Goal: Task Accomplishment & Management: Manage account settings

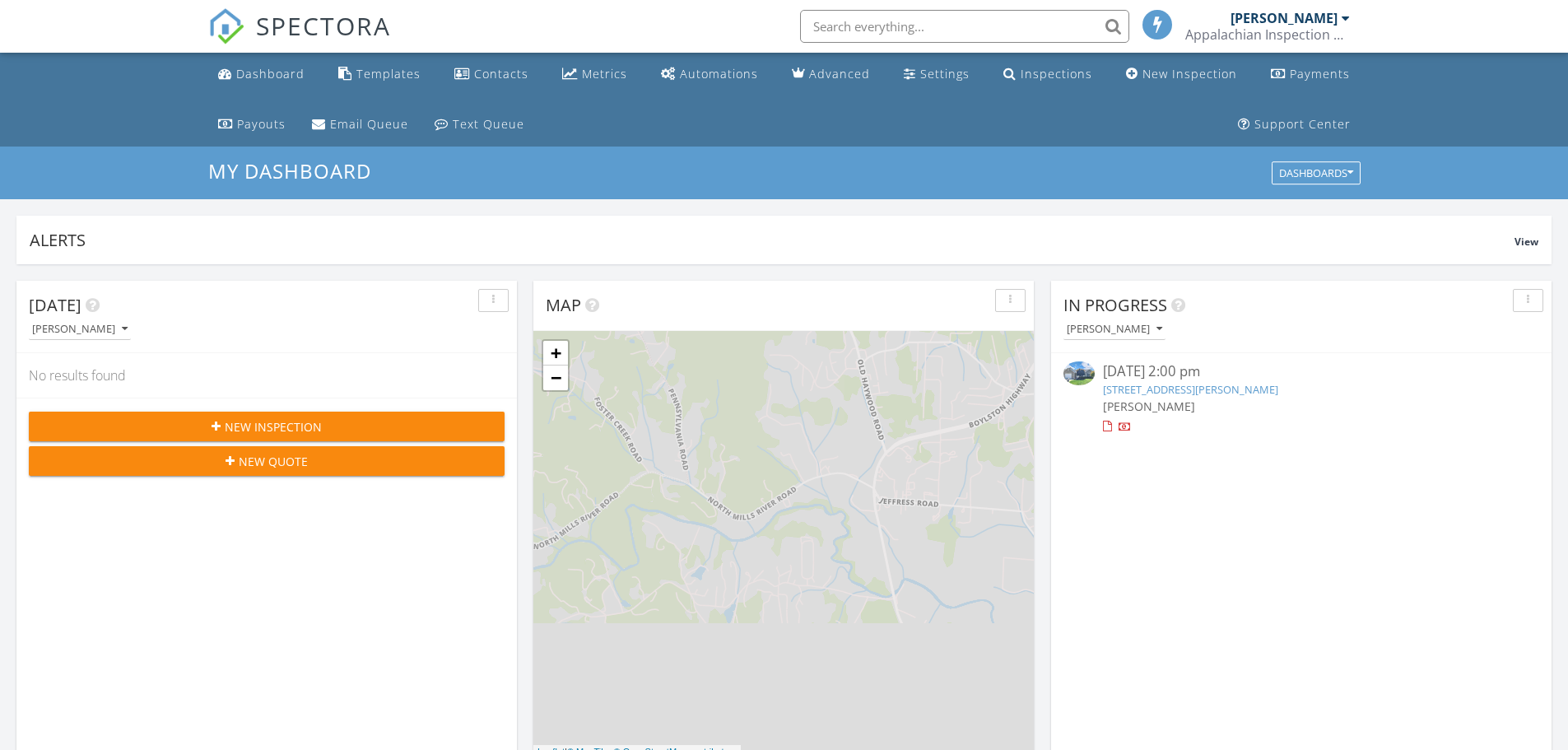
scroll to position [8, 8]
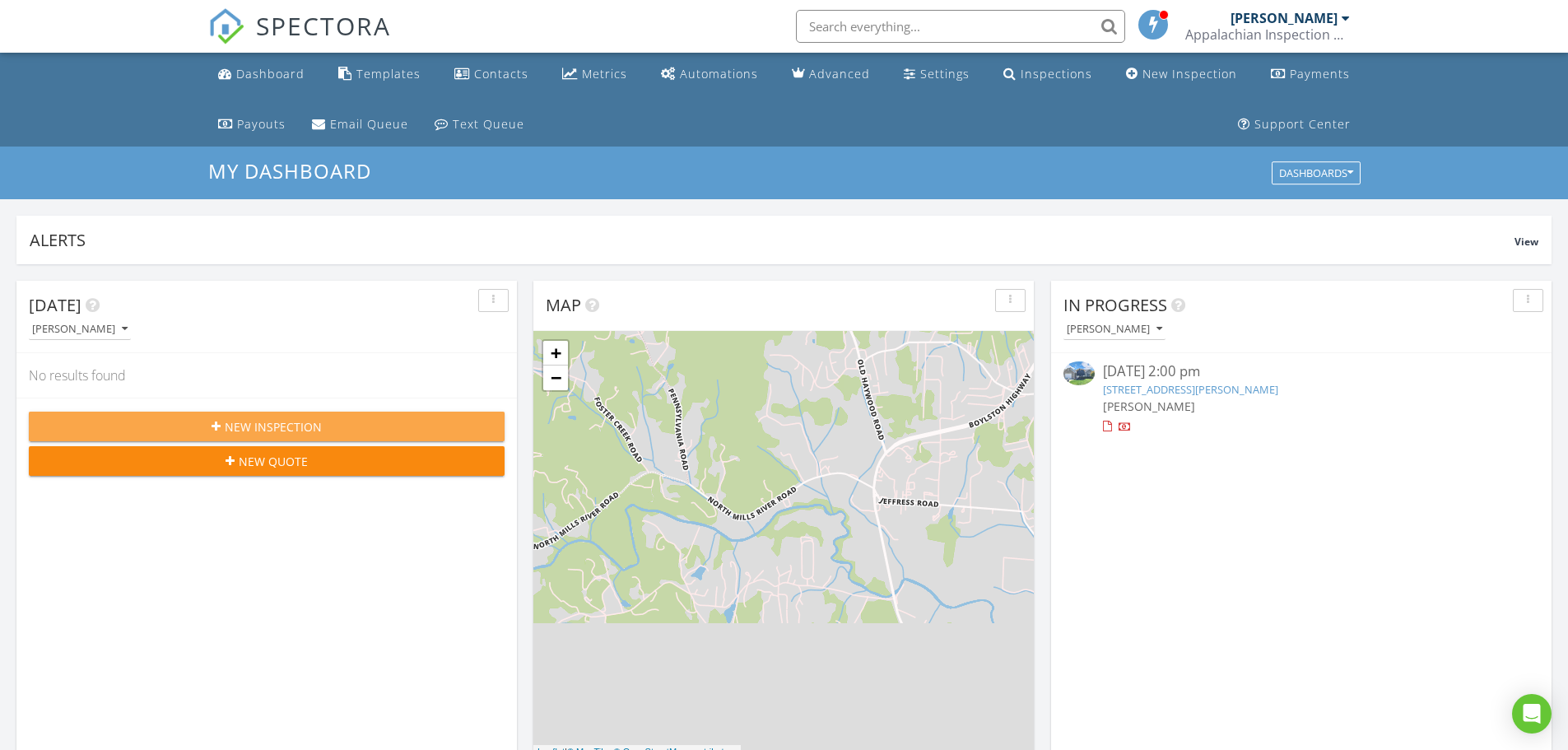
click at [262, 428] on span "New Inspection" at bounding box center [274, 426] width 97 height 17
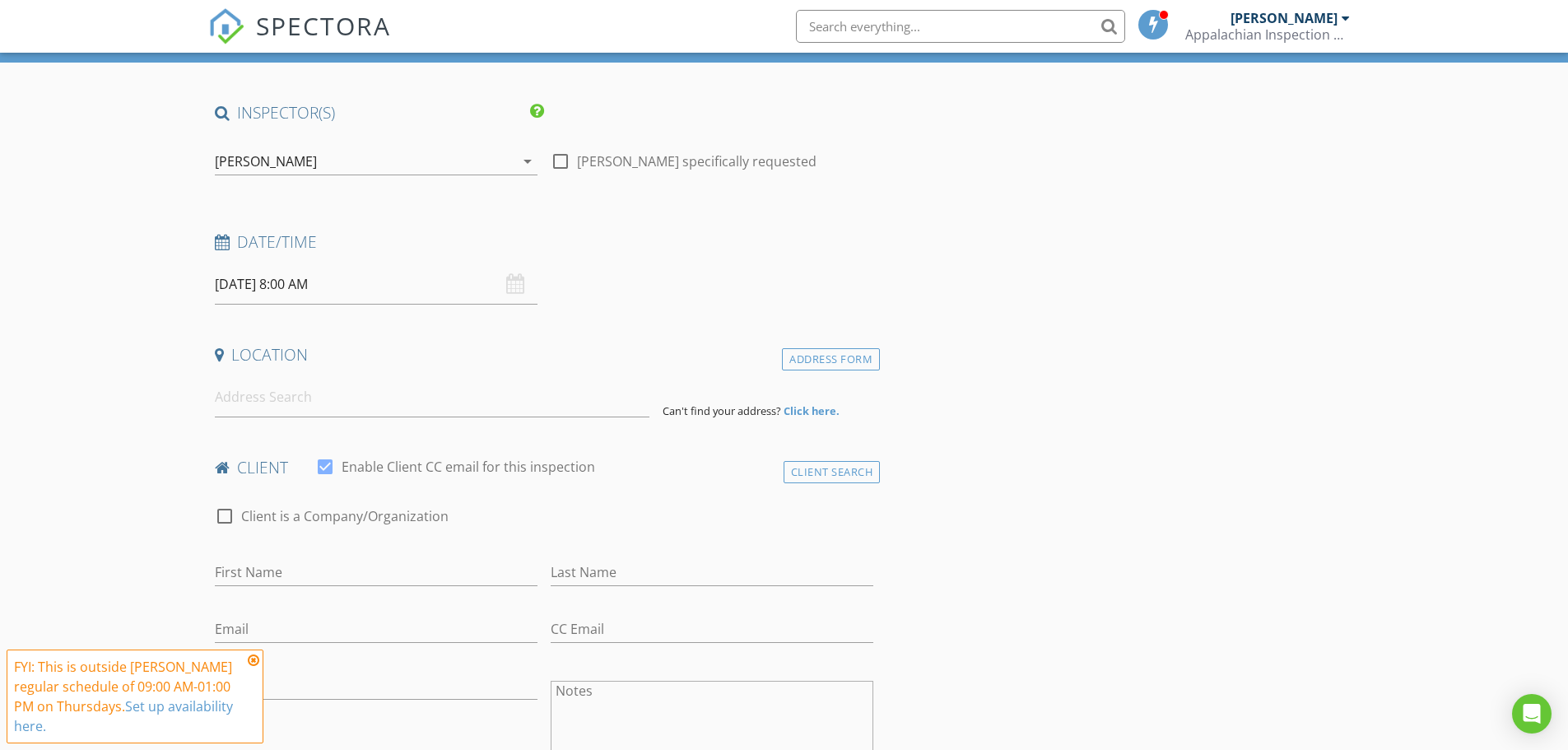
scroll to position [165, 0]
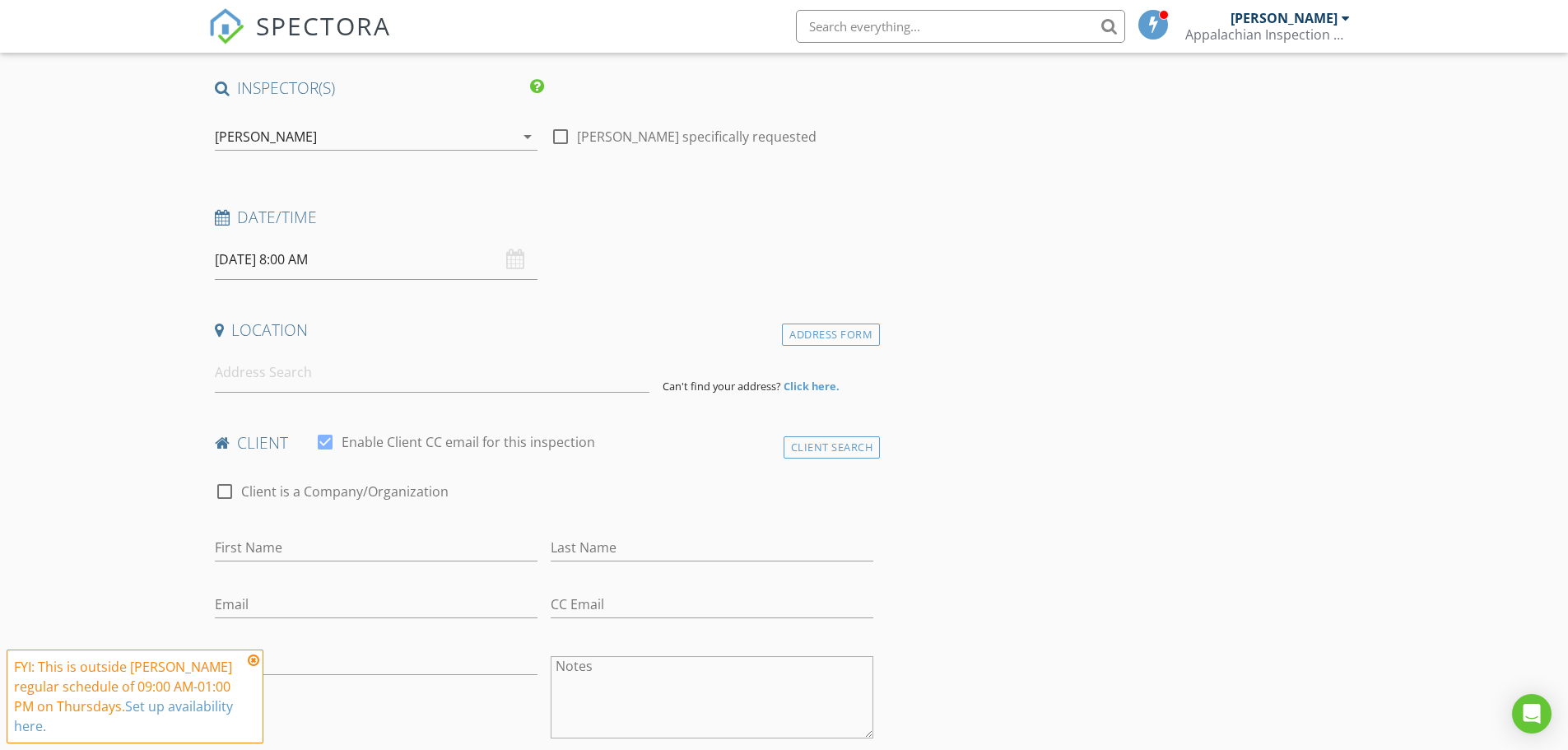
click at [509, 263] on div "08/28/2025 8:00 AM" at bounding box center [376, 259] width 323 height 40
click at [340, 258] on input "08/28/2025 8:00 AM" at bounding box center [376, 259] width 323 height 40
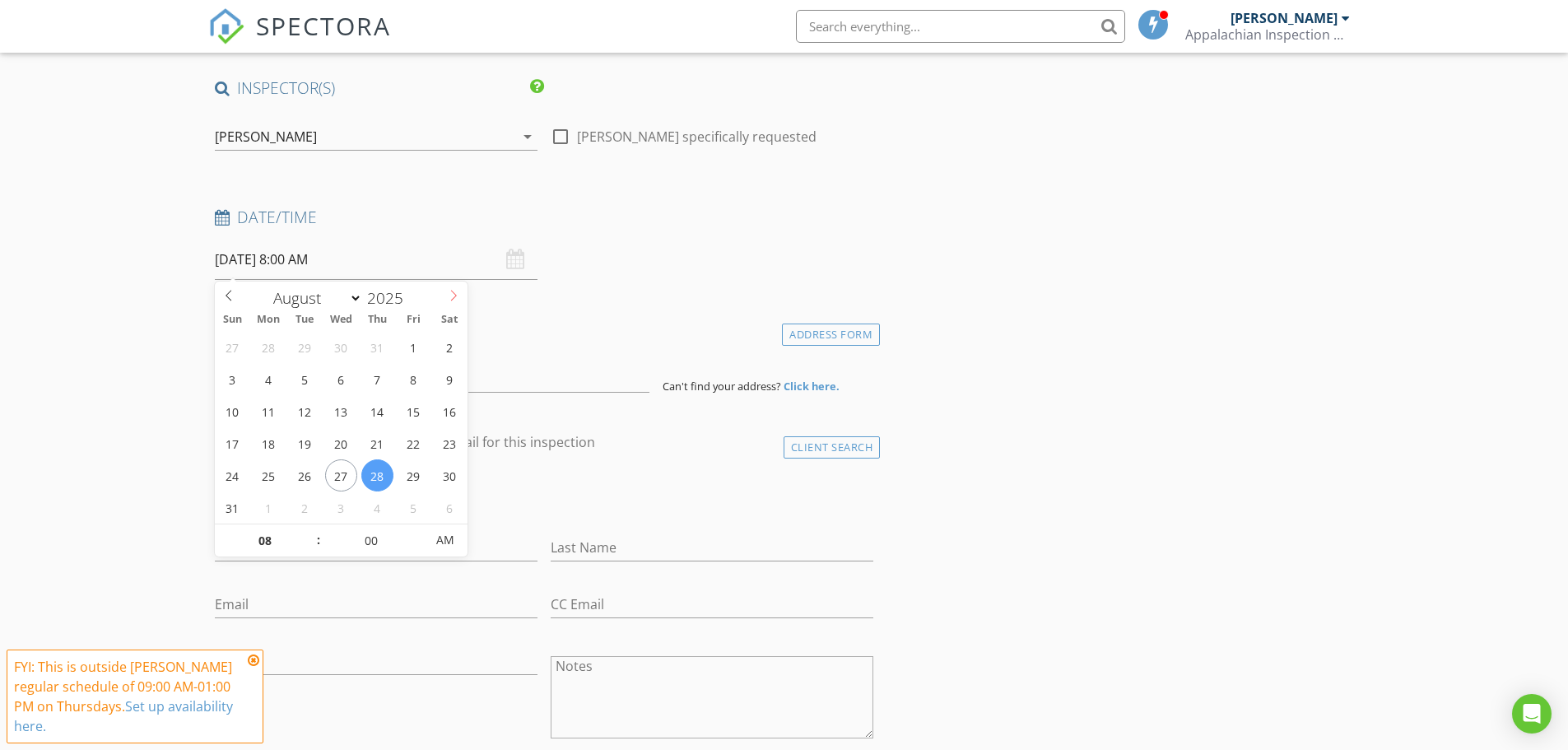
select select "8"
click at [453, 298] on icon at bounding box center [454, 296] width 12 height 12
type input "09/02/2025 8:00 AM"
click at [303, 264] on input "09/02/2025 8:00 AM" at bounding box center [376, 259] width 323 height 40
click at [290, 258] on input "09/02/2025 8:00 AM" at bounding box center [376, 259] width 323 height 40
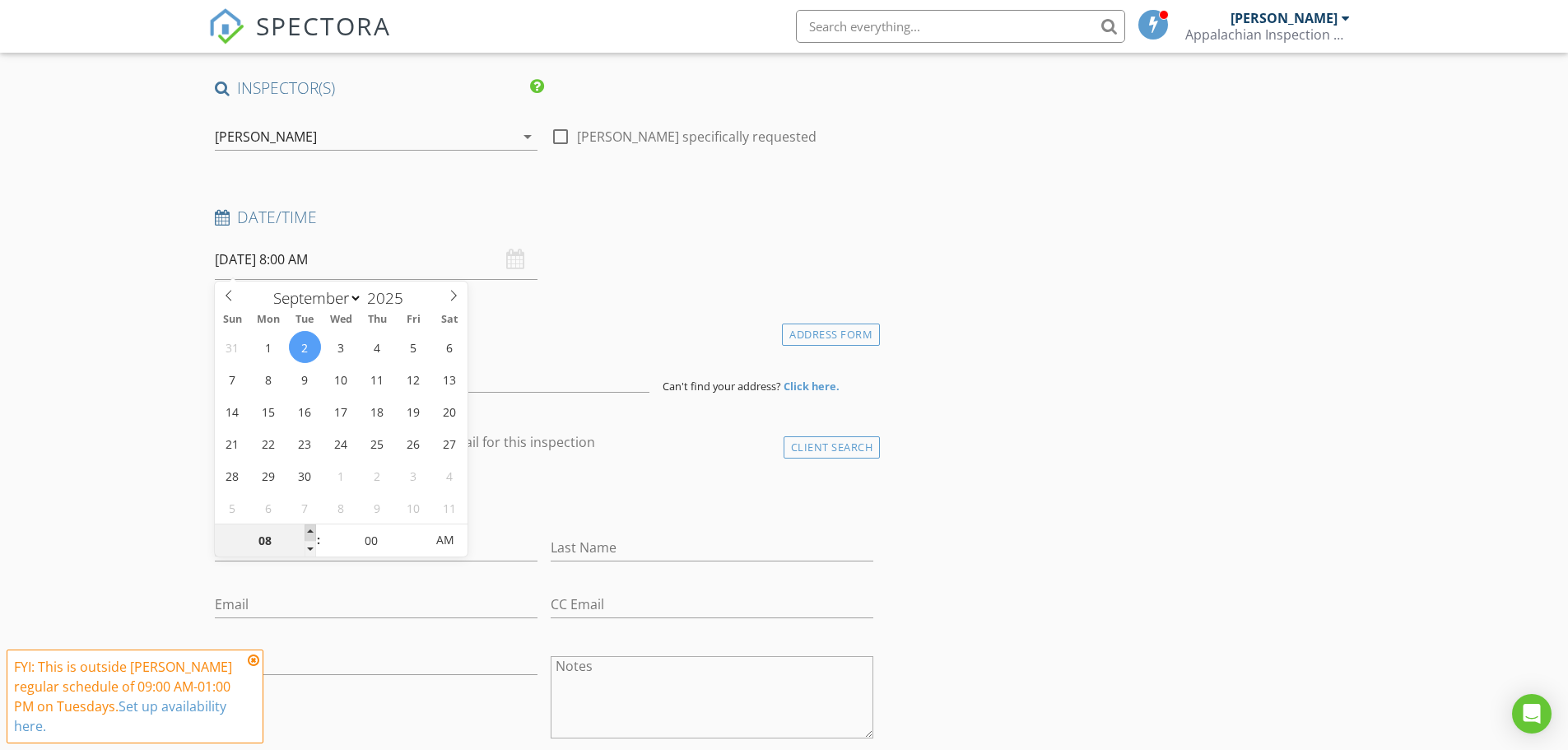
type input "09"
type input "09/02/2025 9:00 AM"
click at [307, 528] on span at bounding box center [311, 532] width 12 height 16
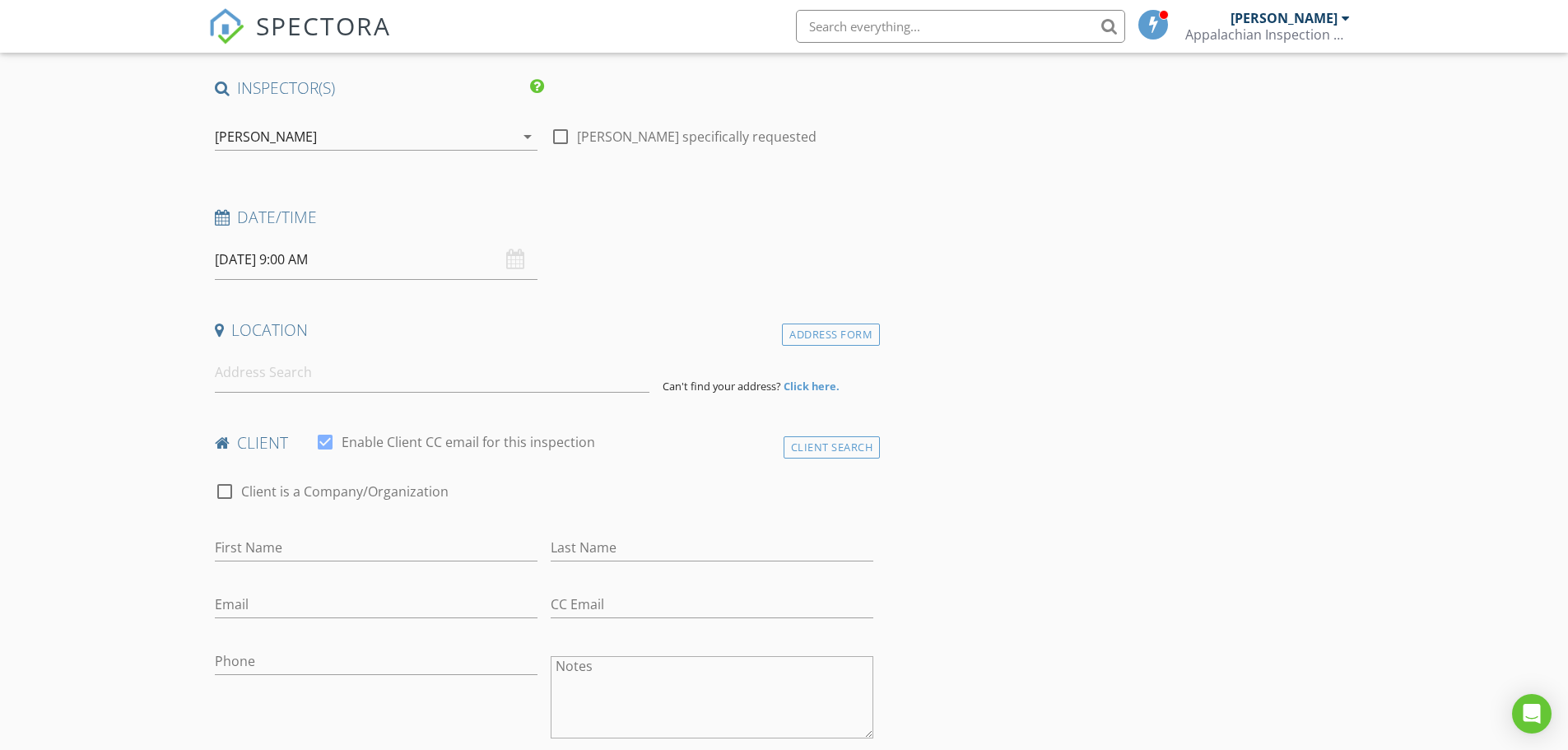
click at [529, 339] on h4 "Location" at bounding box center [544, 330] width 659 height 21
click at [418, 368] on input at bounding box center [432, 372] width 435 height 40
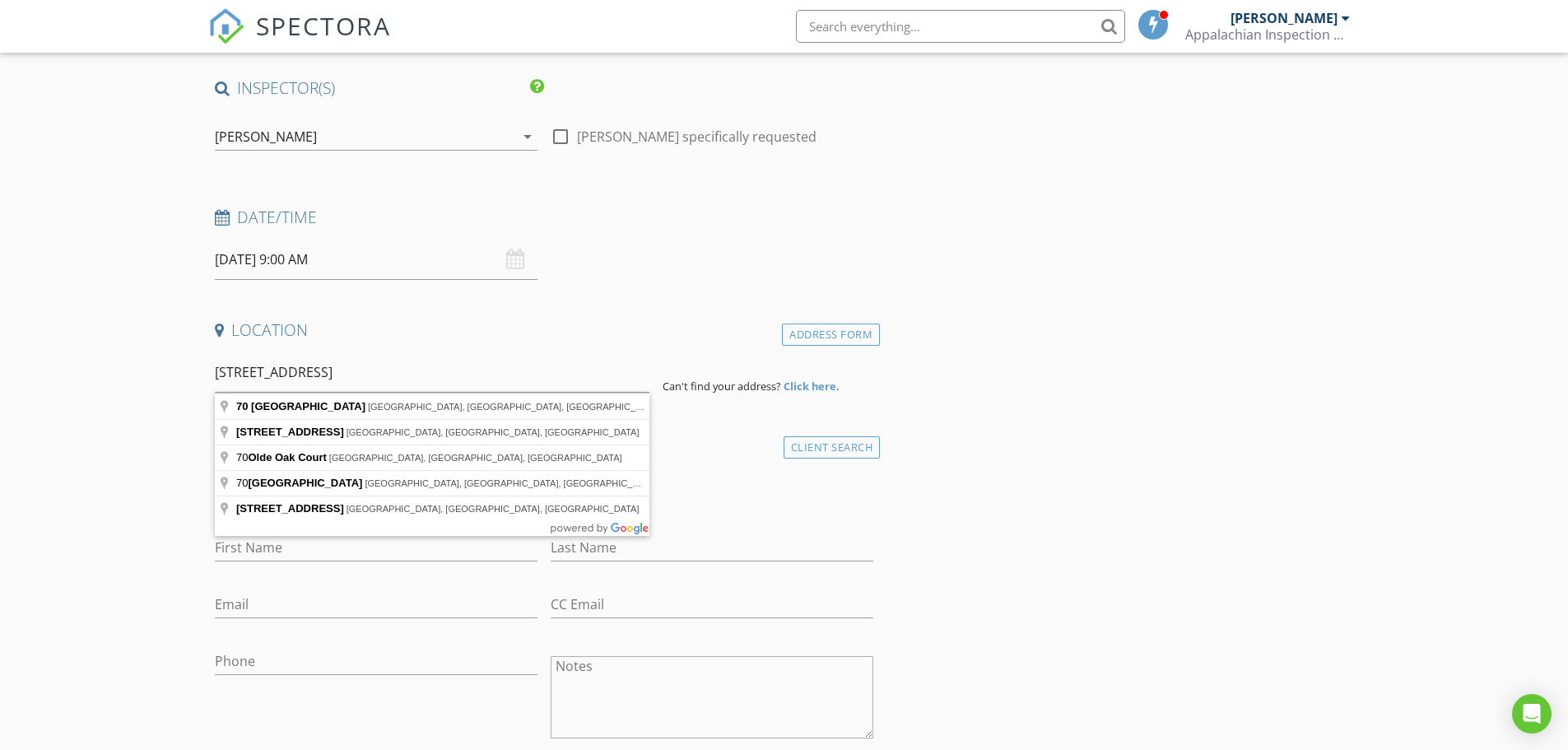
type input "70 Olde Oak Way, Hendersonville, NC, USA"
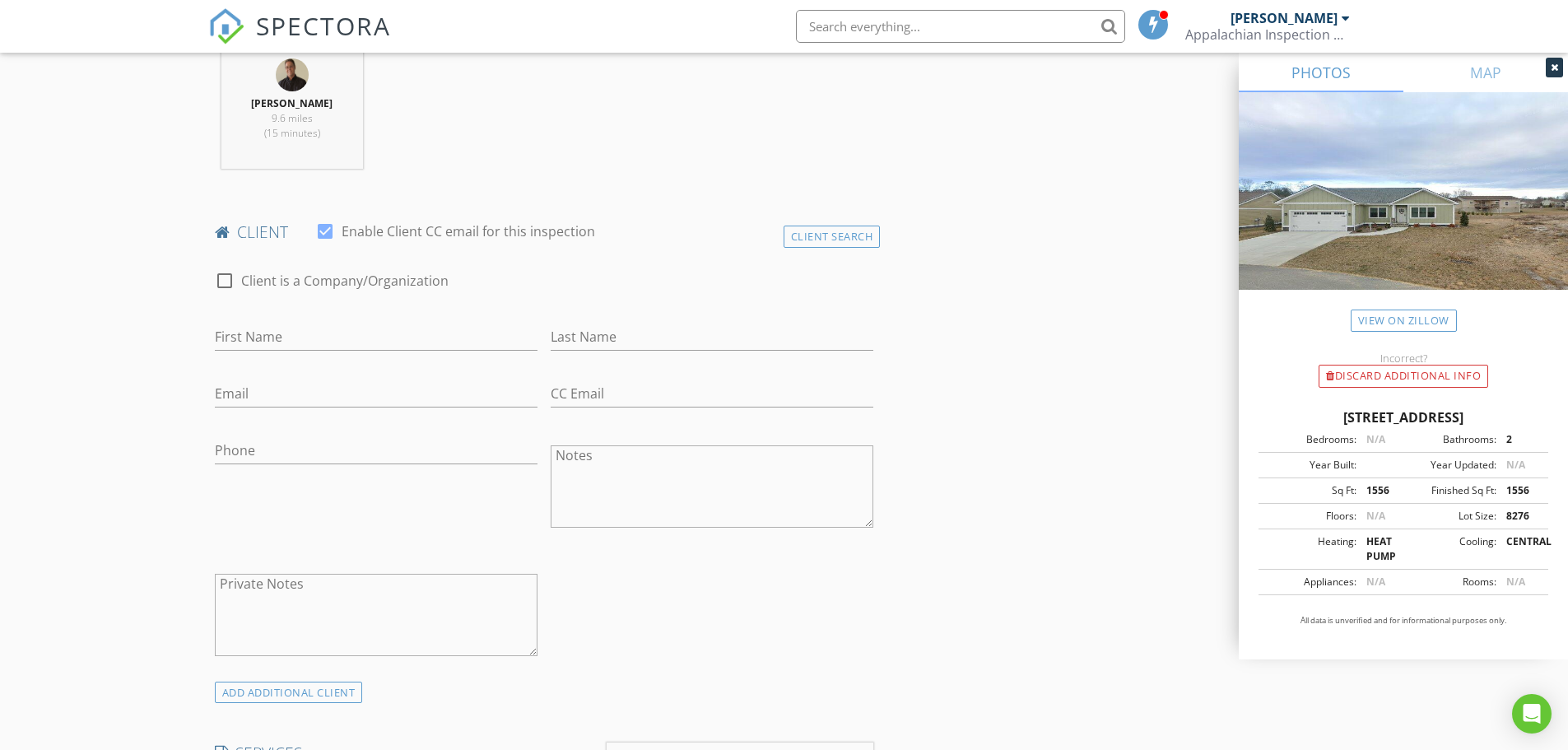
scroll to position [741, 0]
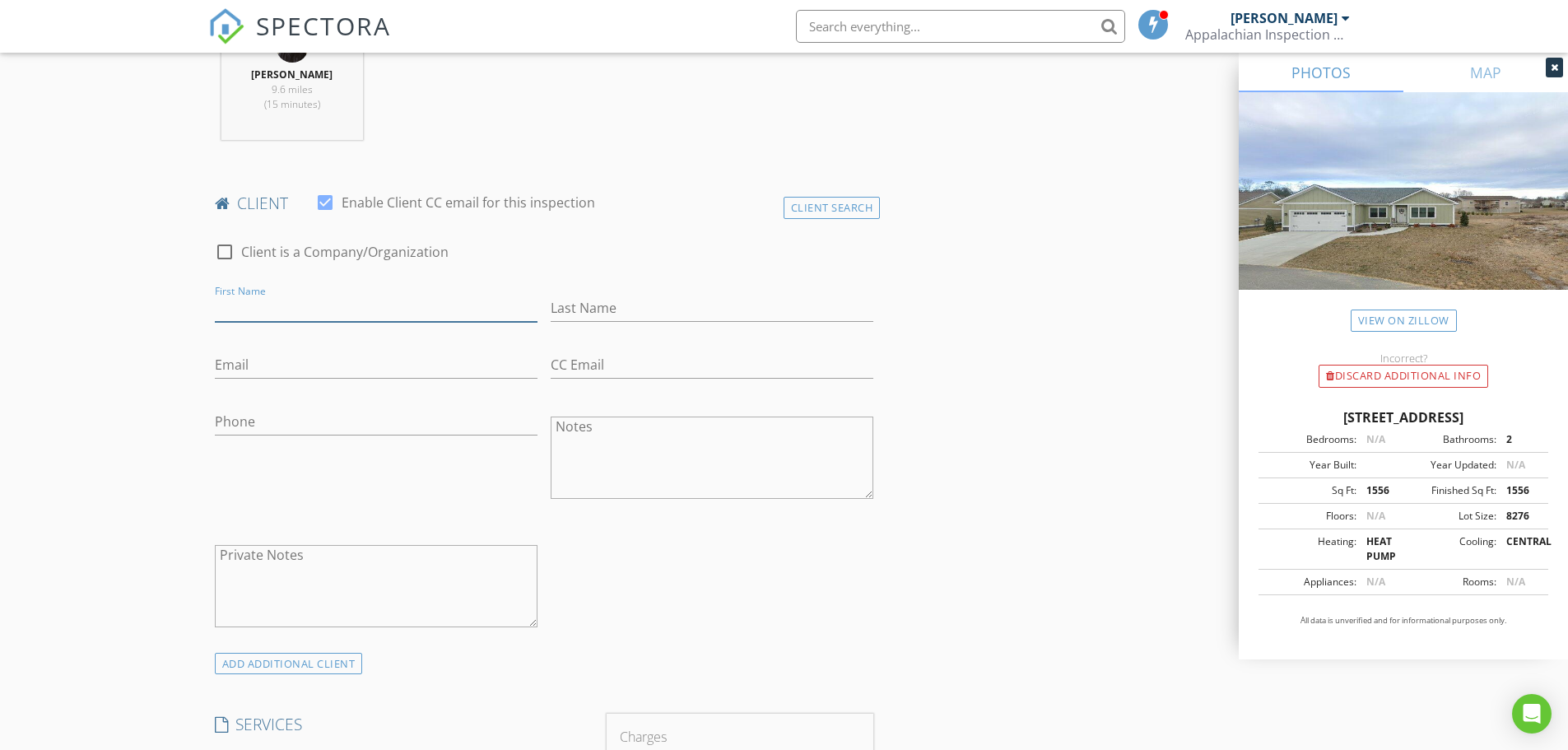
click at [283, 310] on input "First Name" at bounding box center [376, 308] width 323 height 27
click at [817, 211] on div "Client Search" at bounding box center [832, 208] width 97 height 22
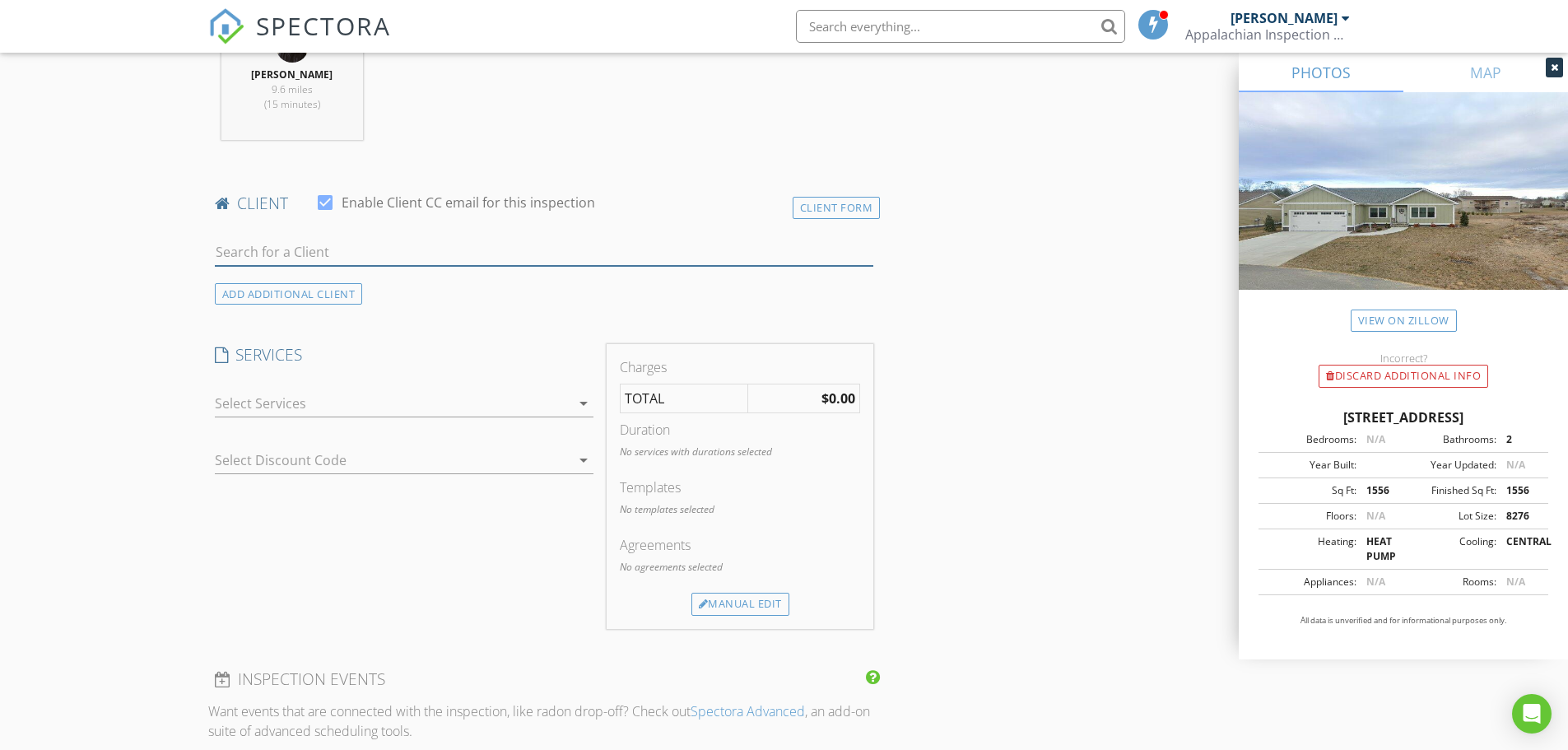
click at [308, 258] on input "text" at bounding box center [544, 252] width 659 height 27
type input "Ann Mari"
click at [321, 290] on div "[PERSON_NAME]" at bounding box center [345, 282] width 166 height 20
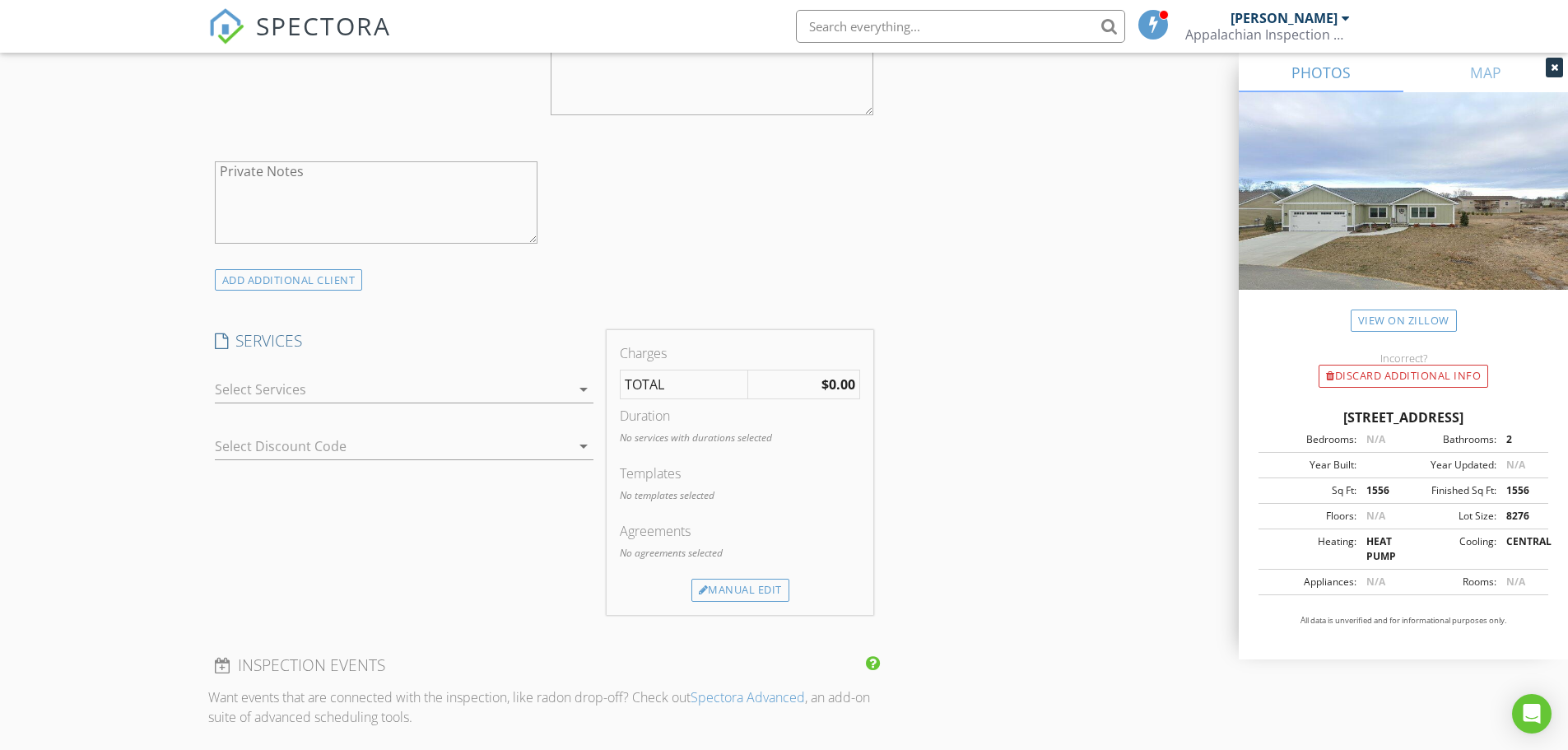
scroll to position [1153, 0]
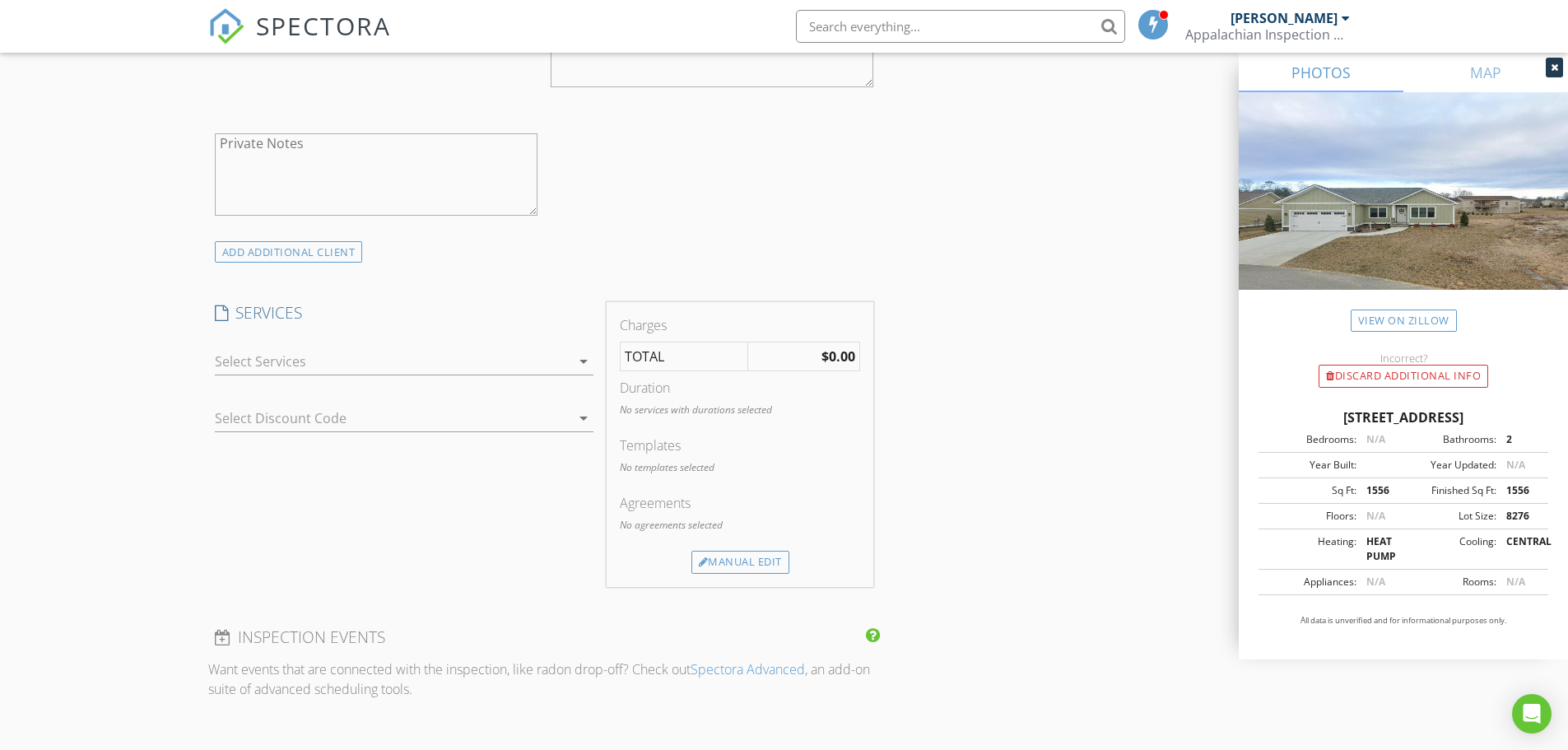
click at [578, 358] on icon "arrow_drop_down" at bounding box center [583, 361] width 20 height 20
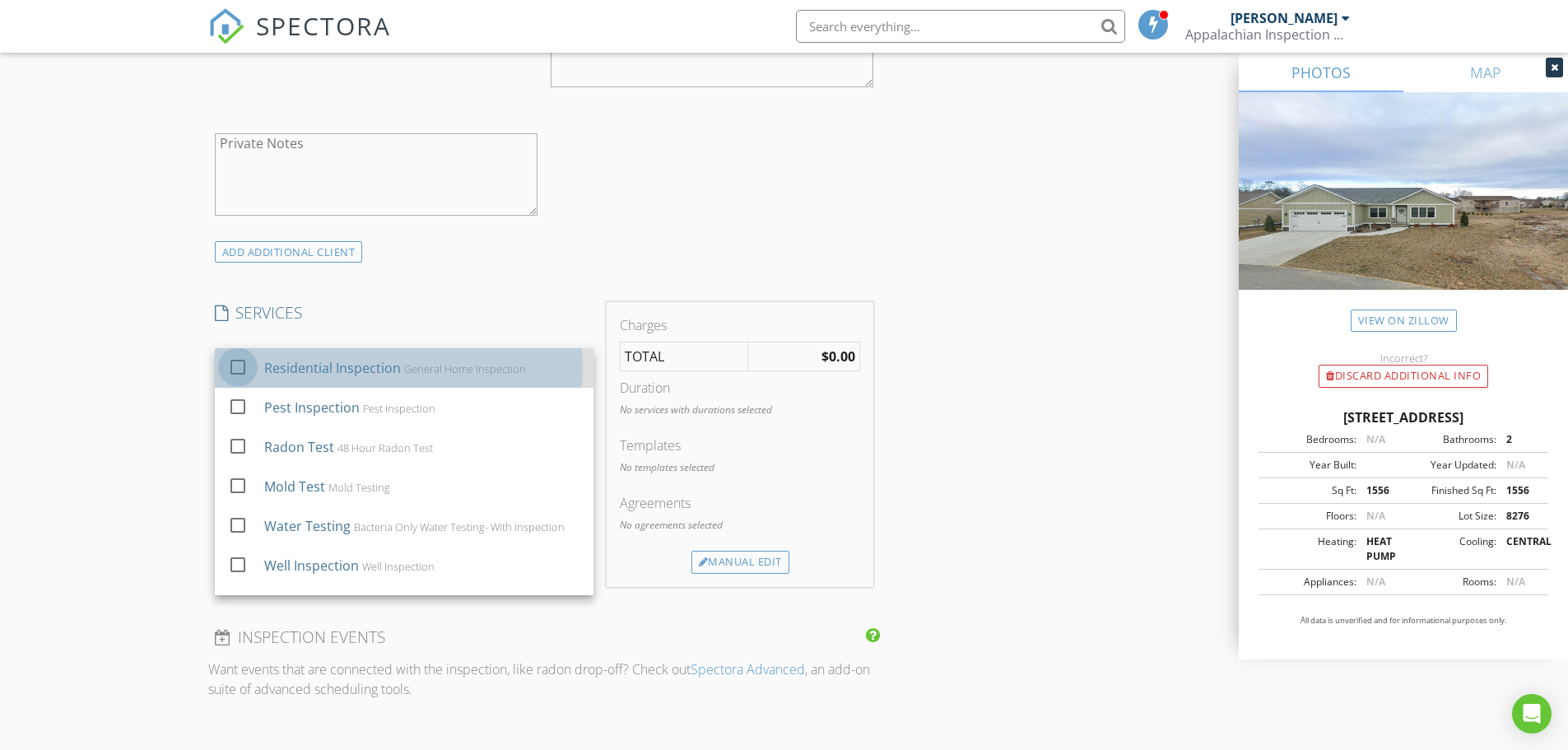
click at [237, 366] on div at bounding box center [238, 367] width 28 height 28
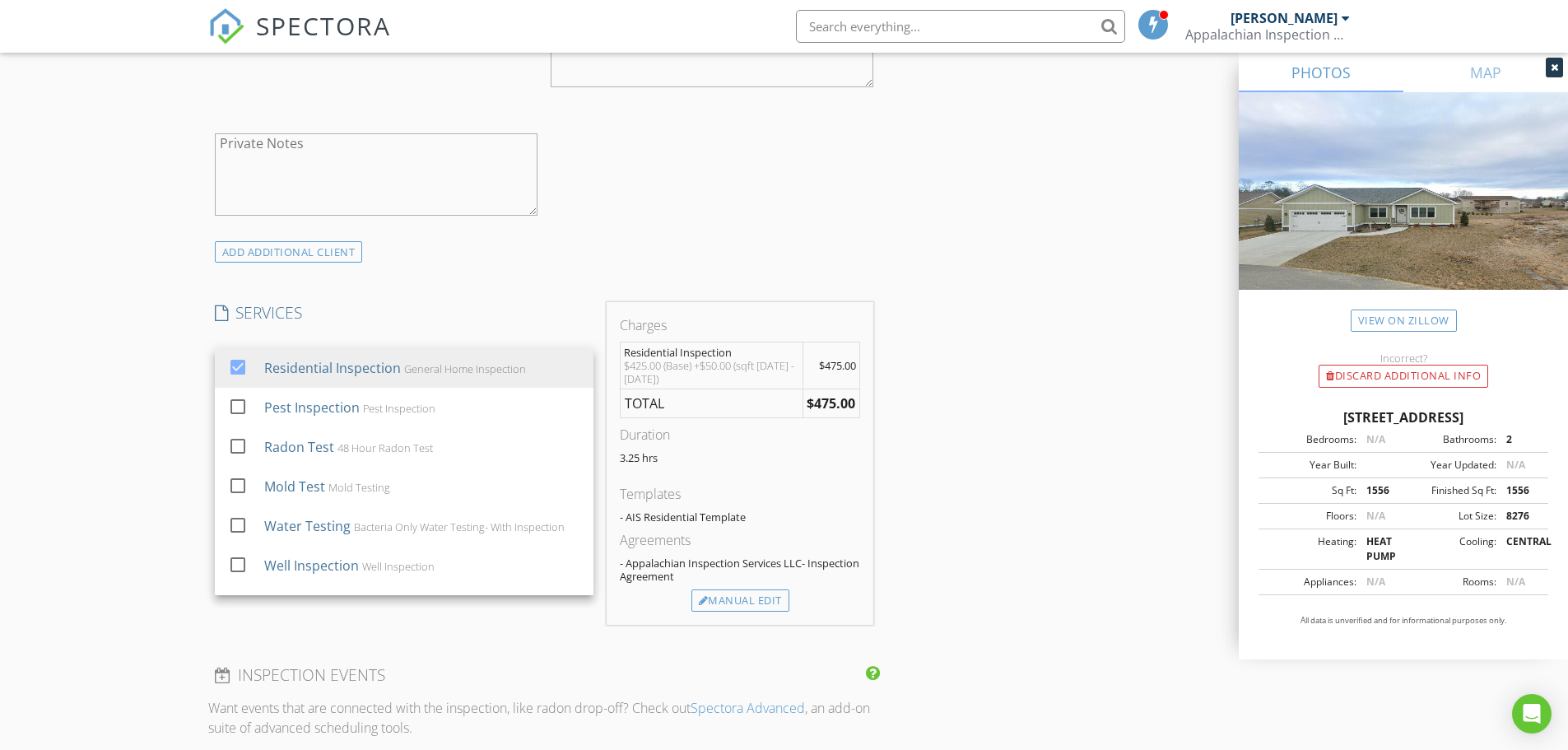
click at [181, 261] on div "New Inspection Click here to use the New Order Form INSPECTOR(S) check_box Rob …" at bounding box center [784, 430] width 1568 height 2871
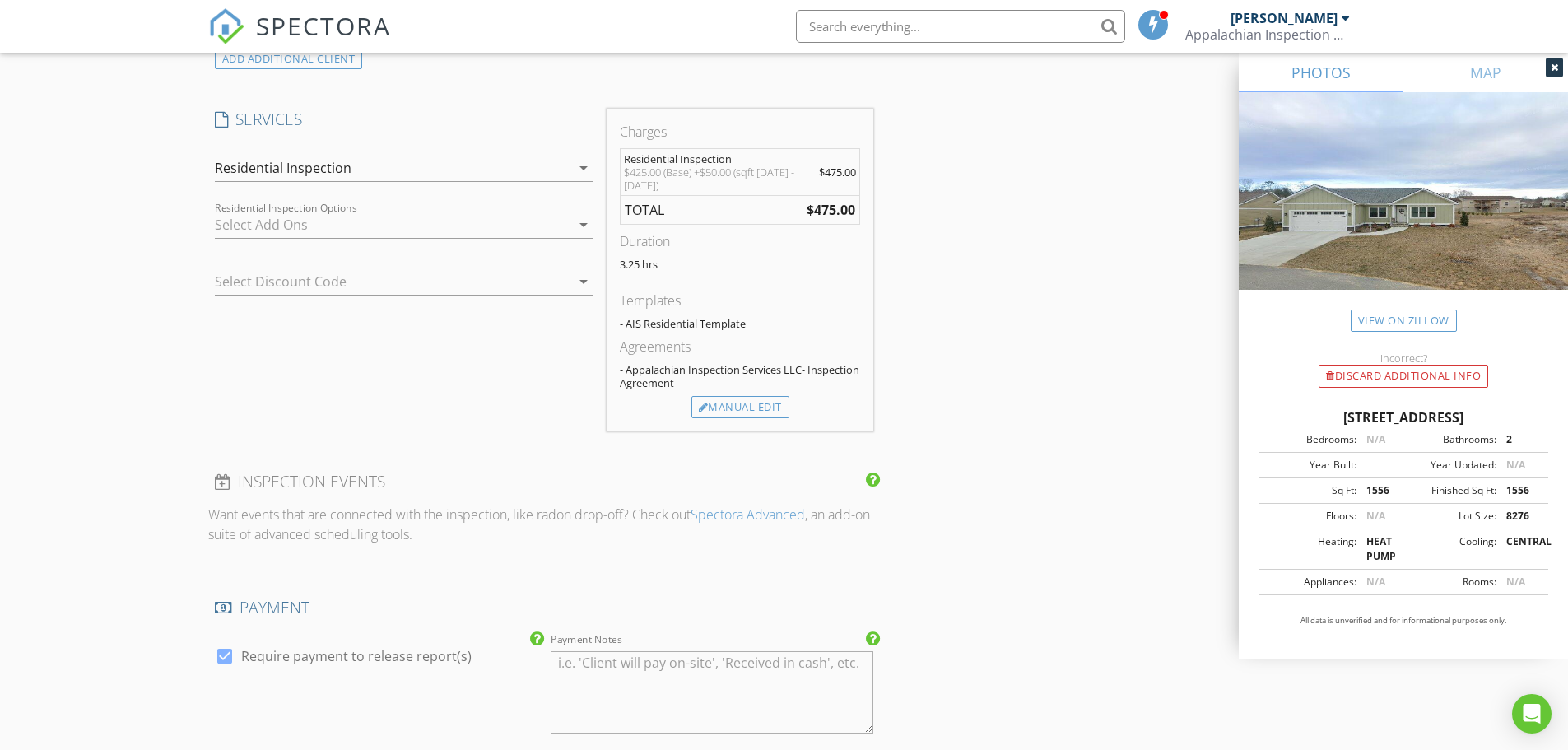
scroll to position [1317, 0]
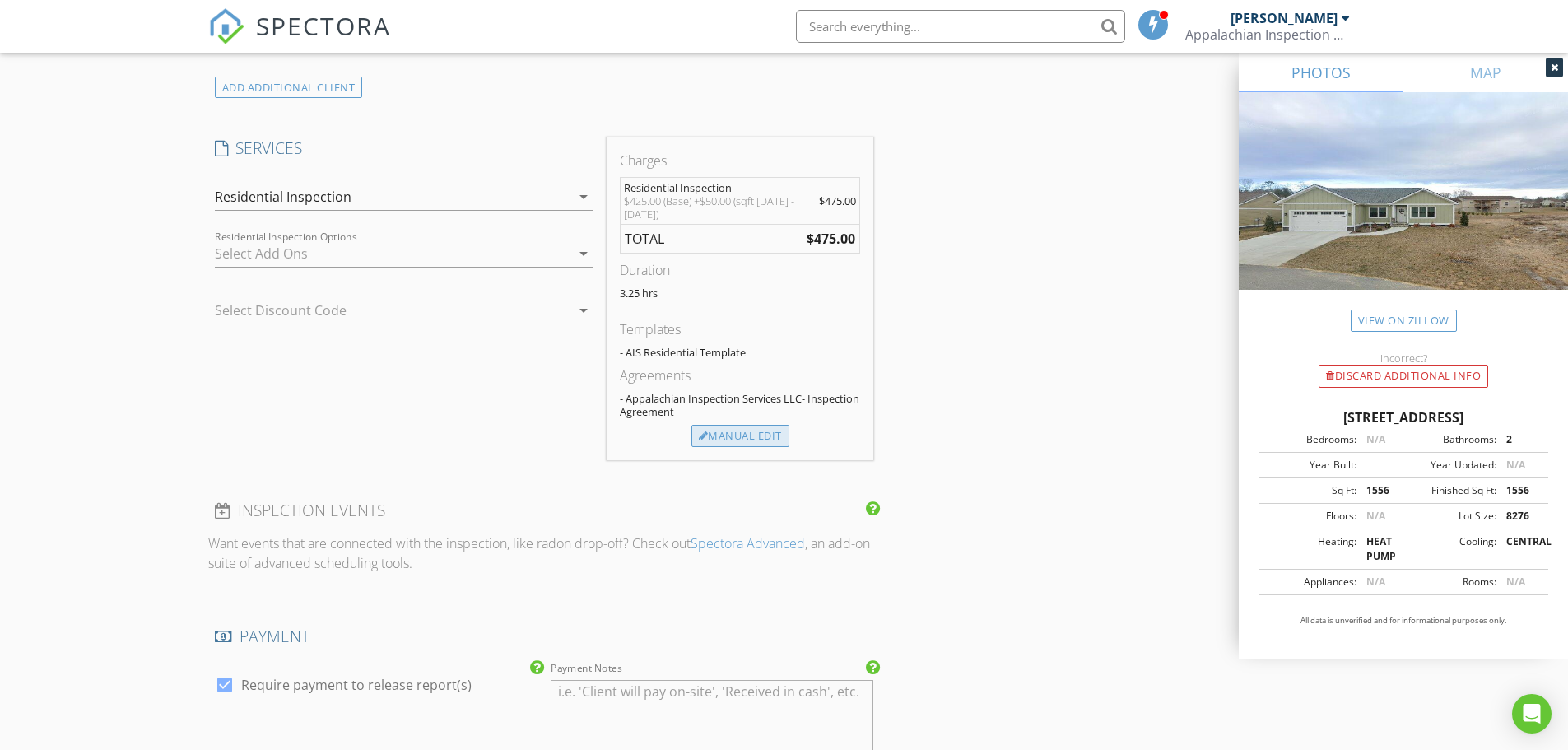
click at [748, 436] on div "Manual Edit" at bounding box center [740, 436] width 98 height 23
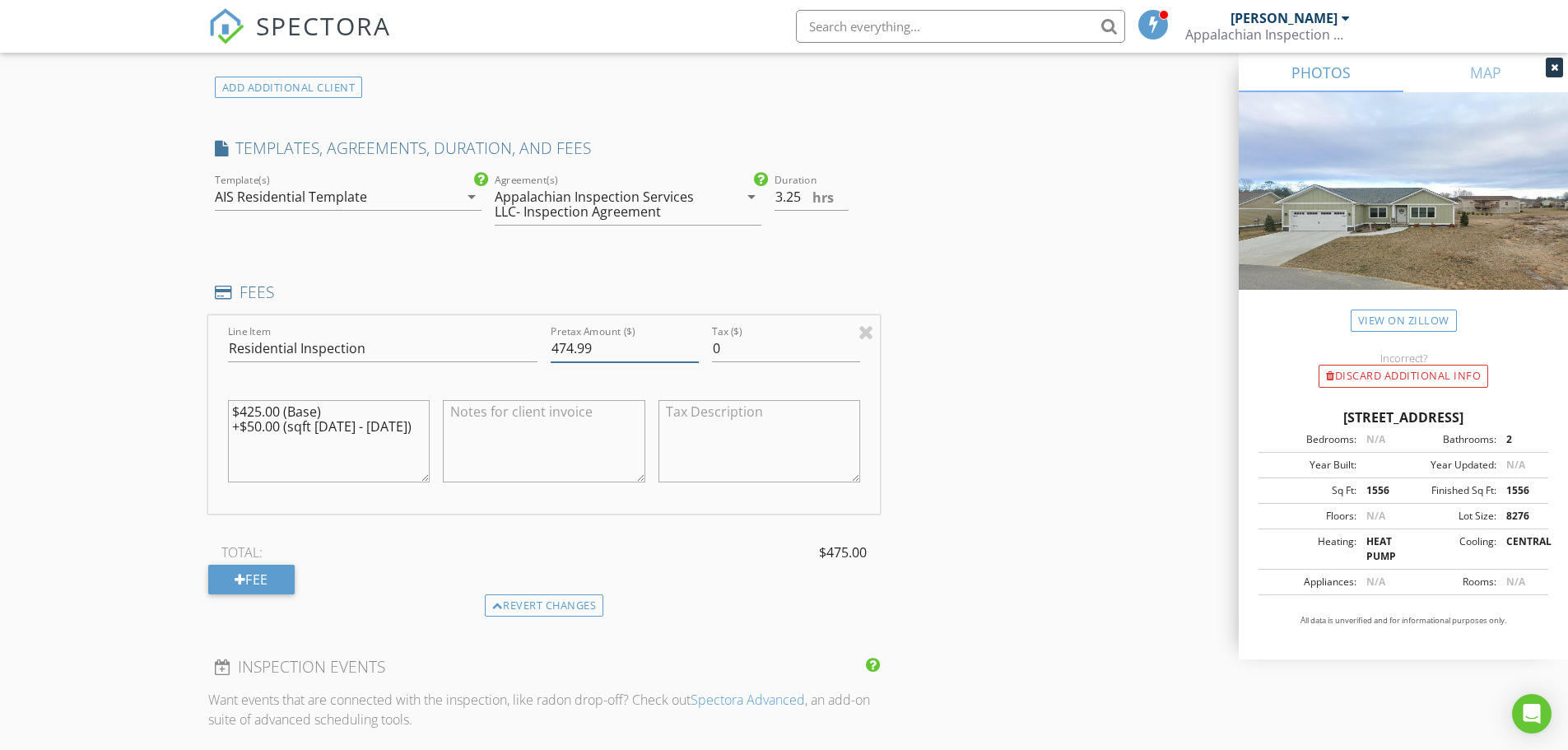
click at [691, 352] on input "474.99" at bounding box center [624, 348] width 148 height 27
type input "475"
click at [693, 343] on input "475" at bounding box center [624, 348] width 148 height 27
click at [960, 268] on div "INSPECTOR(S) check_box Rob Chambliss PRIMARY Rob Chambliss arrow_drop_down chec…" at bounding box center [784, 372] width 1153 height 2893
click at [581, 610] on div "Revert changes" at bounding box center [544, 606] width 119 height 23
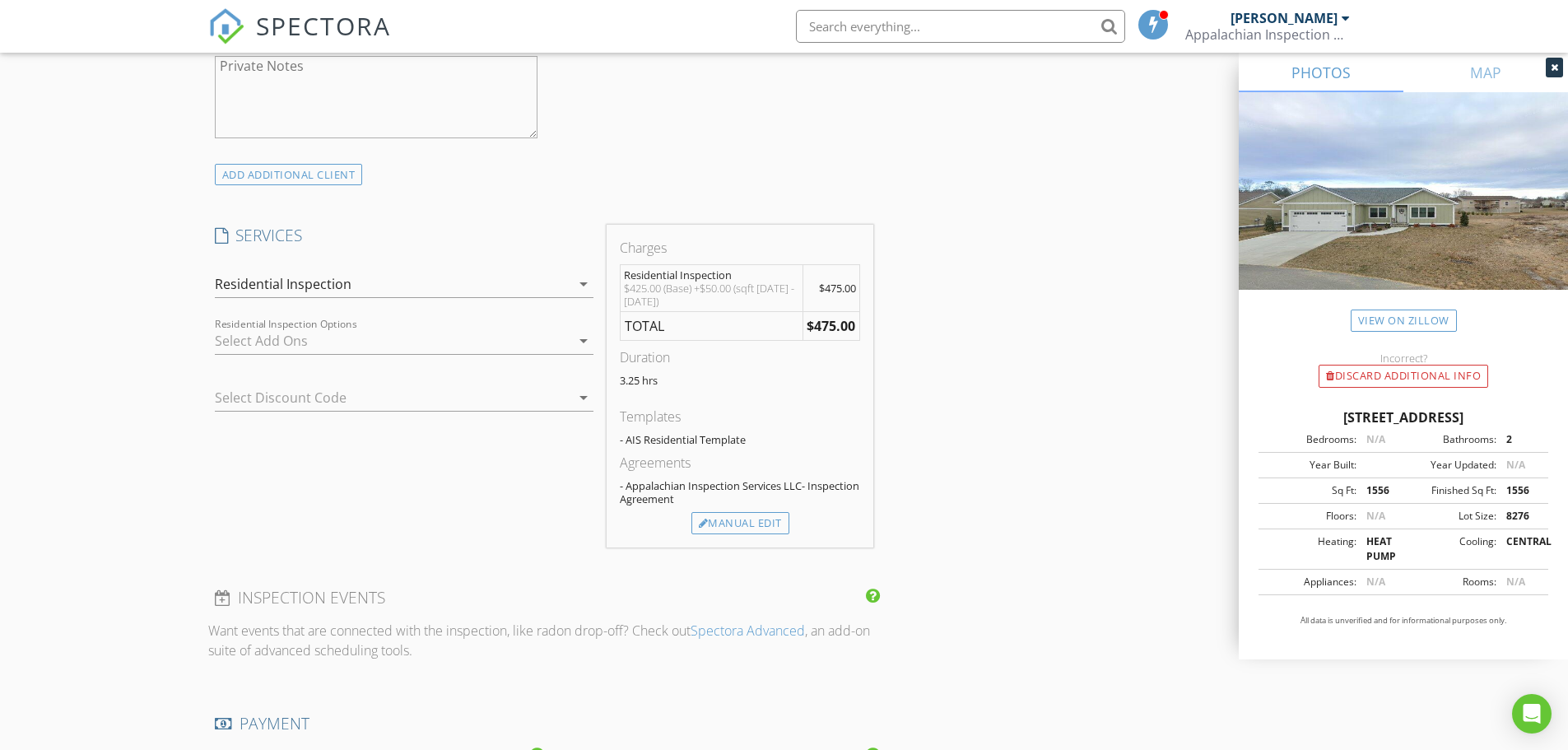
scroll to position [1198, 0]
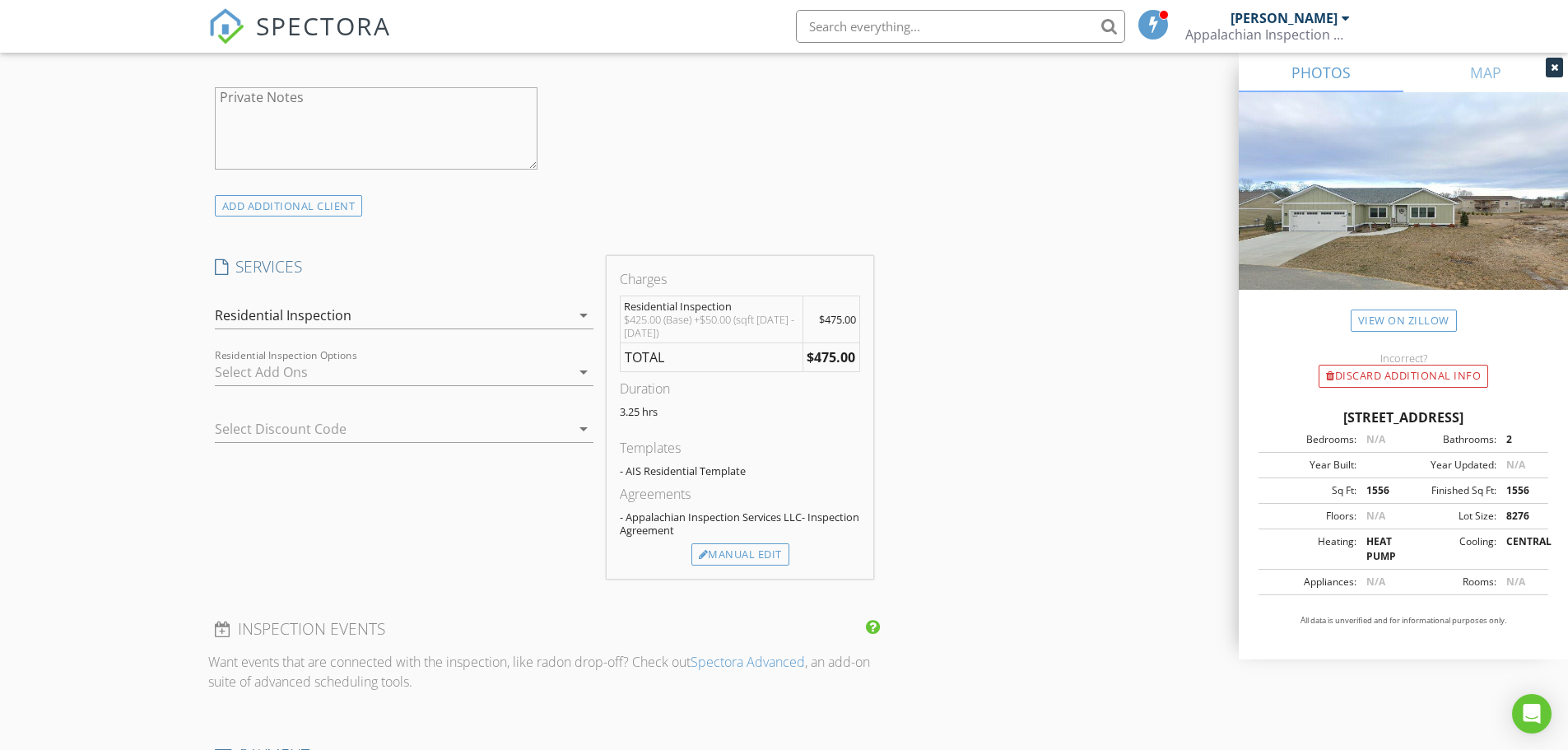
click at [583, 430] on icon "arrow_drop_down" at bounding box center [583, 428] width 20 height 20
click at [583, 430] on div "No data available" at bounding box center [404, 435] width 379 height 40
click at [97, 432] on div "New Inspection Click here to use the New Order Form INSPECTOR(S) check_box Rob …" at bounding box center [784, 384] width 1568 height 2871
click at [322, 425] on div at bounding box center [381, 428] width 332 height 26
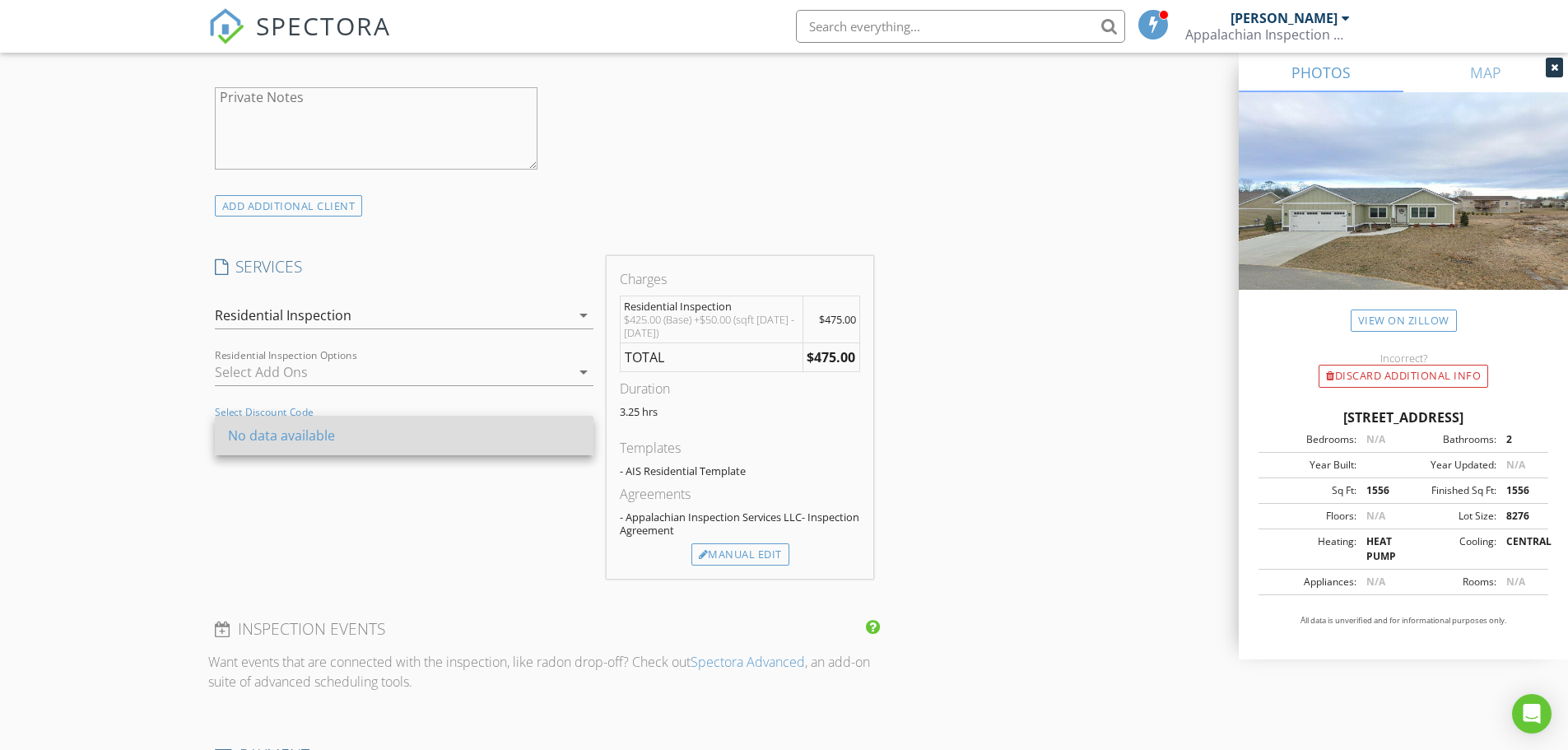
click at [288, 437] on div "No data available" at bounding box center [403, 435] width 353 height 20
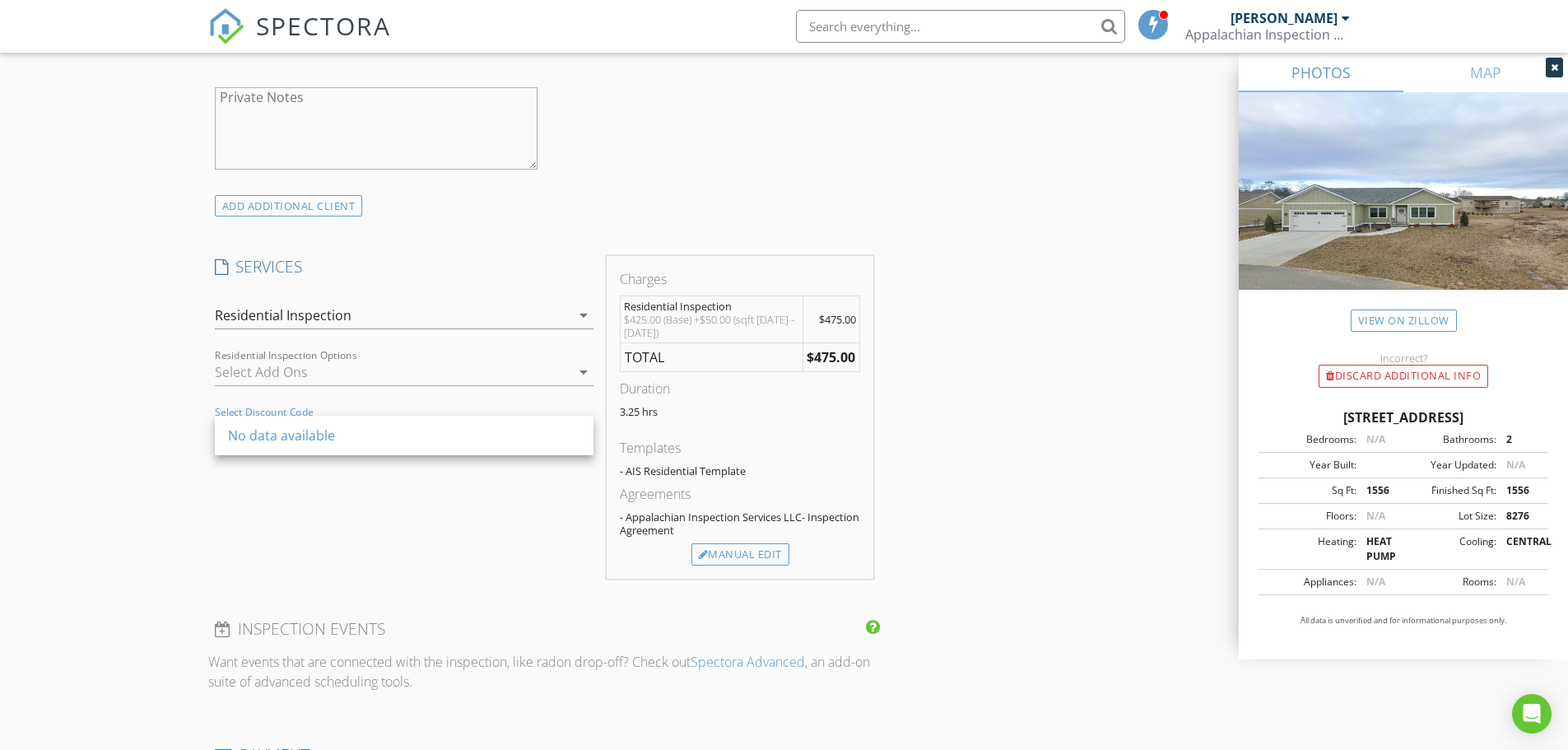
click at [118, 391] on div "New Inspection Click here to use the New Order Form INSPECTOR(S) check_box Rob …" at bounding box center [784, 384] width 1568 height 2871
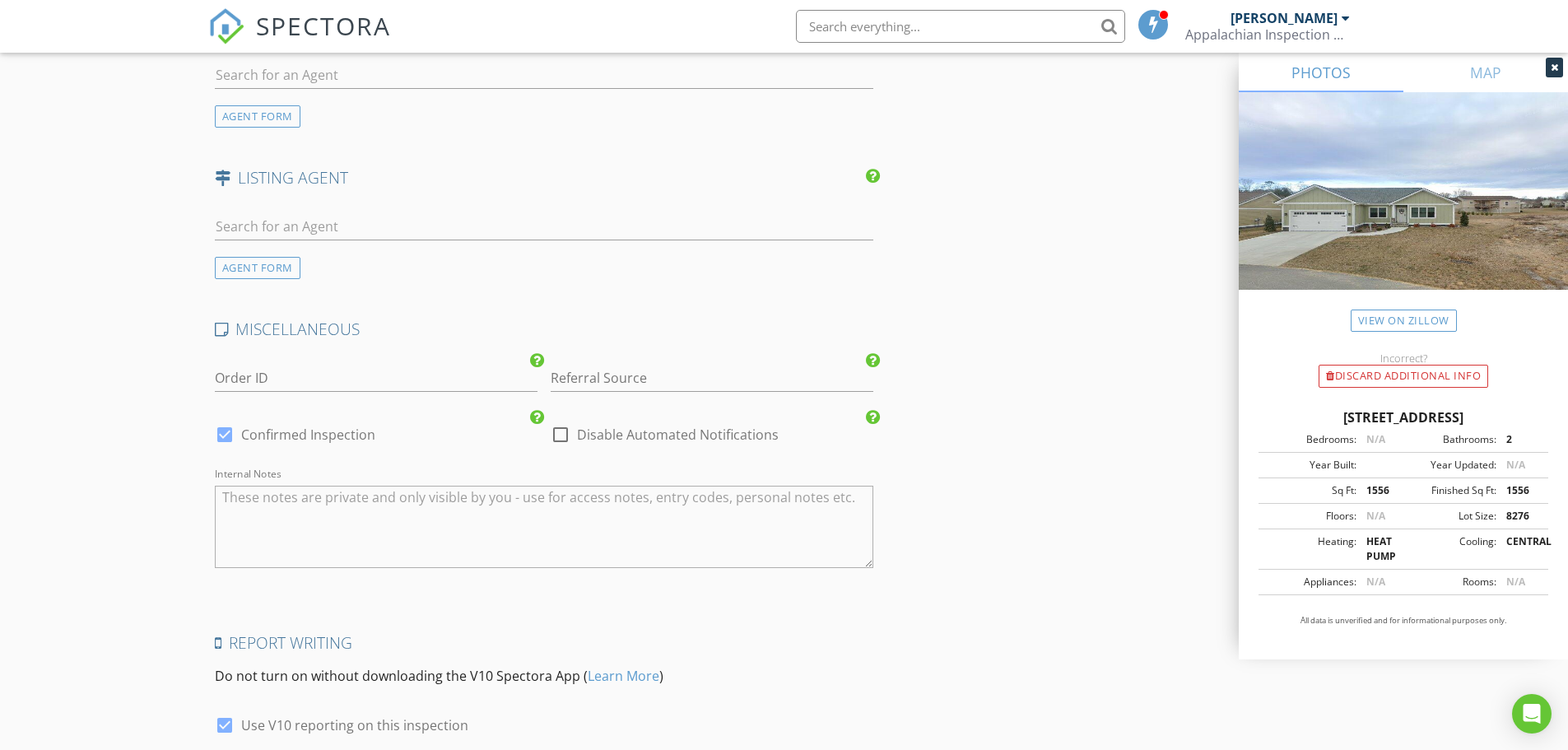
scroll to position [2268, 0]
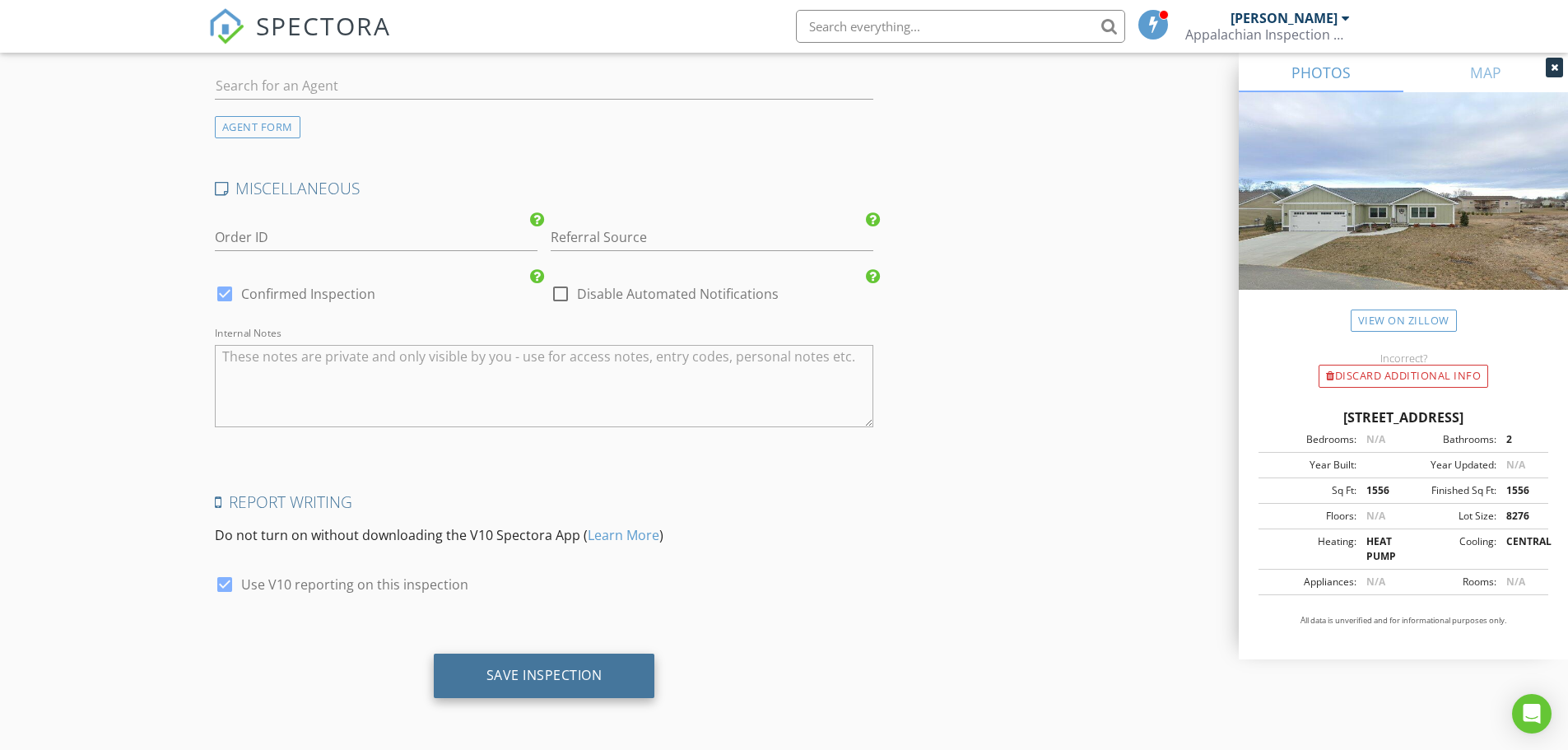
click at [548, 674] on div "Save Inspection" at bounding box center [544, 674] width 116 height 16
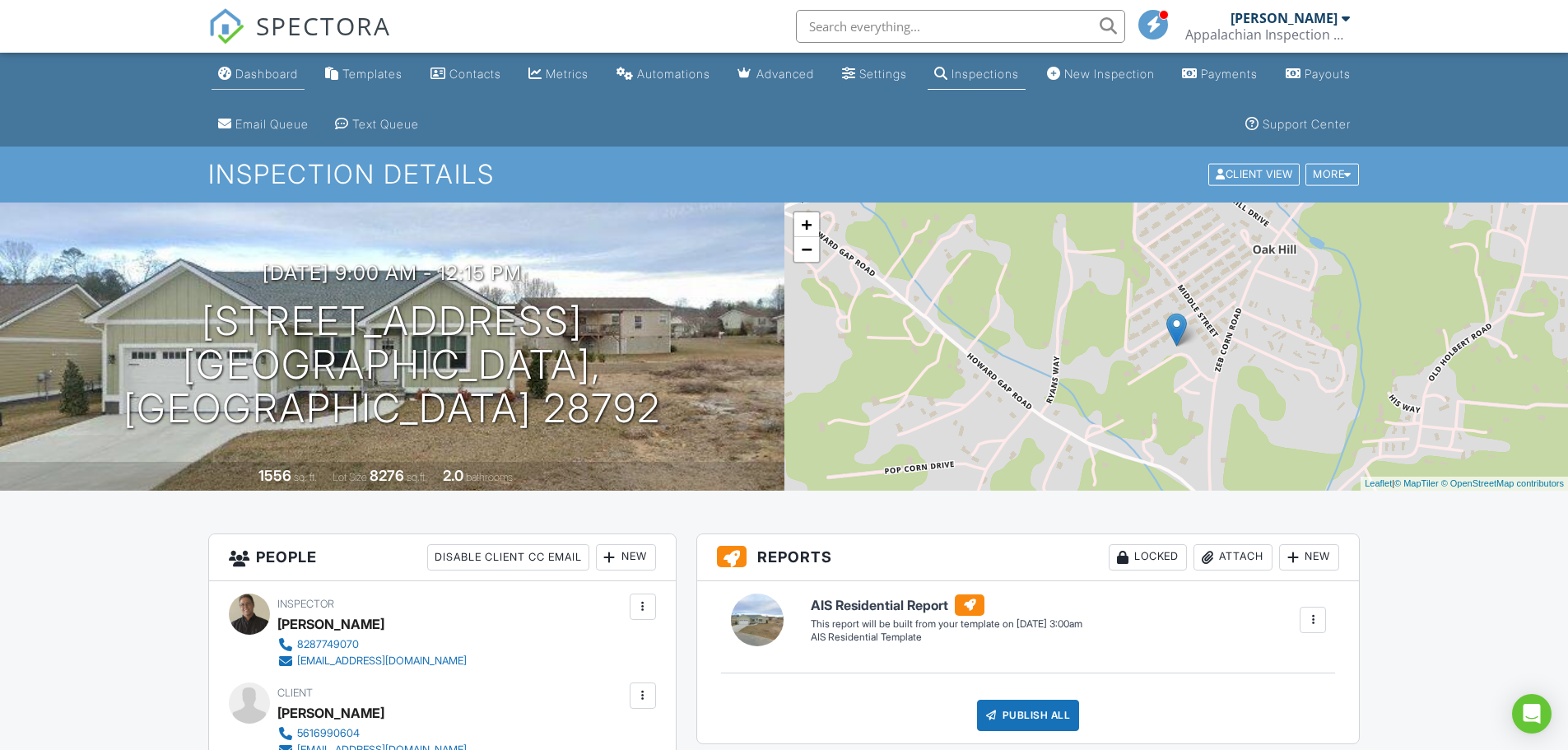
click at [266, 75] on div "Dashboard" at bounding box center [267, 73] width 63 height 14
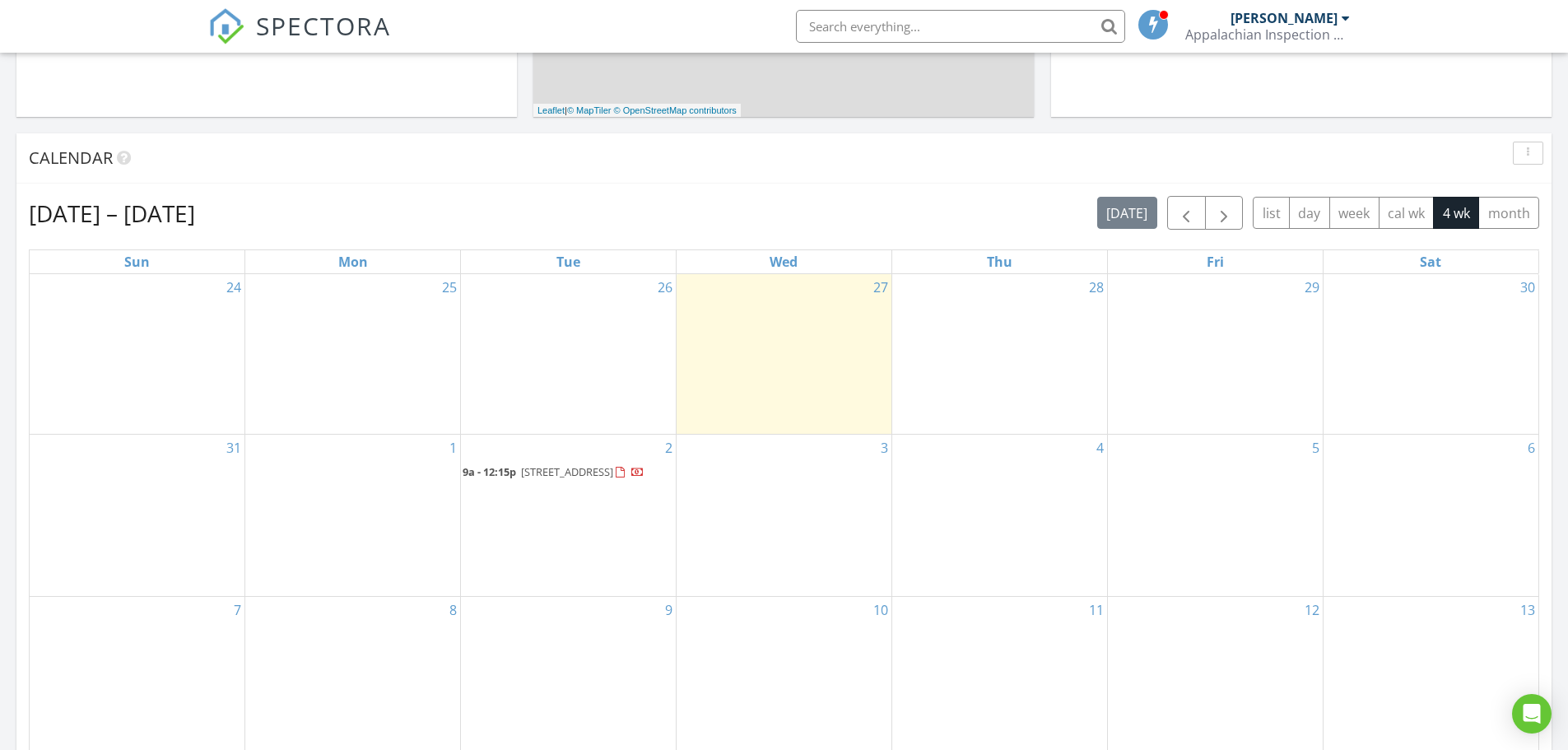
scroll to position [658, 0]
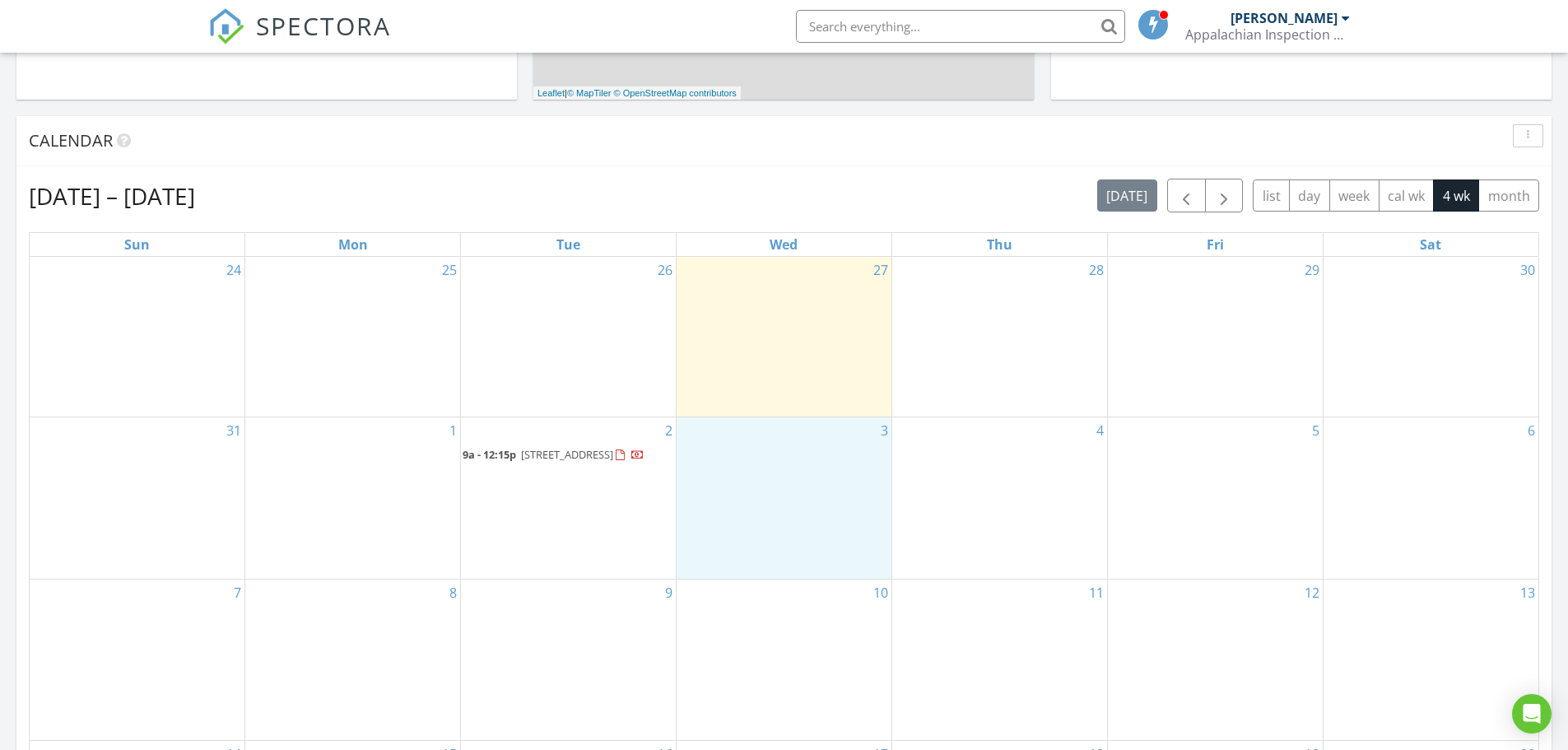
click at [750, 462] on div "3" at bounding box center [783, 497] width 215 height 161
click at [798, 399] on link "Inspection" at bounding box center [783, 393] width 85 height 26
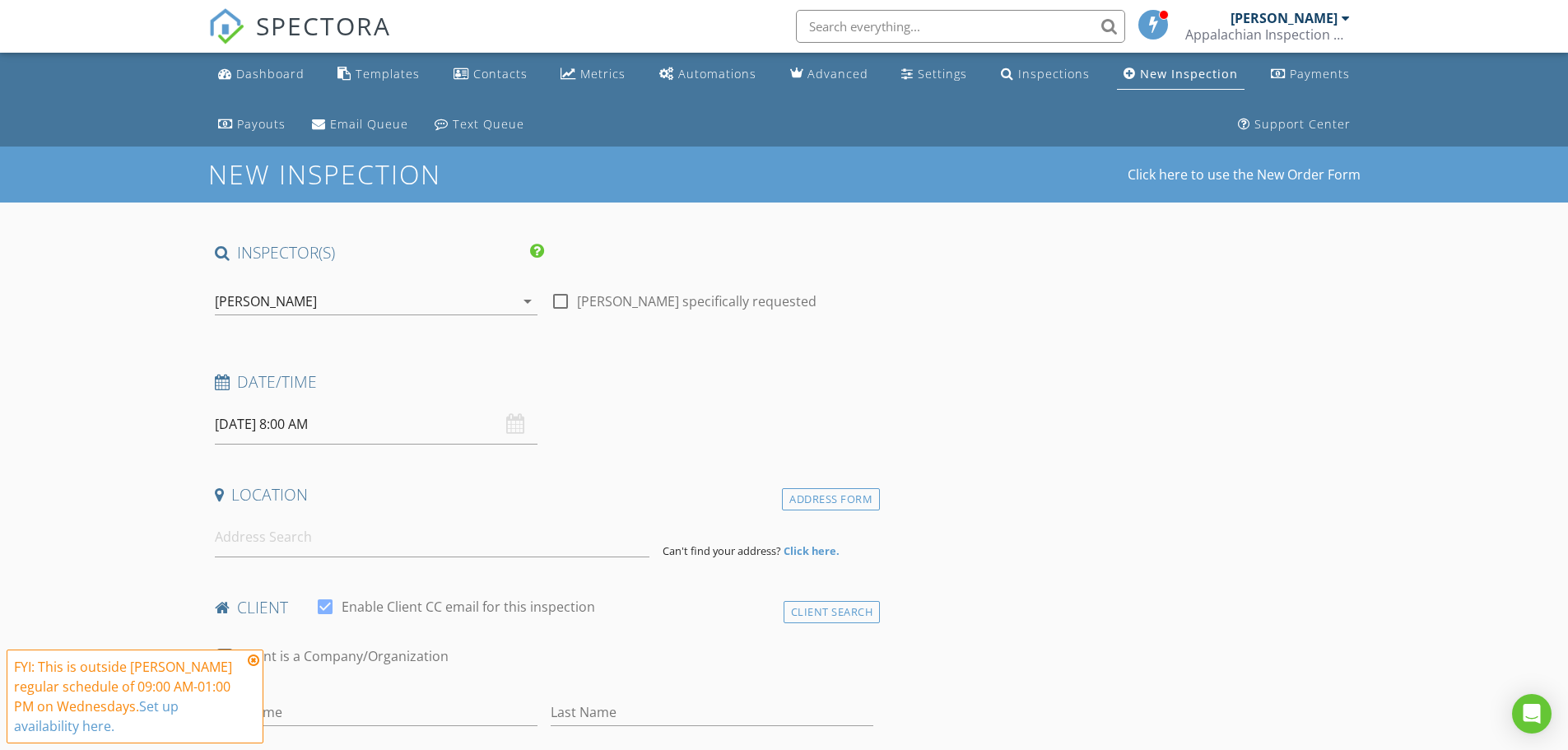
click at [291, 424] on input "[DATE] 8:00 AM" at bounding box center [376, 424] width 323 height 40
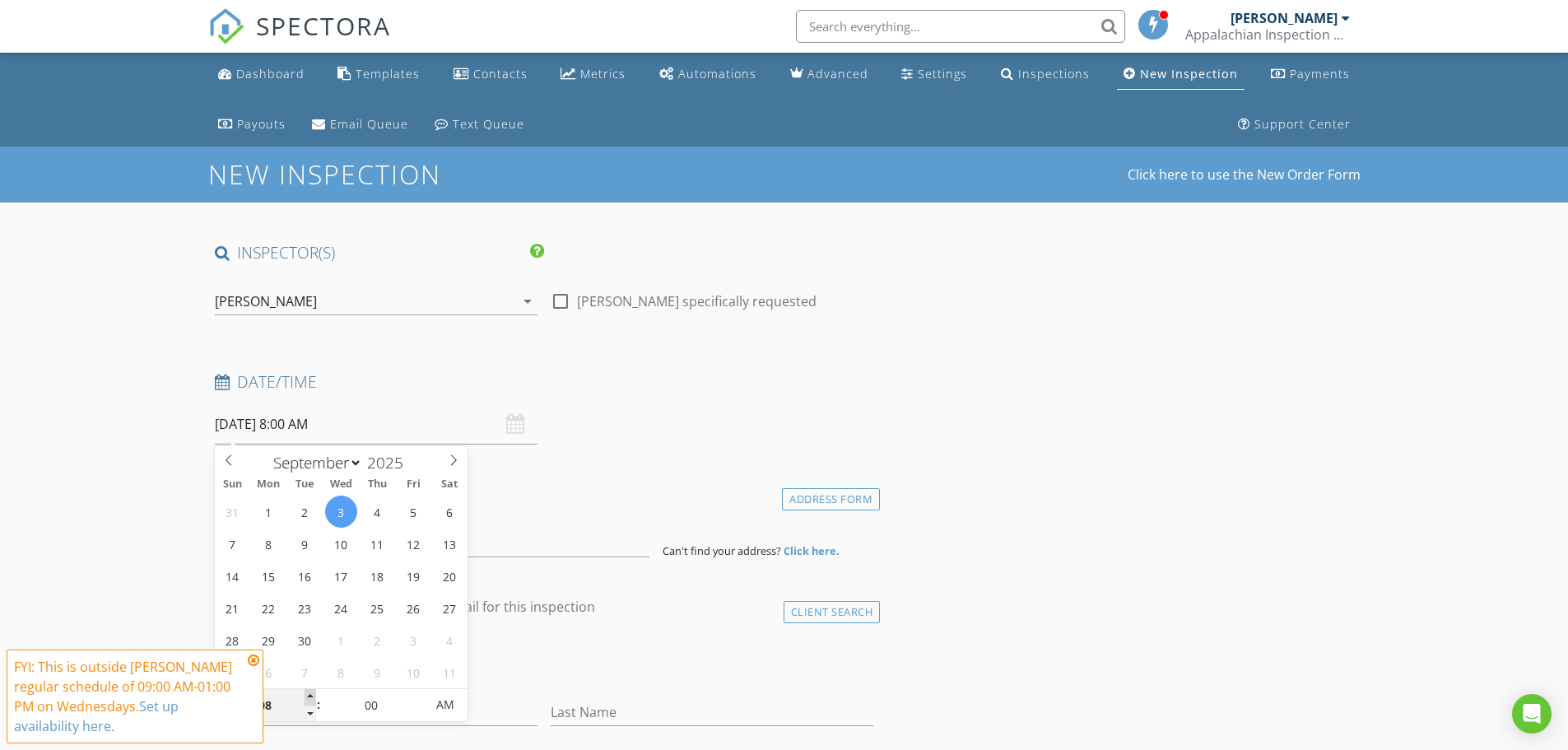
type input "09"
type input "[DATE] 9:00 AM"
click at [305, 692] on span at bounding box center [311, 696] width 12 height 16
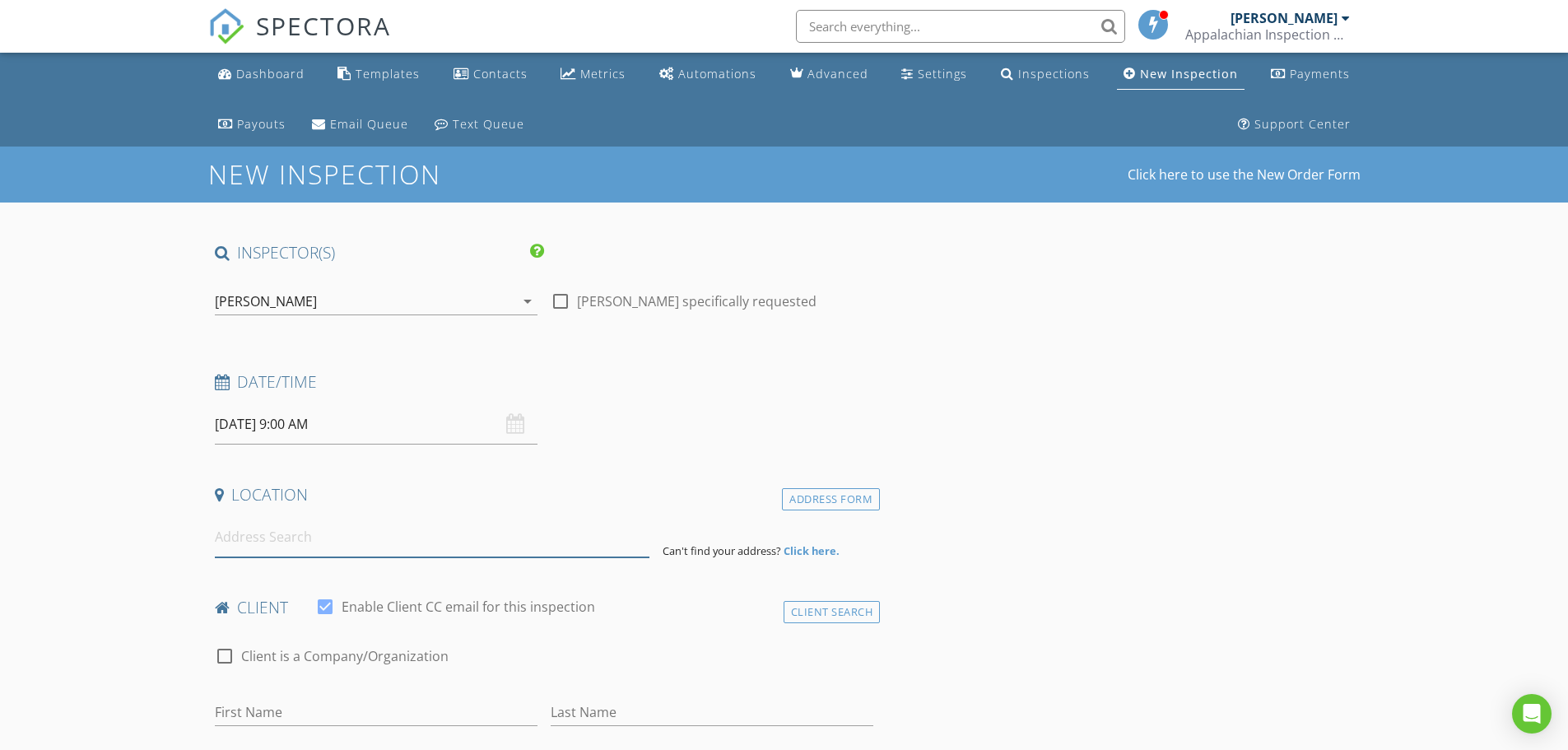
click at [297, 540] on input at bounding box center [432, 537] width 435 height 40
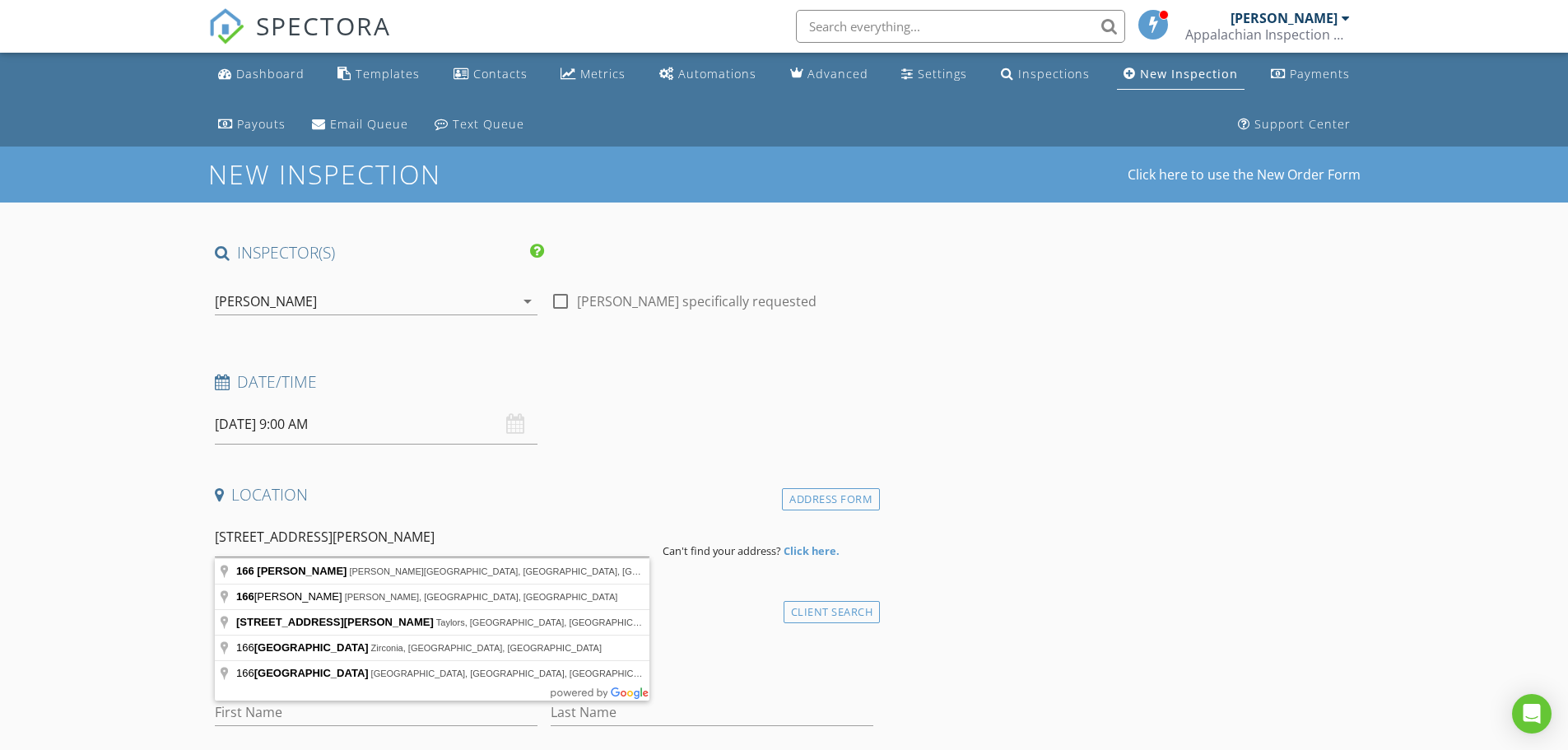
type input "[STREET_ADDRESS][PERSON_NAME][PERSON_NAME]"
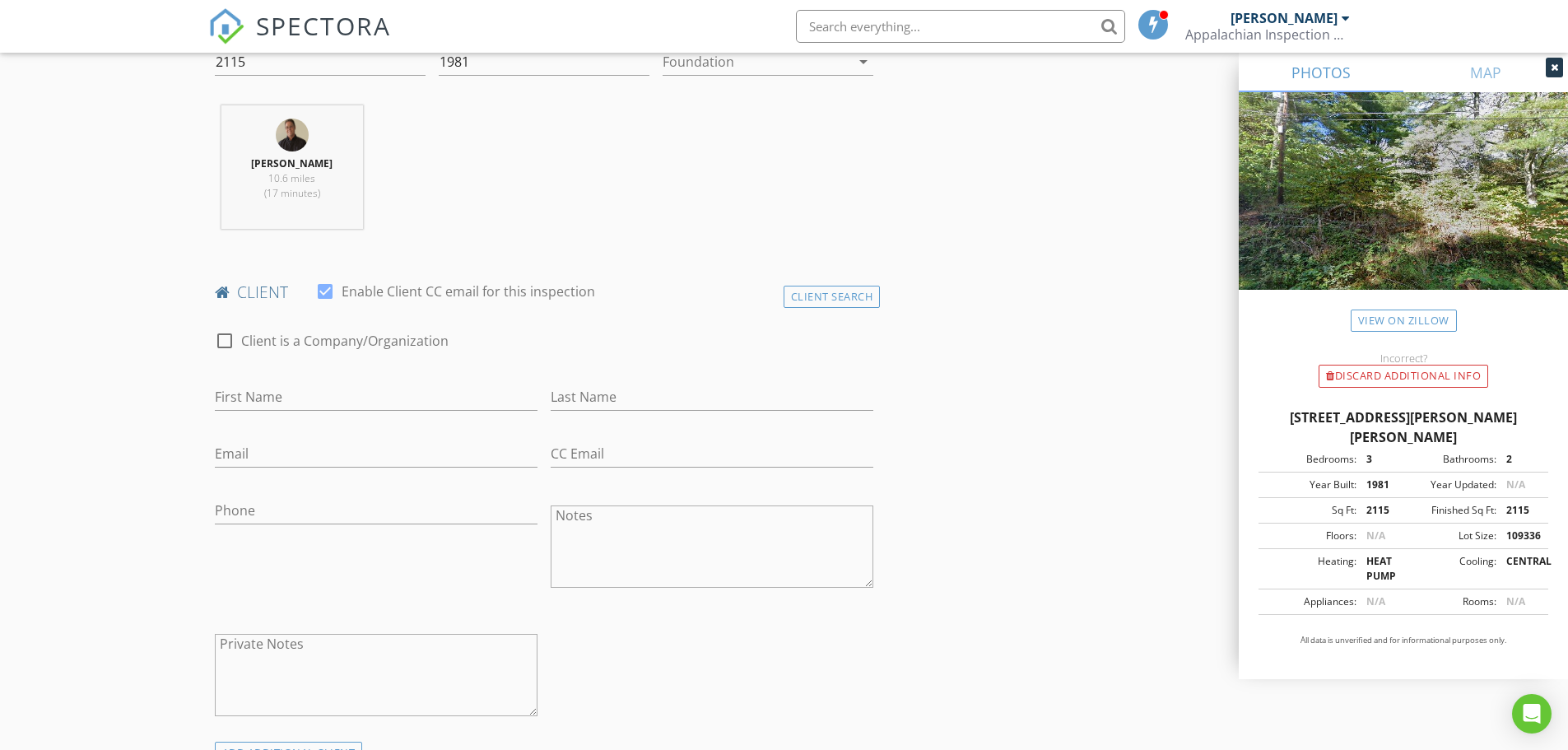
scroll to position [658, 0]
click at [332, 385] on input "First Name" at bounding box center [376, 391] width 323 height 27
type input "[PERSON_NAME]"
click at [597, 388] on input "Last Name" at bounding box center [712, 391] width 323 height 27
type input "Fisher"
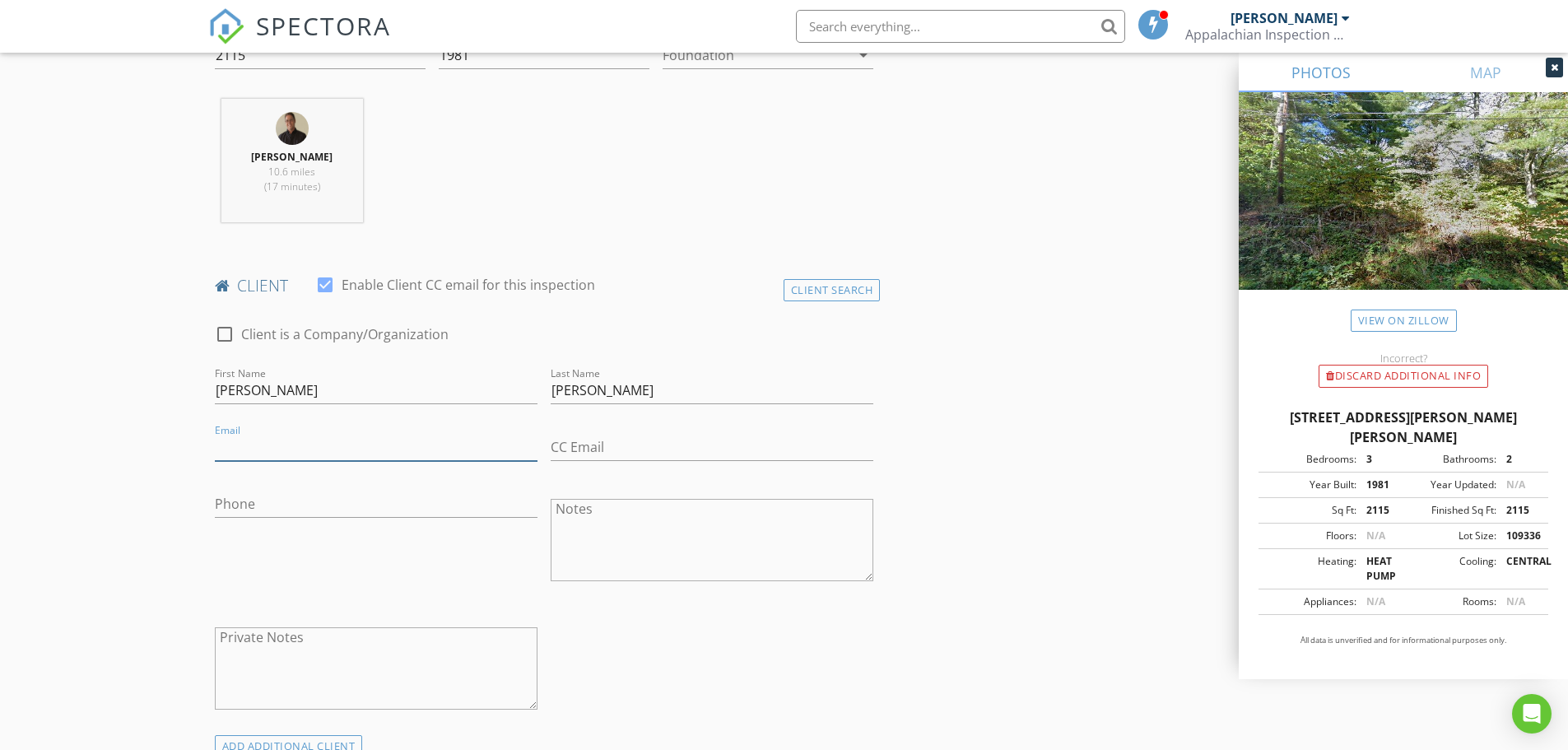
click at [370, 455] on input "Email" at bounding box center [376, 448] width 323 height 27
type input "kimlbear@yahoo.com"
click at [302, 510] on input "Phone" at bounding box center [376, 504] width 323 height 27
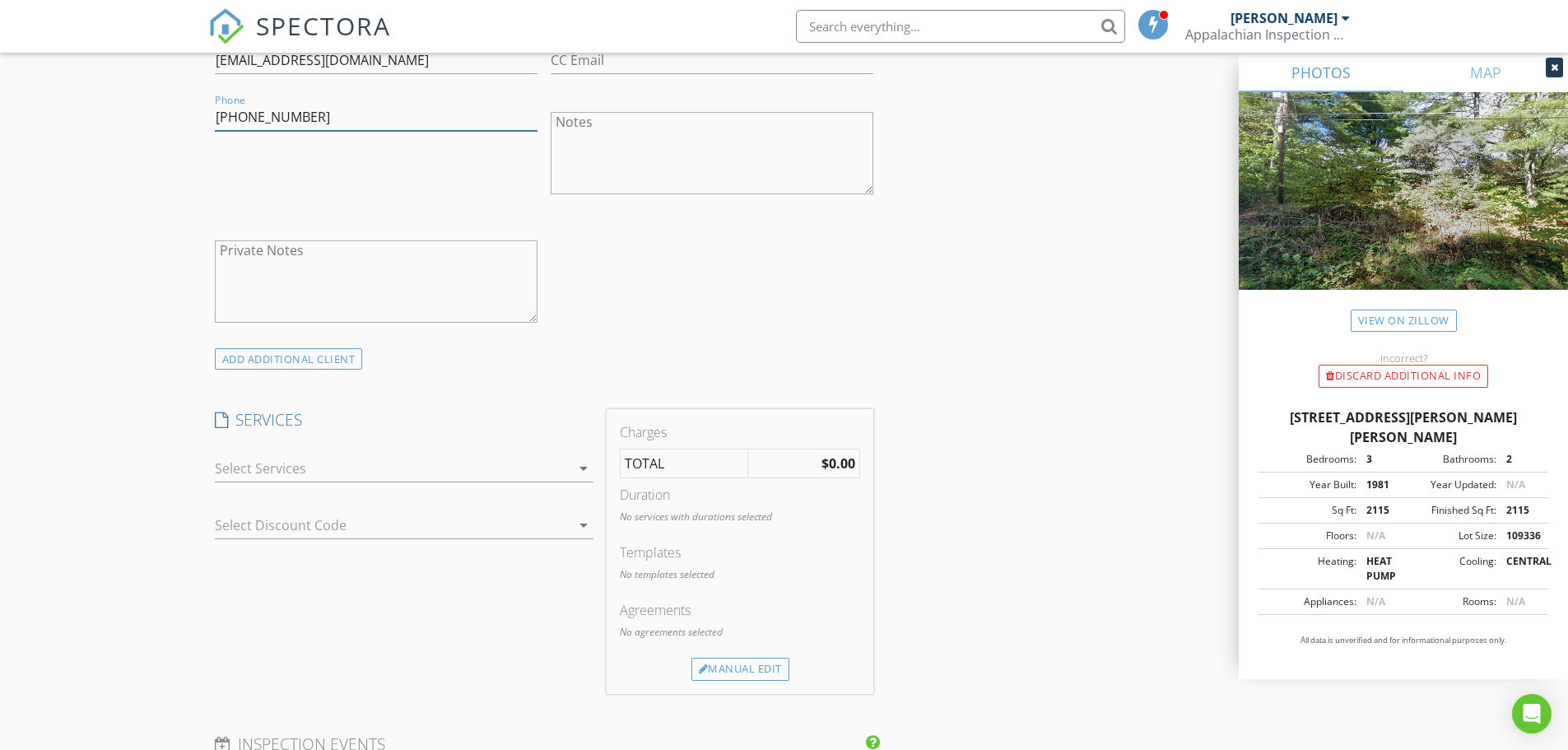
scroll to position [1070, 0]
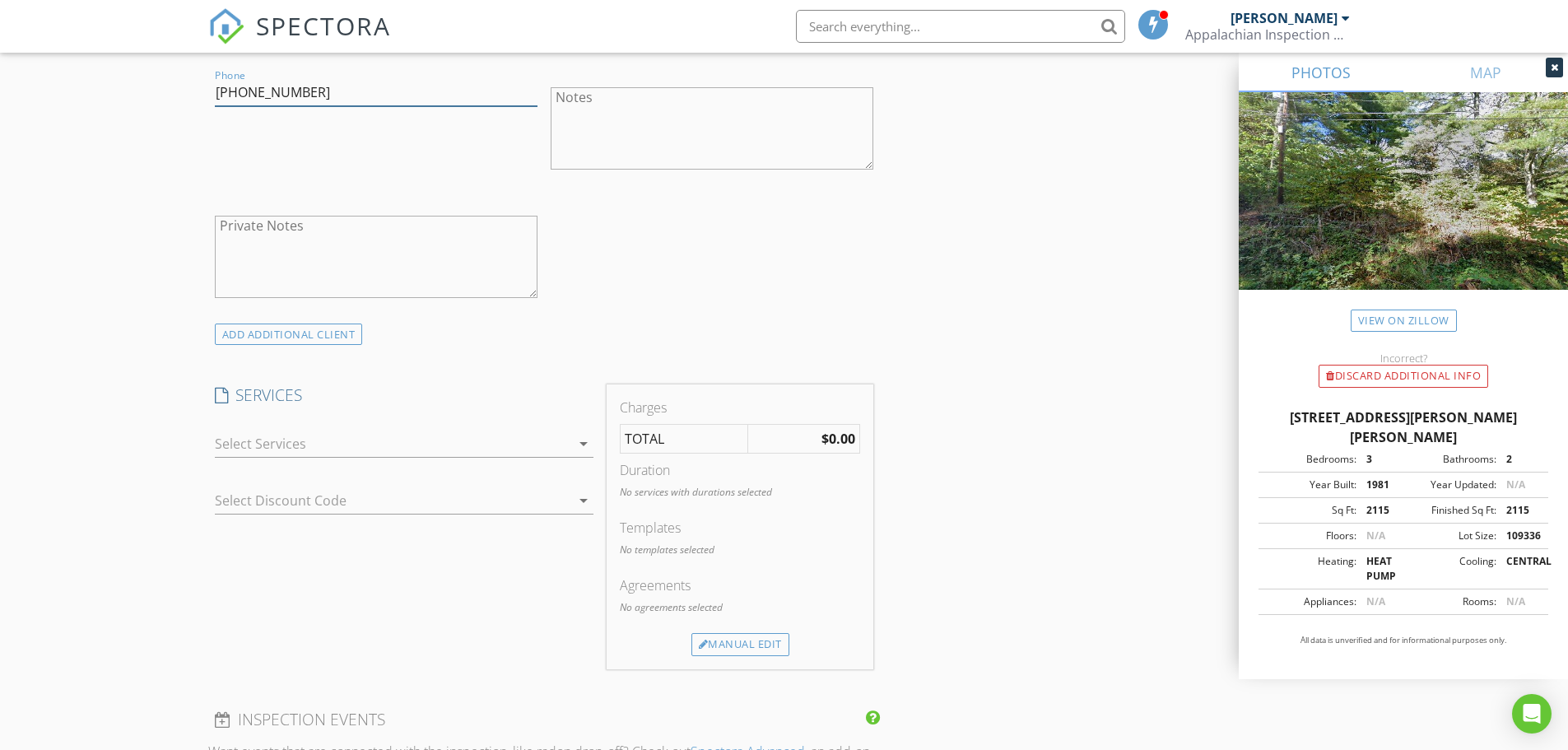
type input "828-595-1118"
click at [588, 448] on icon "arrow_drop_down" at bounding box center [583, 443] width 20 height 20
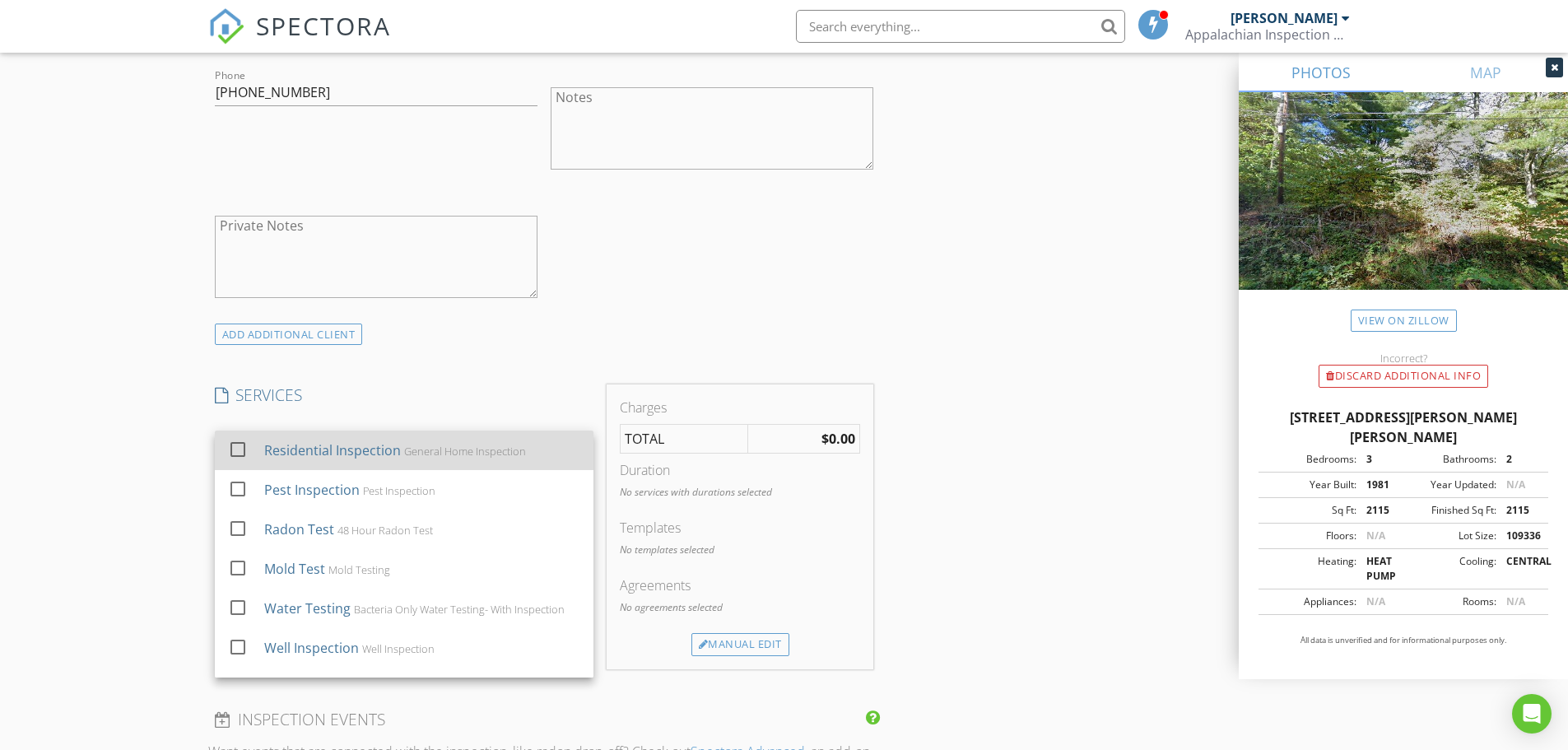
click at [238, 449] on div at bounding box center [238, 449] width 28 height 28
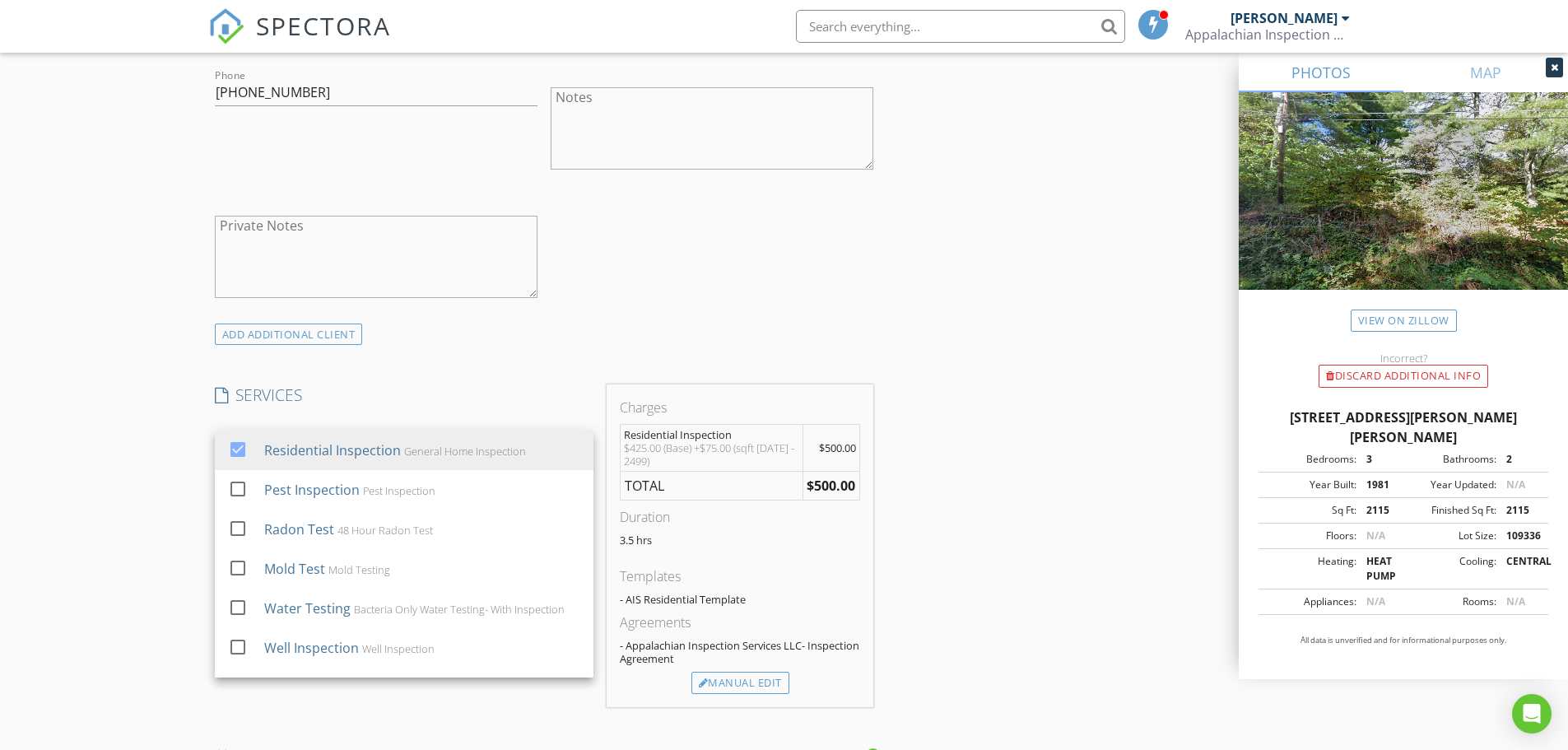
click at [121, 338] on div "New Inspection Click here to use the New Order Form INSPECTOR(S) check_box Rob …" at bounding box center [784, 512] width 1568 height 2871
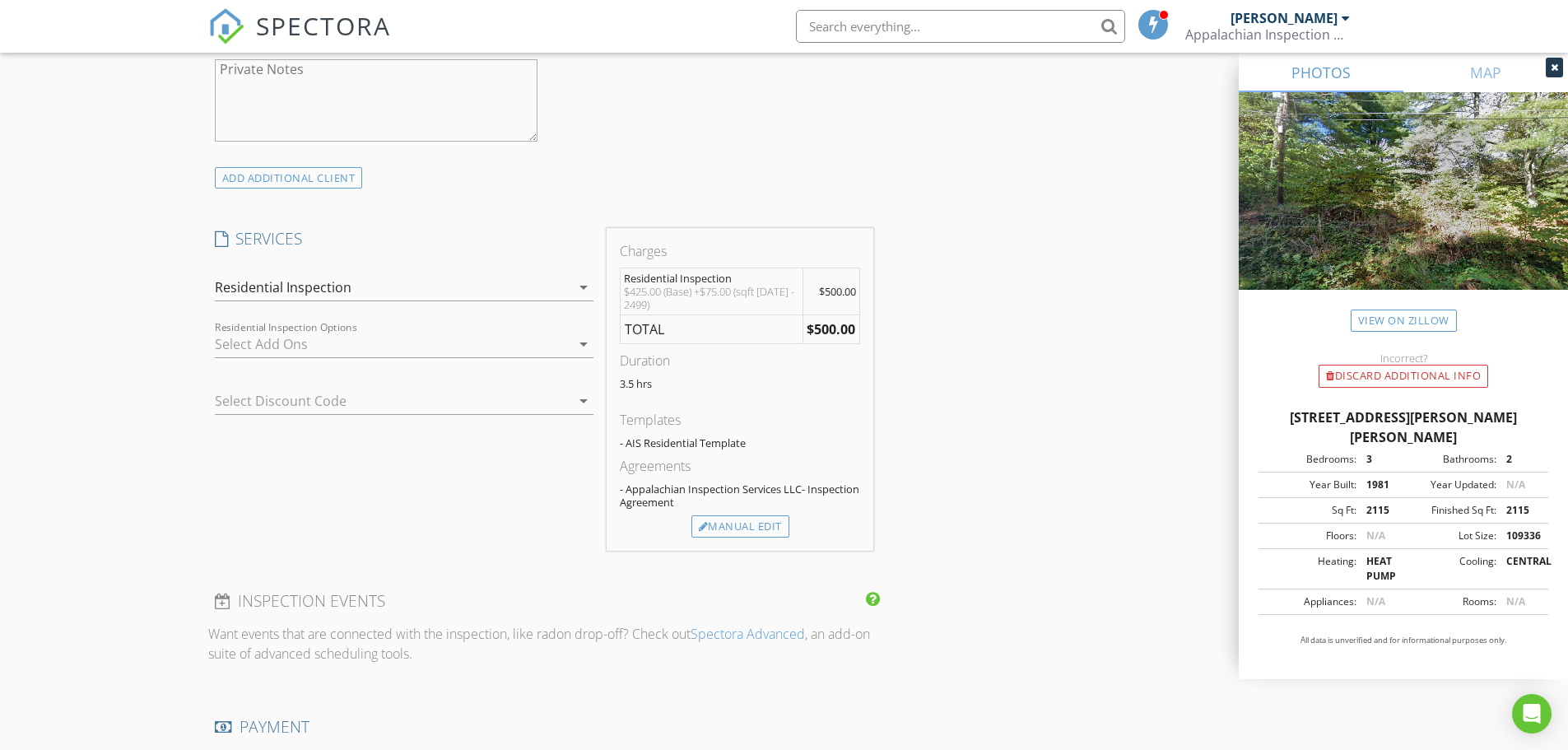
scroll to position [1234, 0]
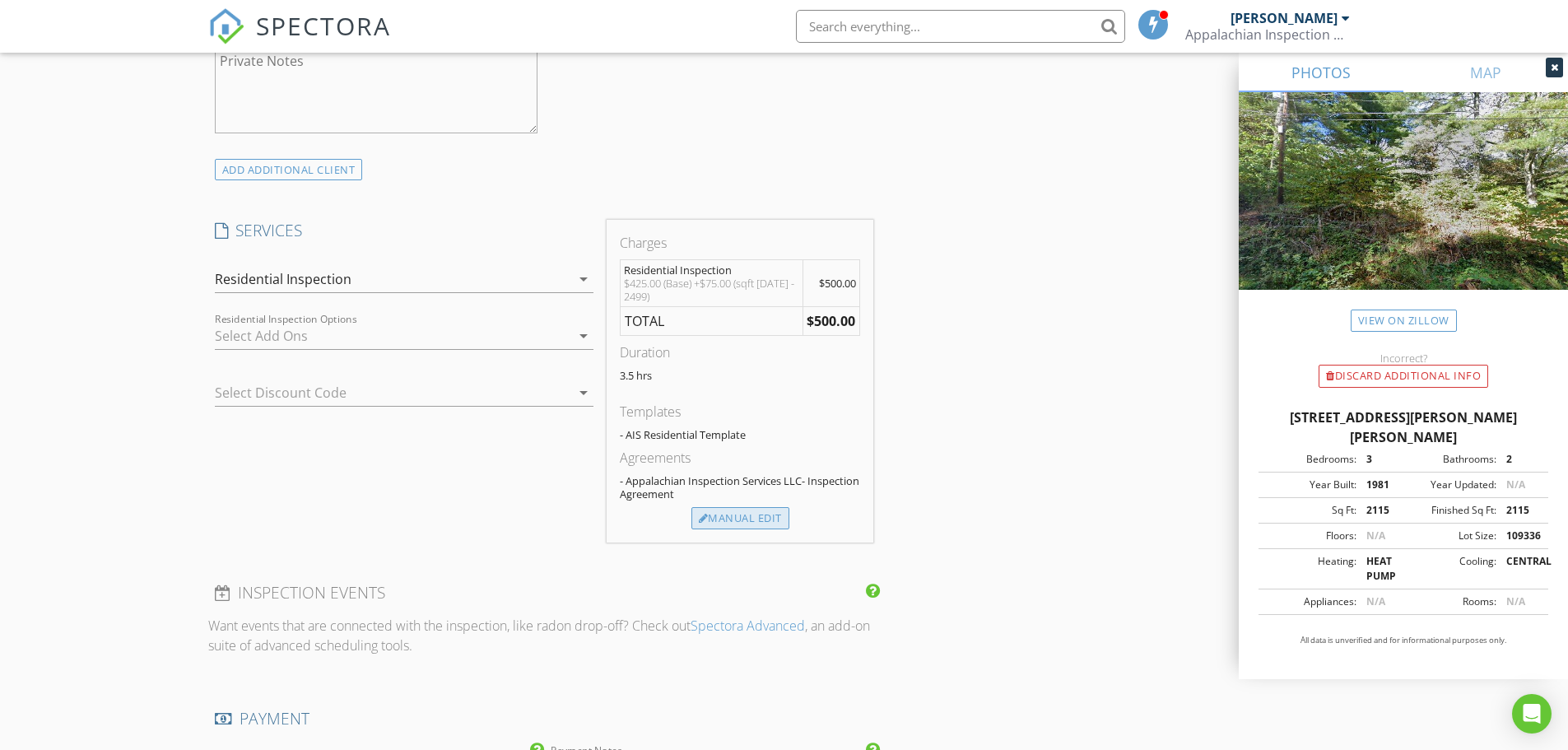
click at [731, 516] on div "Manual Edit" at bounding box center [740, 518] width 98 height 23
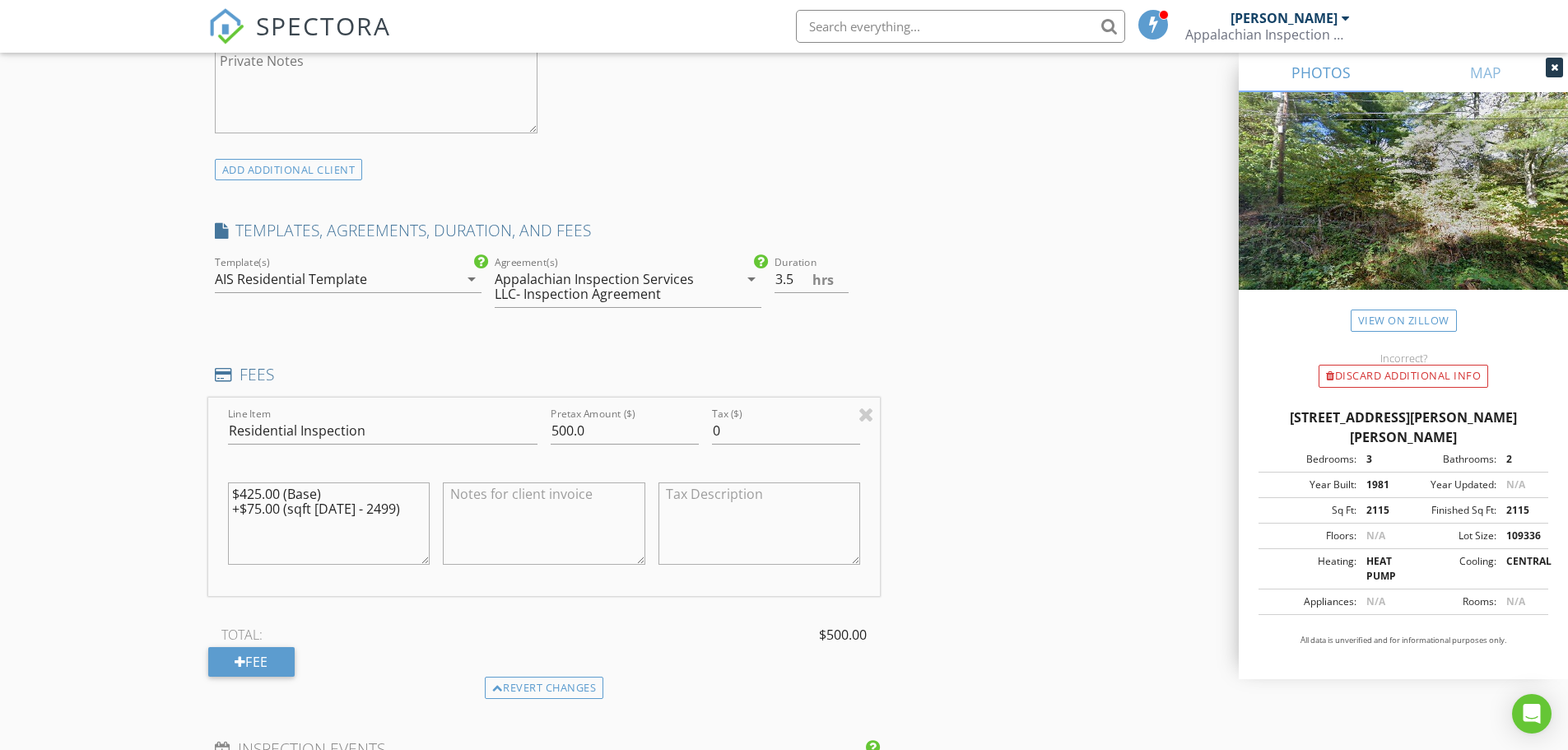
click at [104, 332] on div "New Inspection Click here to use the New Order Form INSPECTOR(S) check_box Rob …" at bounding box center [784, 426] width 1568 height 3027
click at [954, 349] on div "INSPECTOR(S) check_box Rob Chambliss PRIMARY Rob Chambliss arrow_drop_down chec…" at bounding box center [784, 454] width 1153 height 2893
click at [584, 682] on div "Revert changes" at bounding box center [544, 687] width 119 height 23
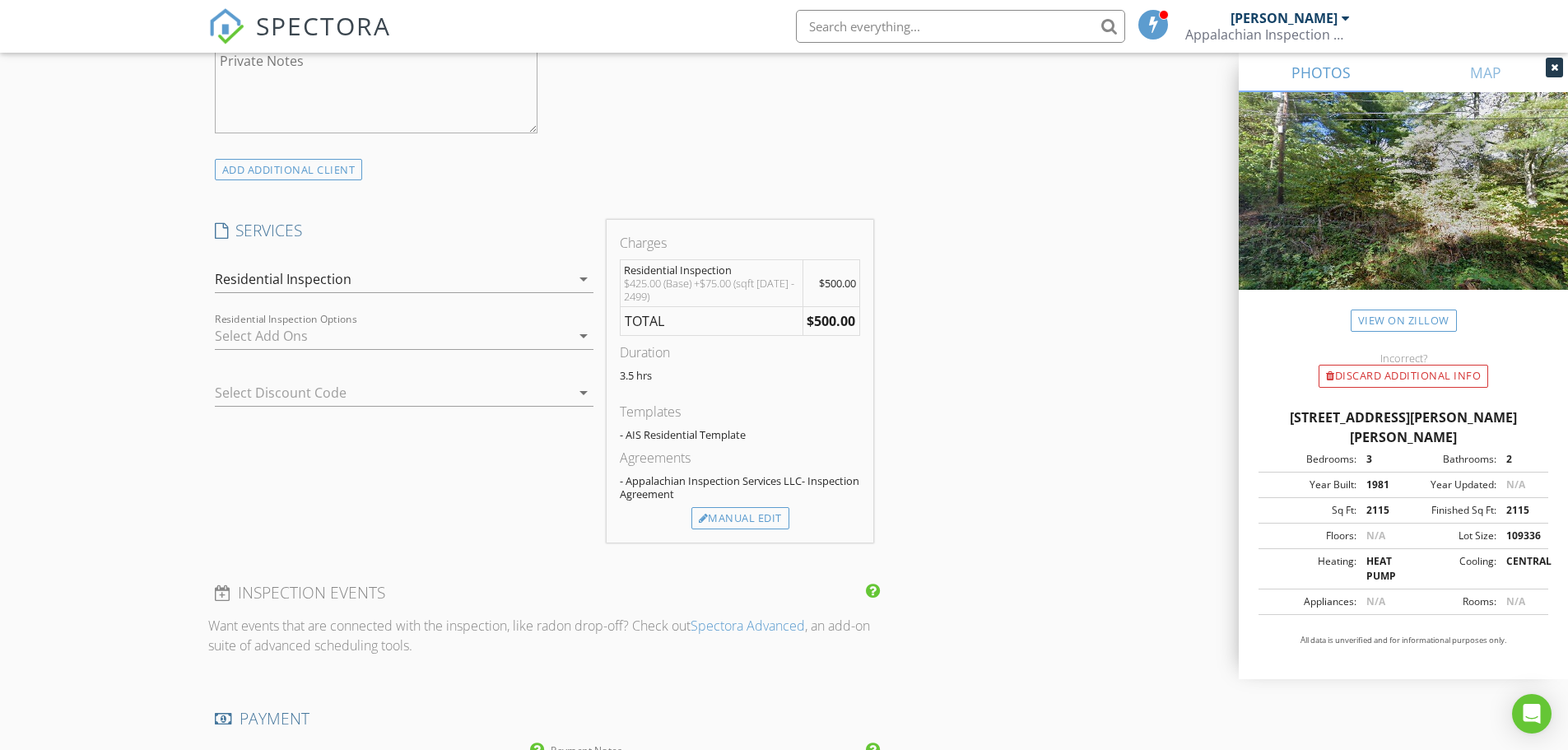
click at [115, 394] on div "New Inspection Click here to use the New Order Form INSPECTOR(S) check_box Rob …" at bounding box center [784, 347] width 1568 height 2871
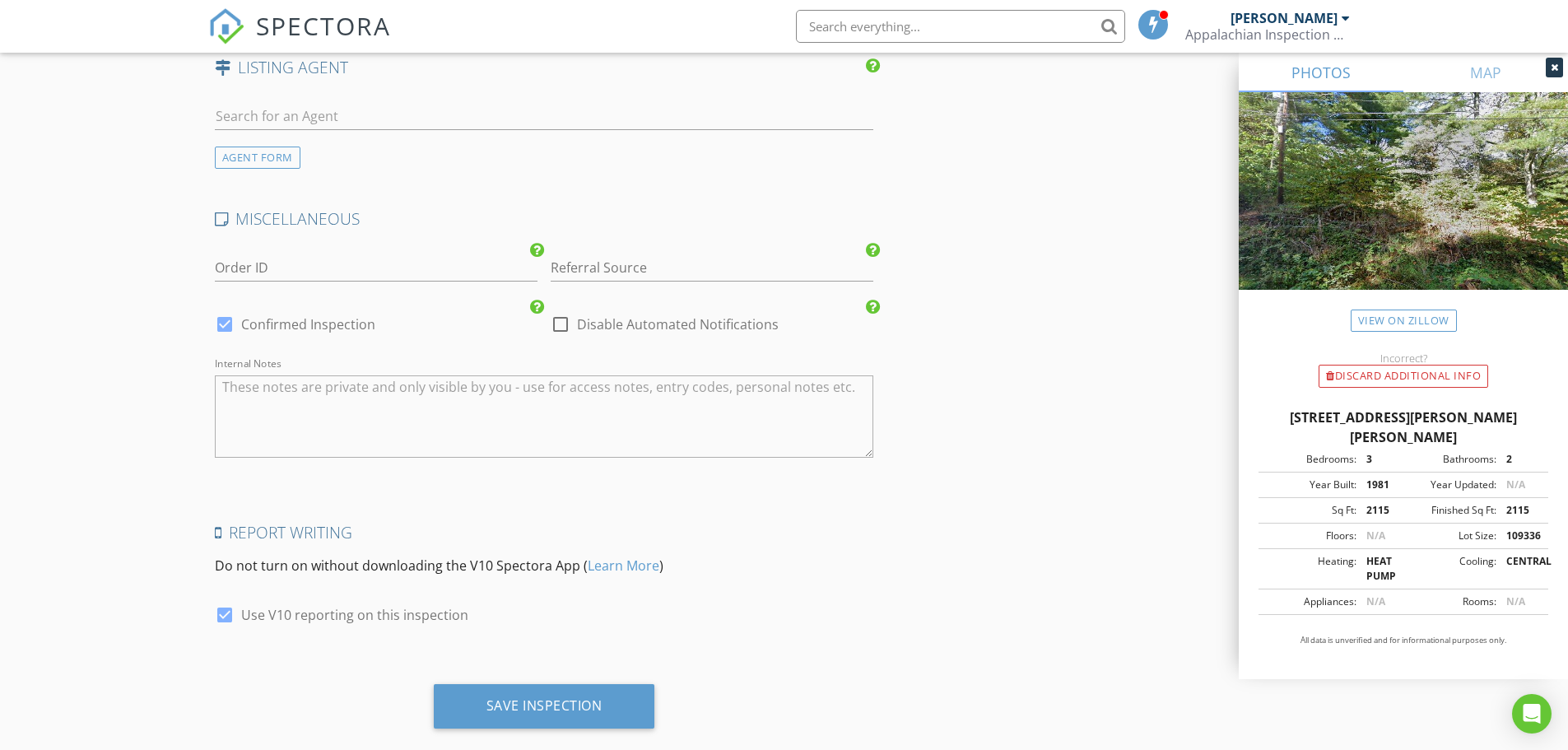
scroll to position [2268, 0]
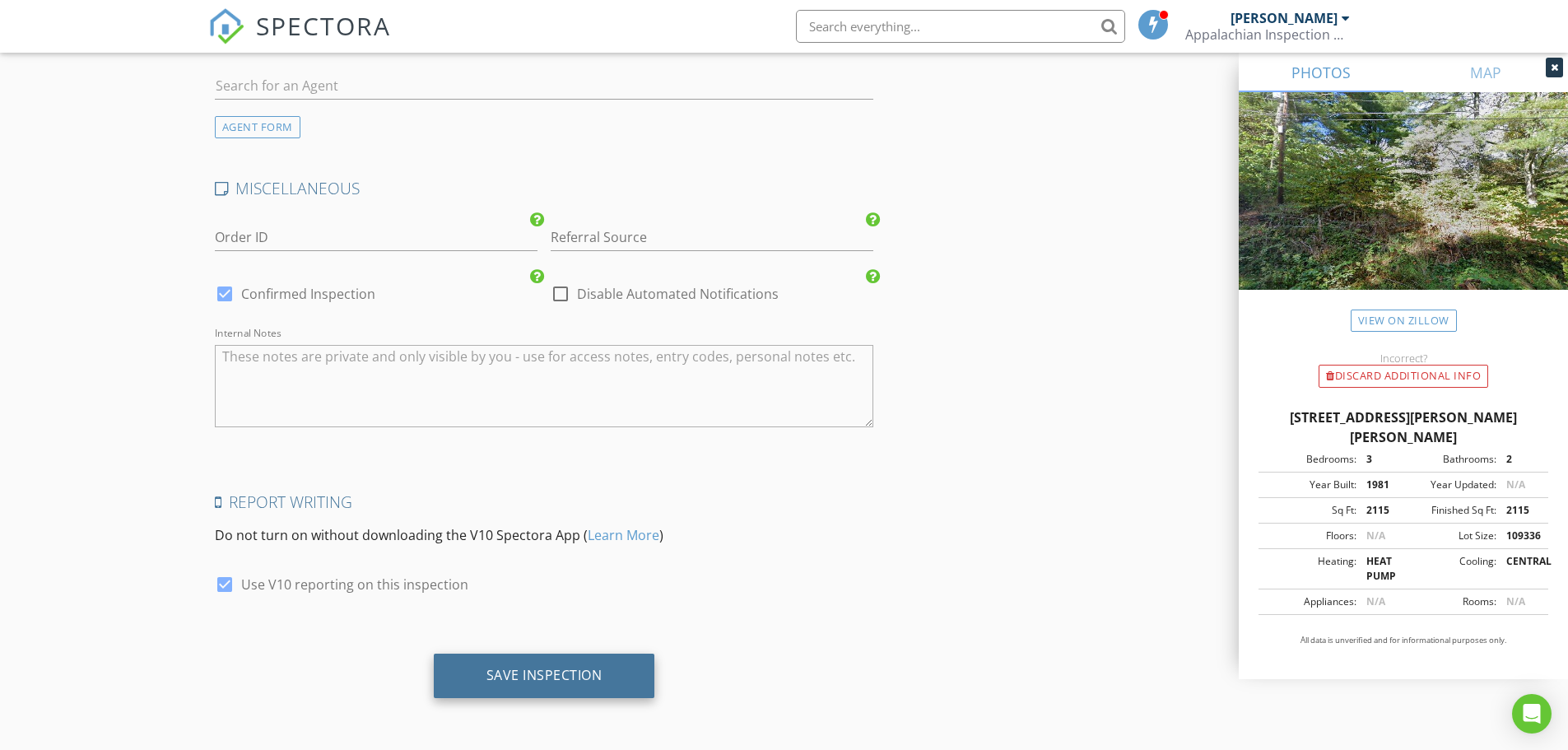
click at [542, 675] on div "Save Inspection" at bounding box center [544, 674] width 116 height 16
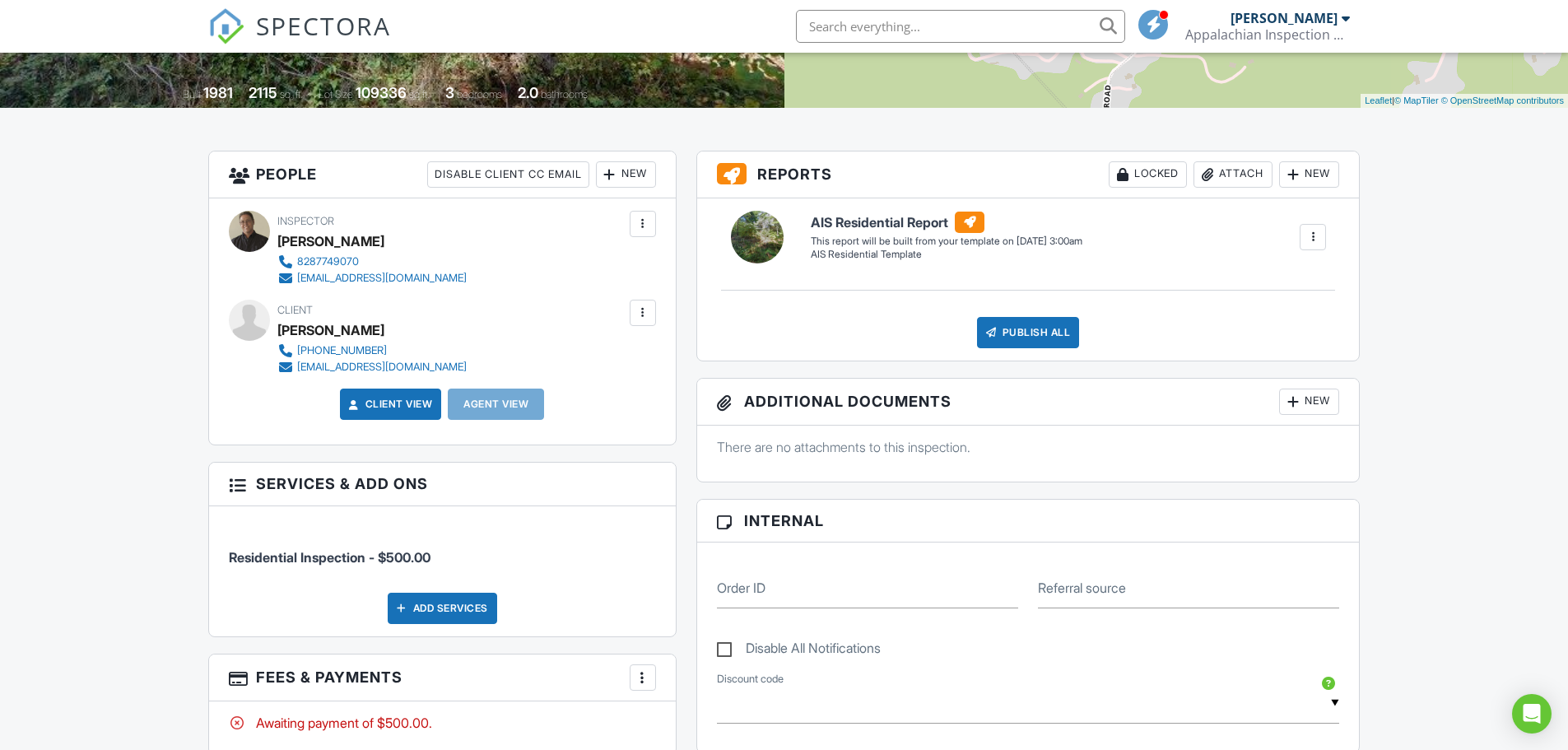
scroll to position [411, 0]
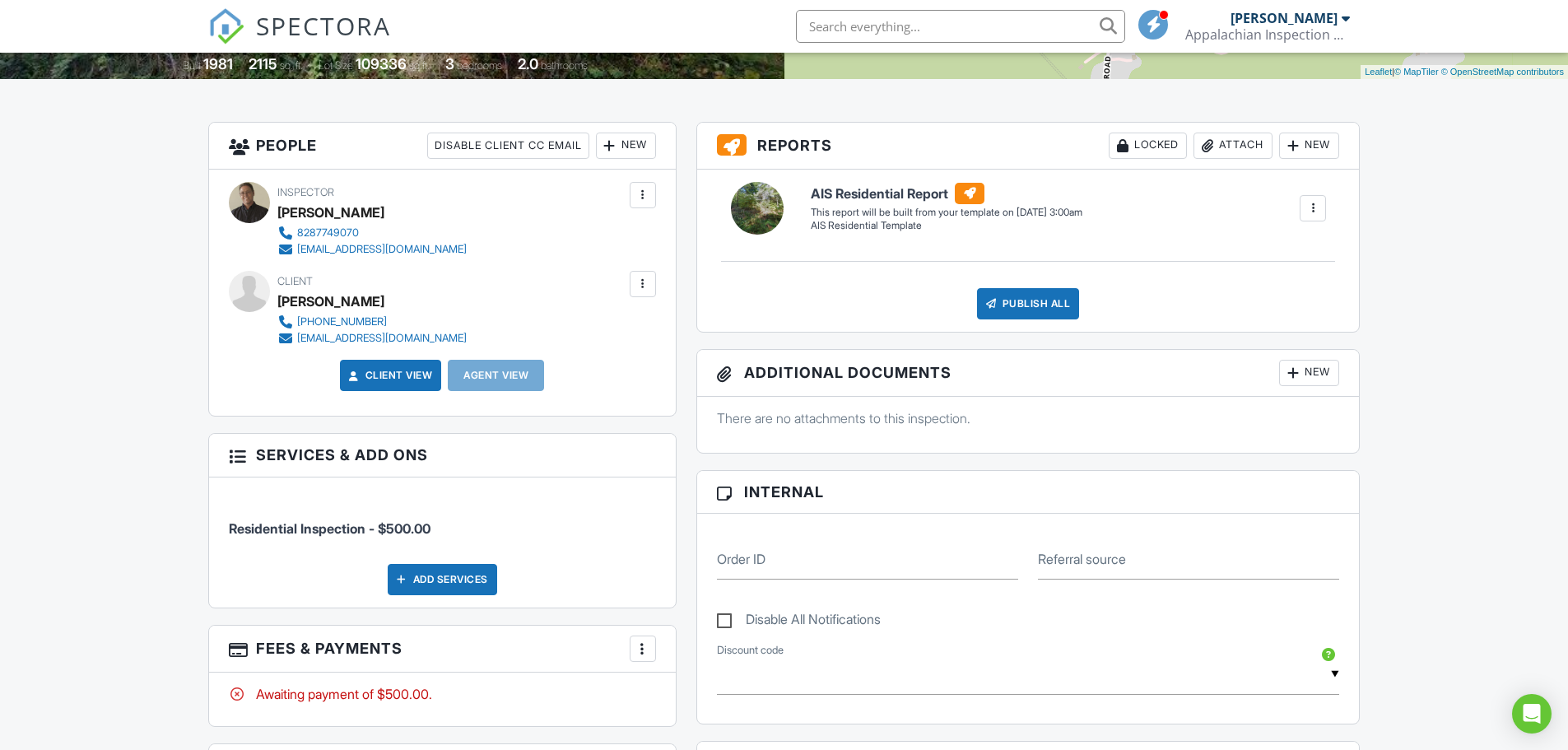
click at [1312, 208] on div at bounding box center [1312, 207] width 16 height 16
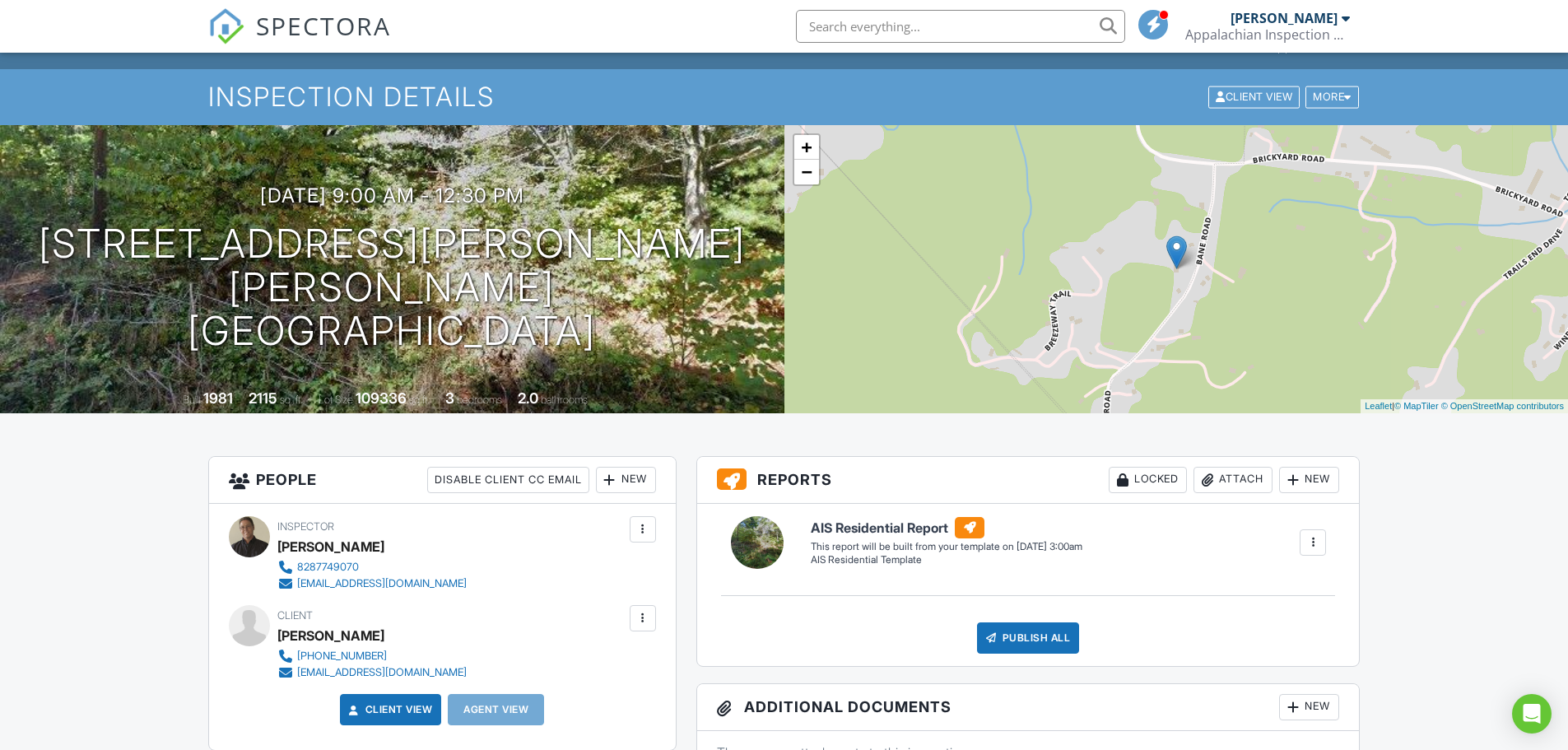
scroll to position [0, 0]
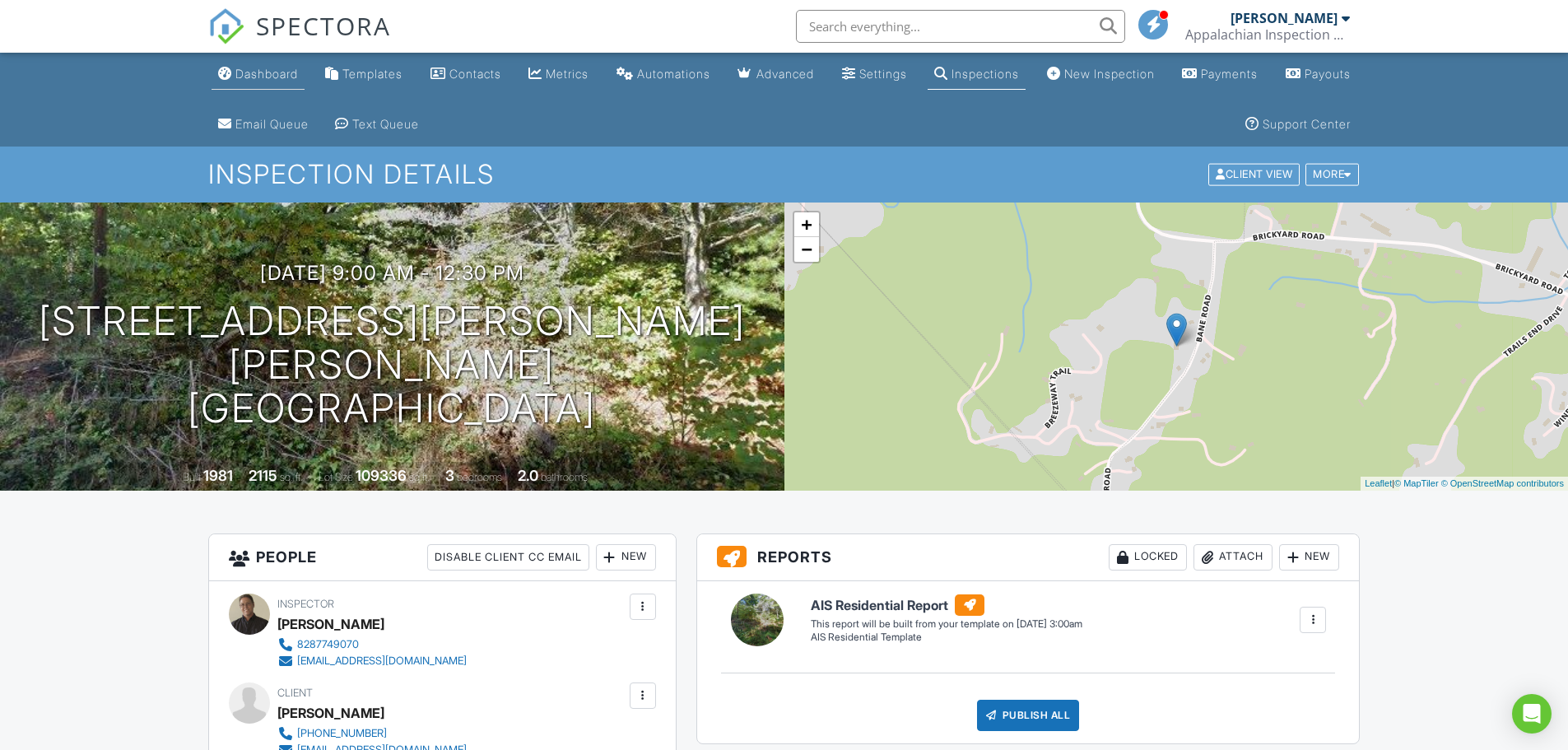
click at [268, 81] on link "Dashboard" at bounding box center [257, 75] width 93 height 31
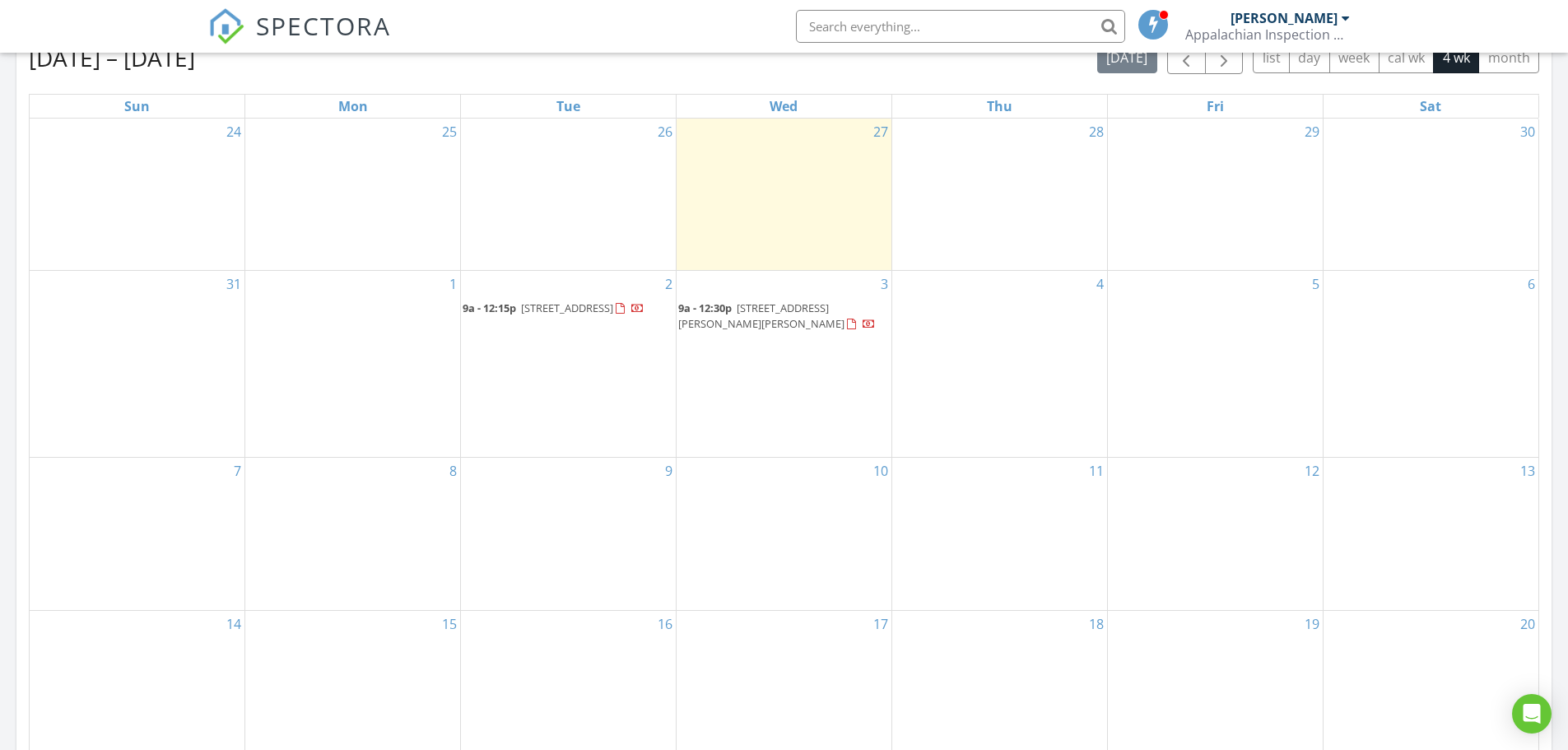
scroll to position [823, 0]
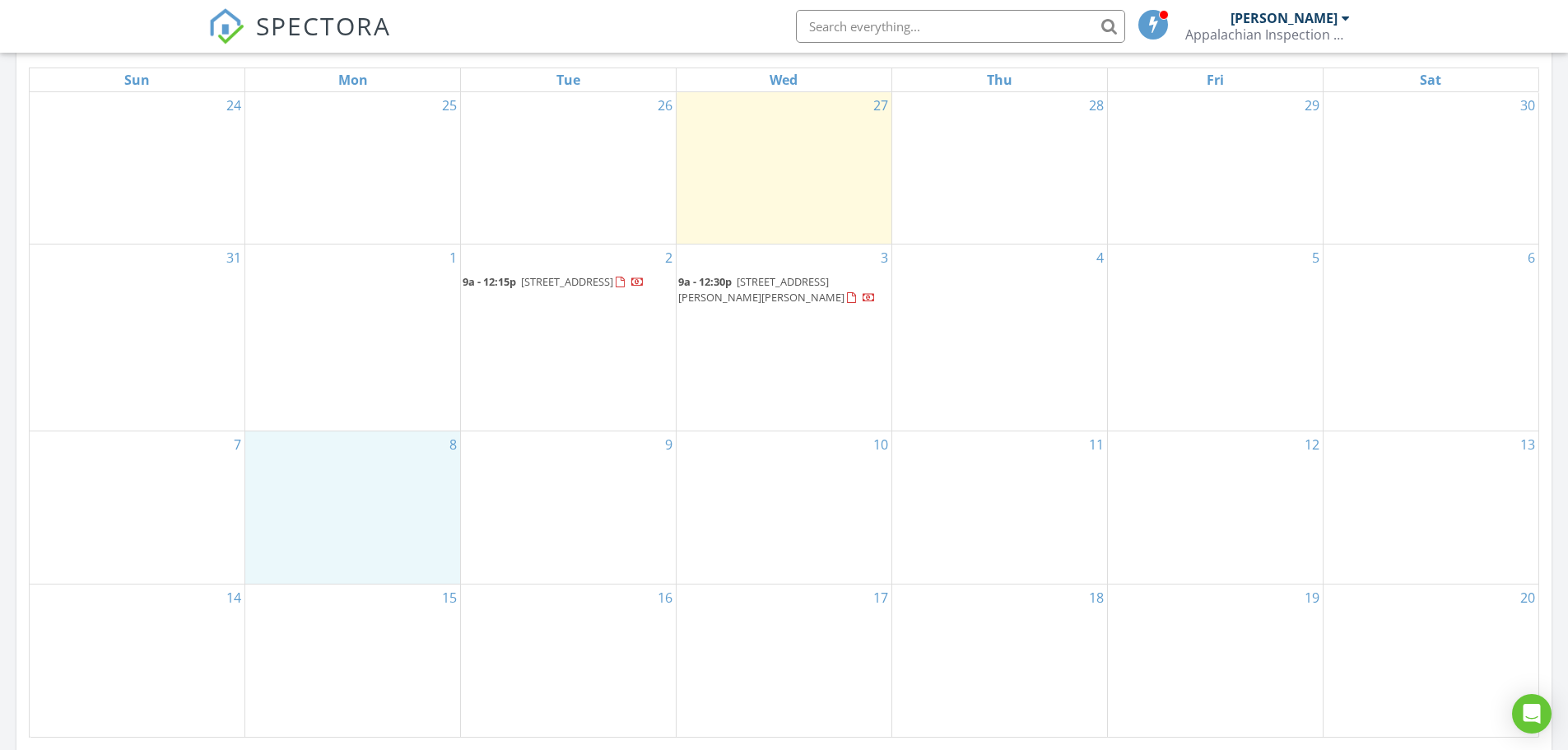
click at [411, 499] on div "8" at bounding box center [353, 507] width 215 height 152
click at [369, 435] on link "Inspection" at bounding box center [352, 429] width 85 height 26
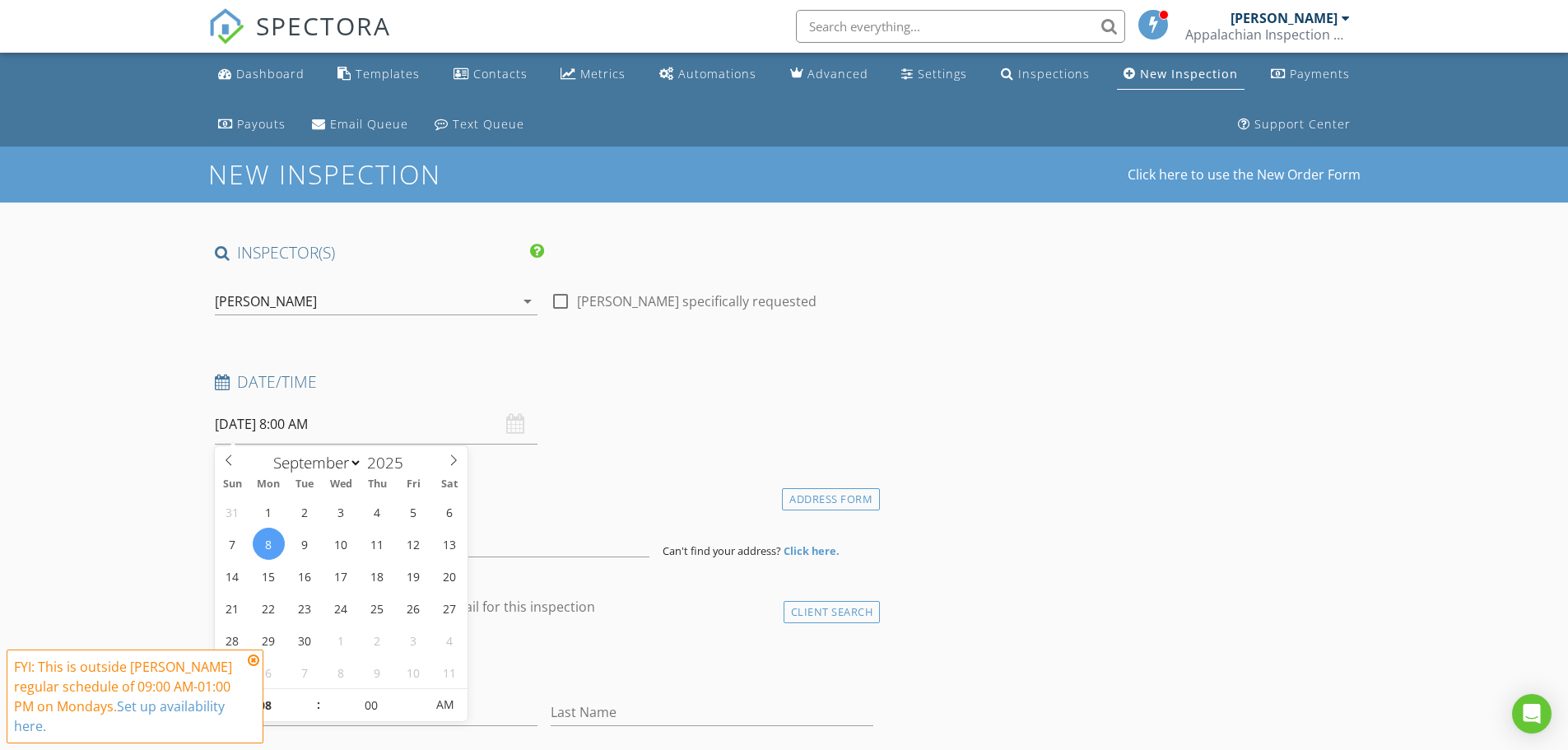
click at [297, 422] on input "[DATE] 8:00 AM" at bounding box center [376, 424] width 323 height 40
type input "09"
type input "09/08/2025 9:00 AM"
click at [309, 696] on span at bounding box center [311, 696] width 12 height 16
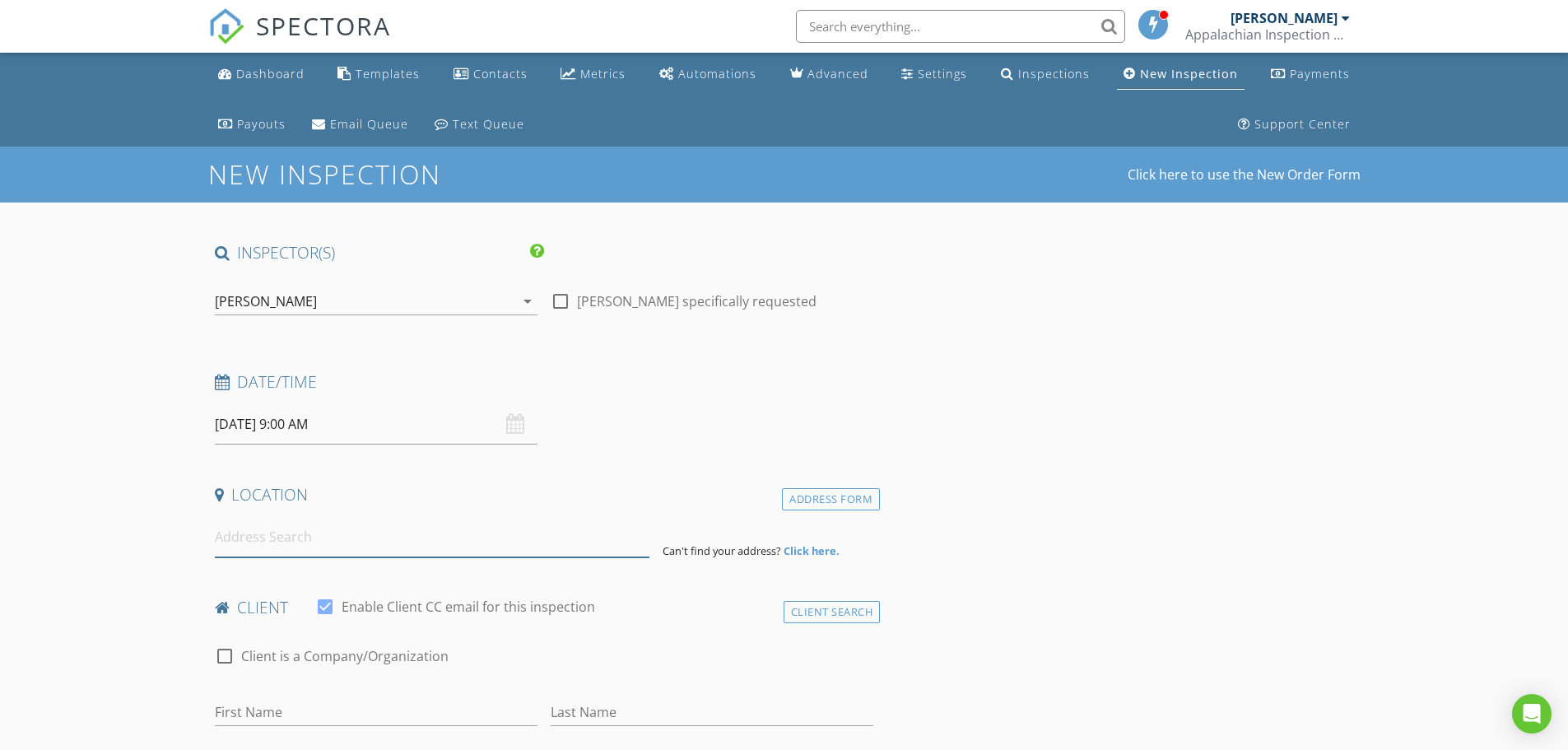
click at [231, 539] on input at bounding box center [432, 537] width 435 height 40
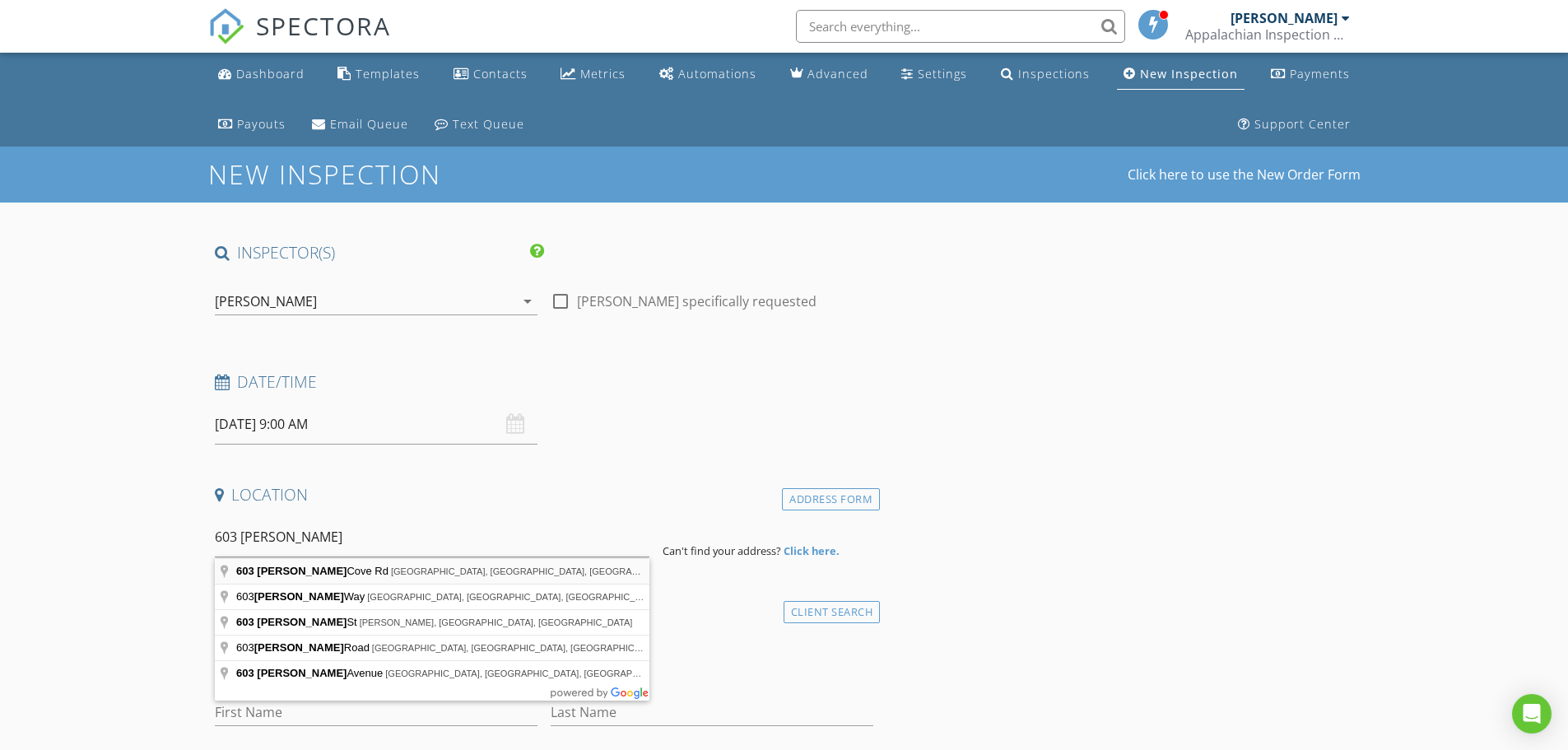
type input "603 Willis Cove Rd, Canton, NC, USA"
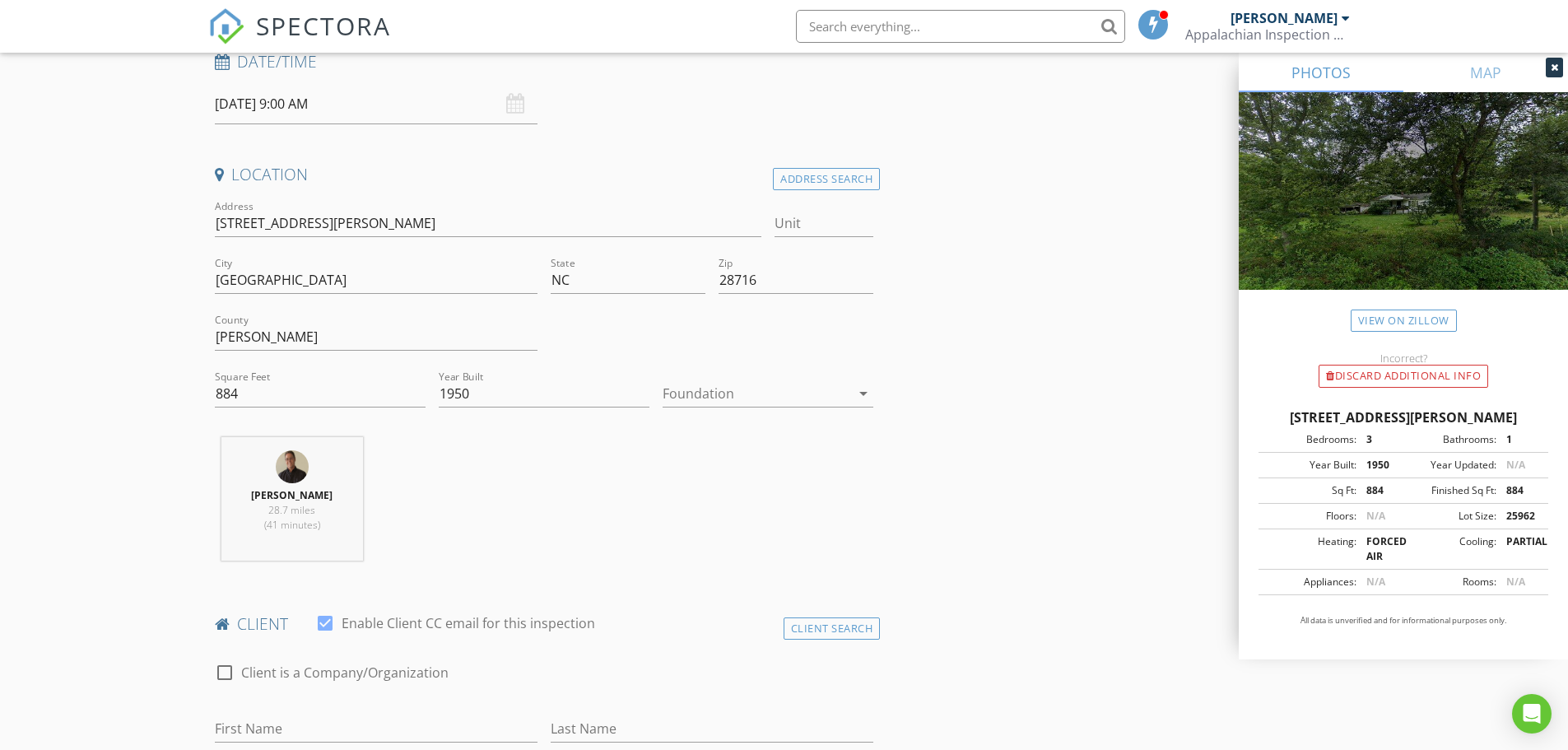
scroll to position [330, 0]
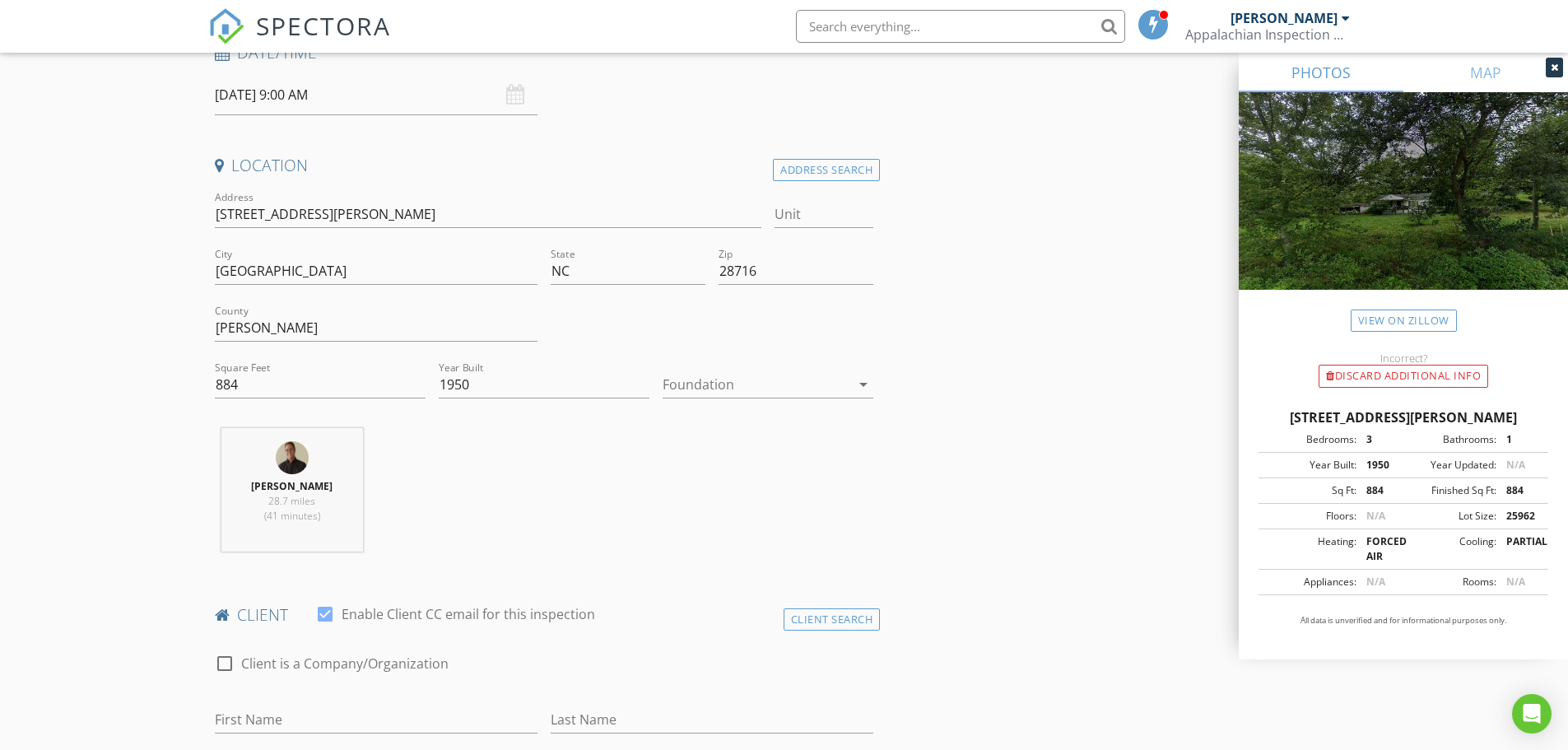
click at [864, 384] on icon "arrow_drop_down" at bounding box center [863, 384] width 20 height 20
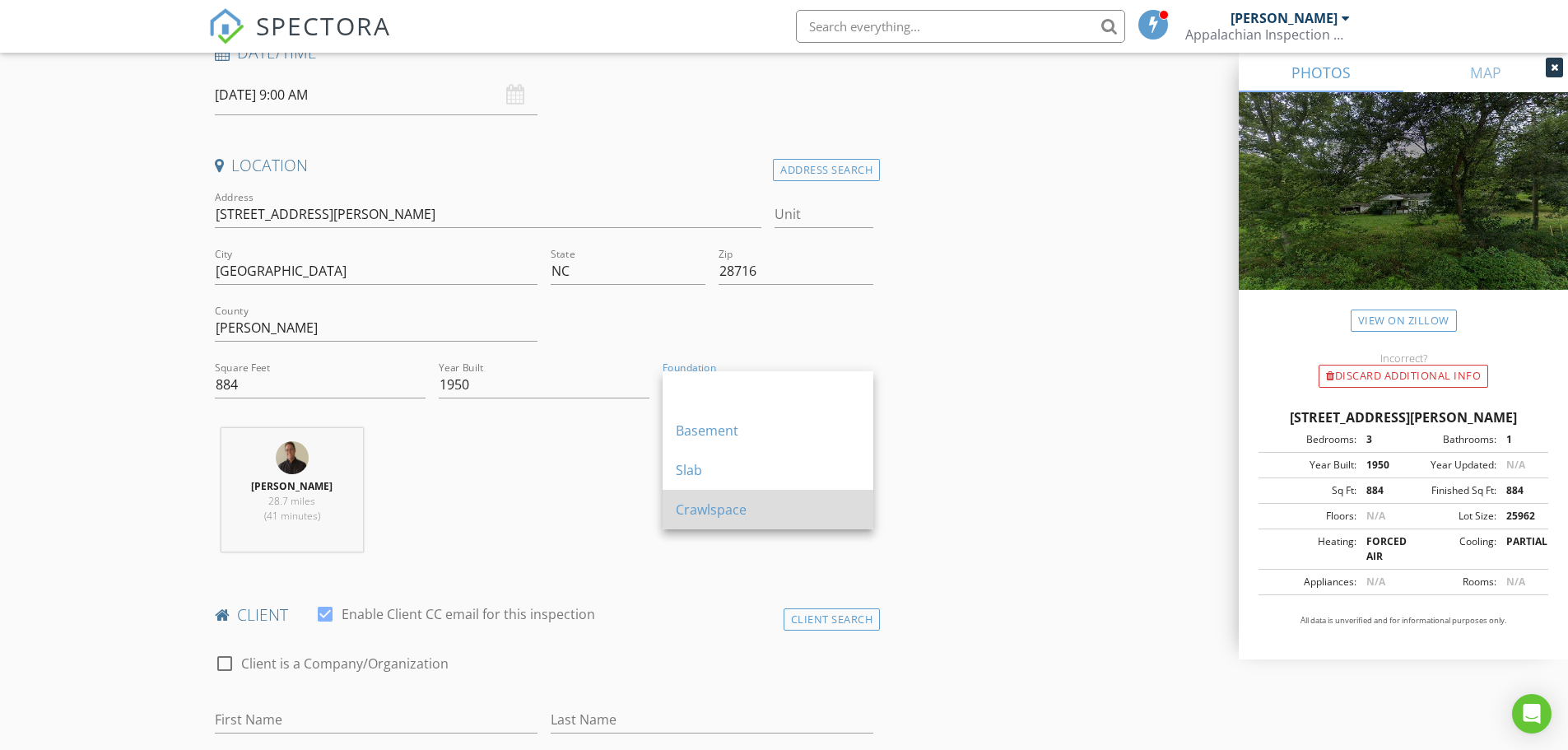
click at [774, 511] on div "Crawlspace" at bounding box center [768, 509] width 184 height 20
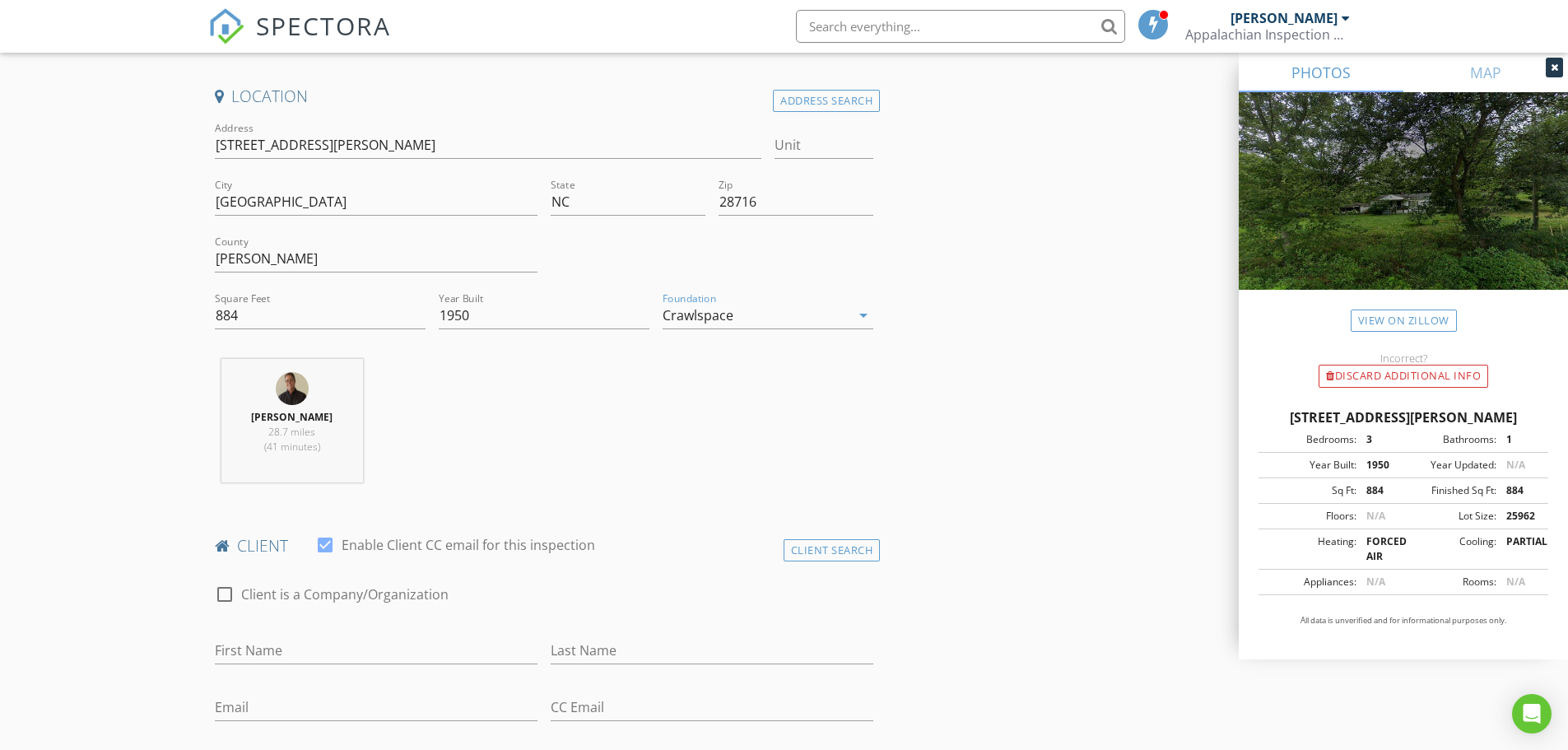
scroll to position [576, 0]
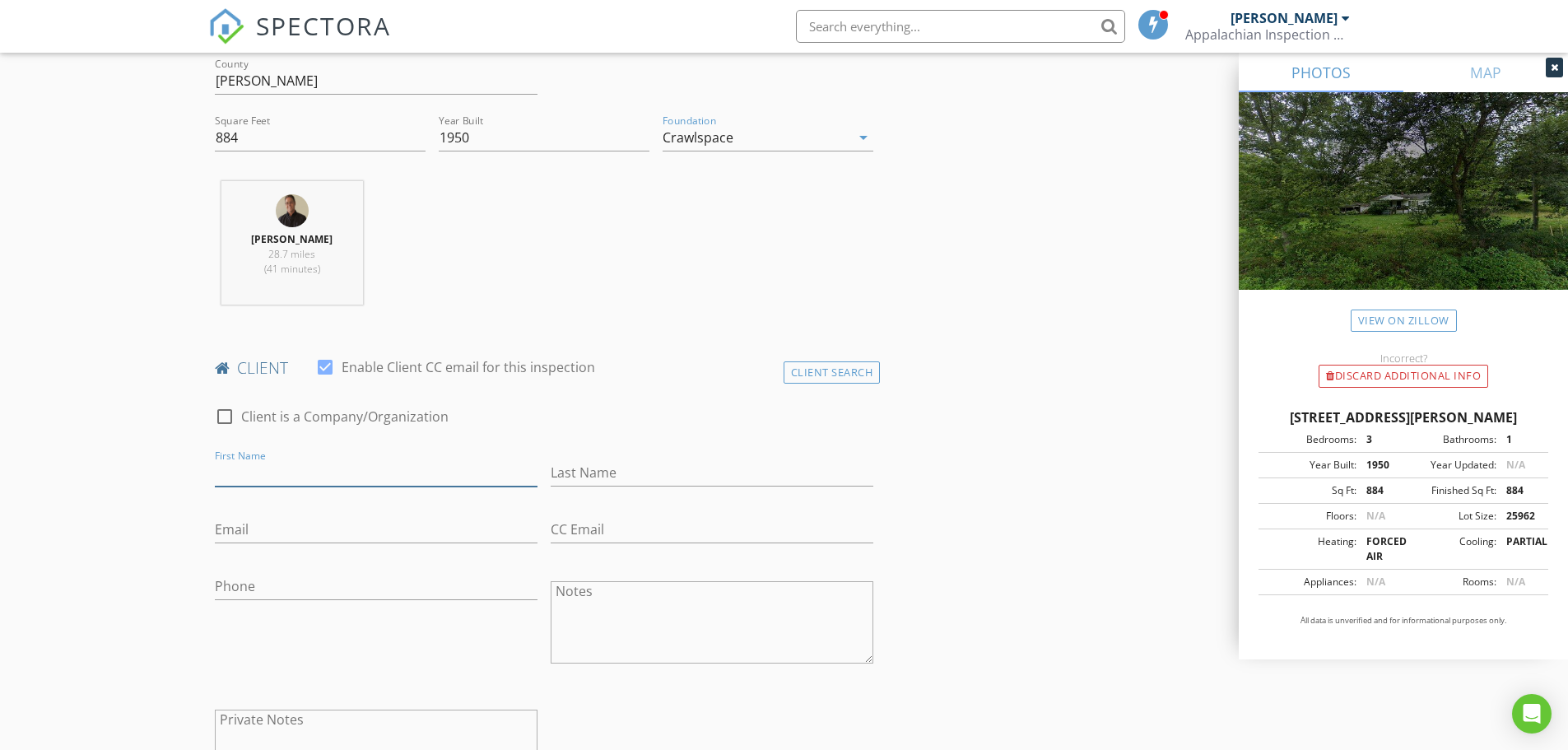
click at [316, 476] on input "First Name" at bounding box center [376, 473] width 323 height 27
type input "Rachel"
click at [639, 475] on input "Last Name" at bounding box center [712, 473] width 323 height 27
type input "Dye"
click at [247, 535] on input "Email" at bounding box center [376, 530] width 323 height 27
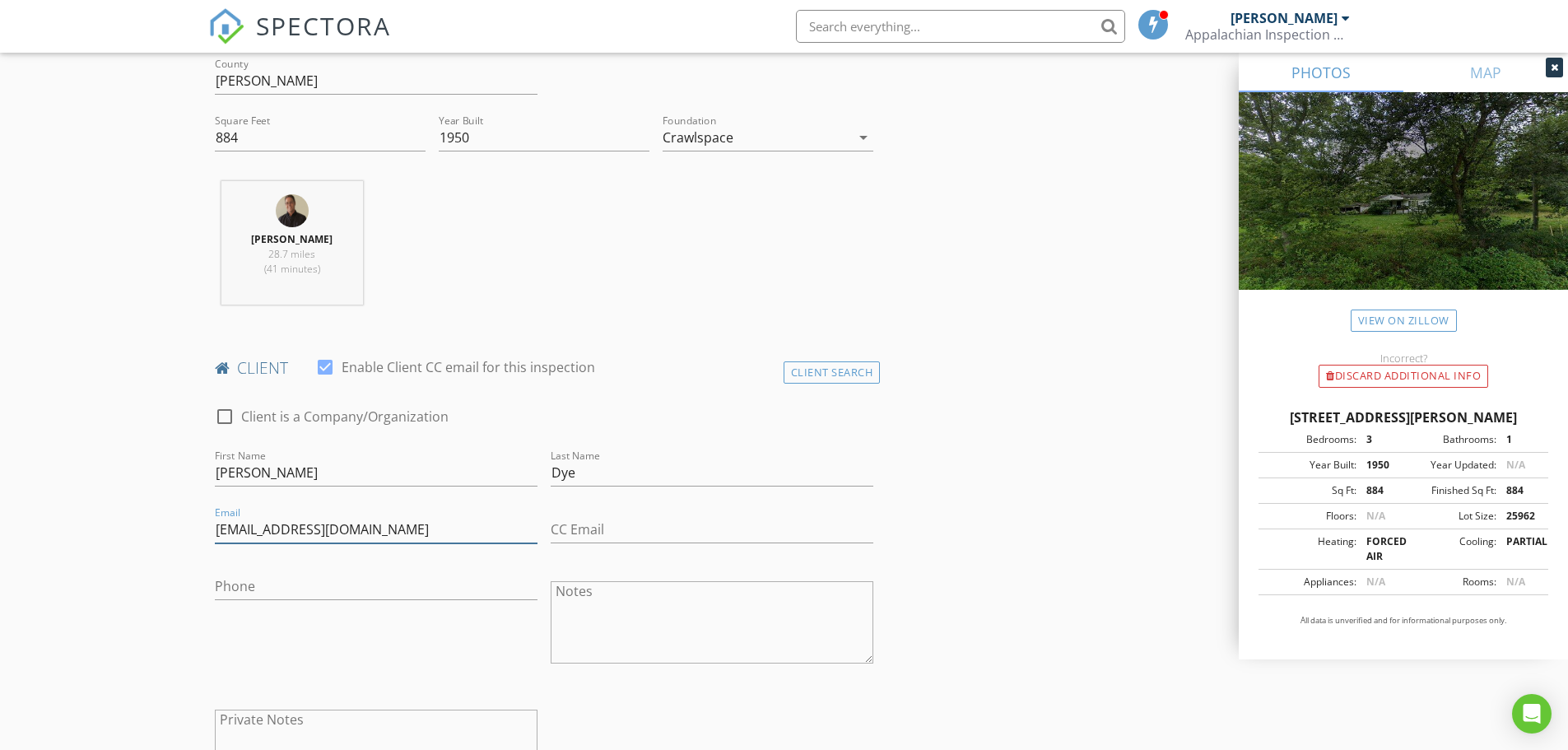
type input "[EMAIL_ADDRESS][DOMAIN_NAME]"
click at [302, 582] on input "Phone" at bounding box center [376, 586] width 323 height 27
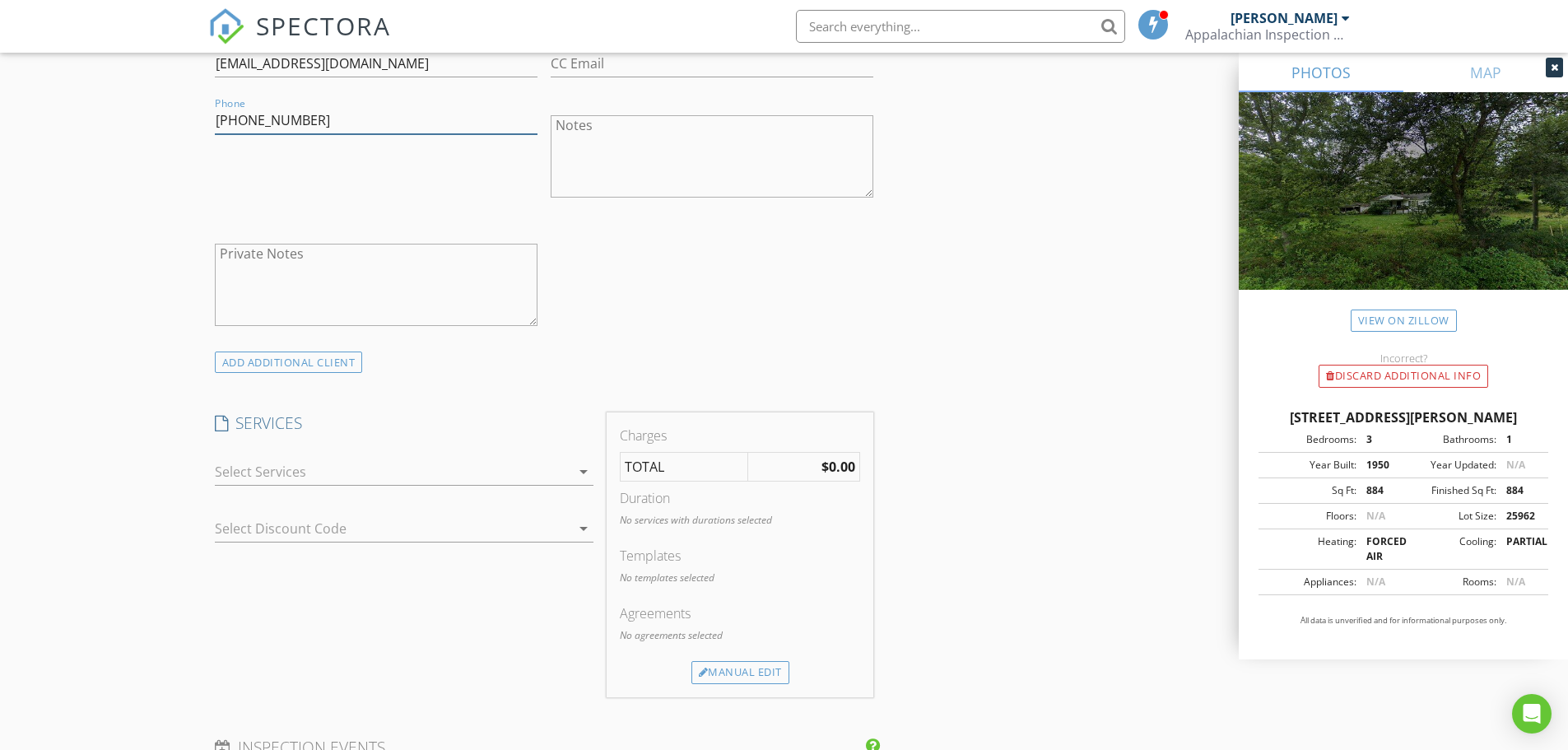
scroll to position [1070, 0]
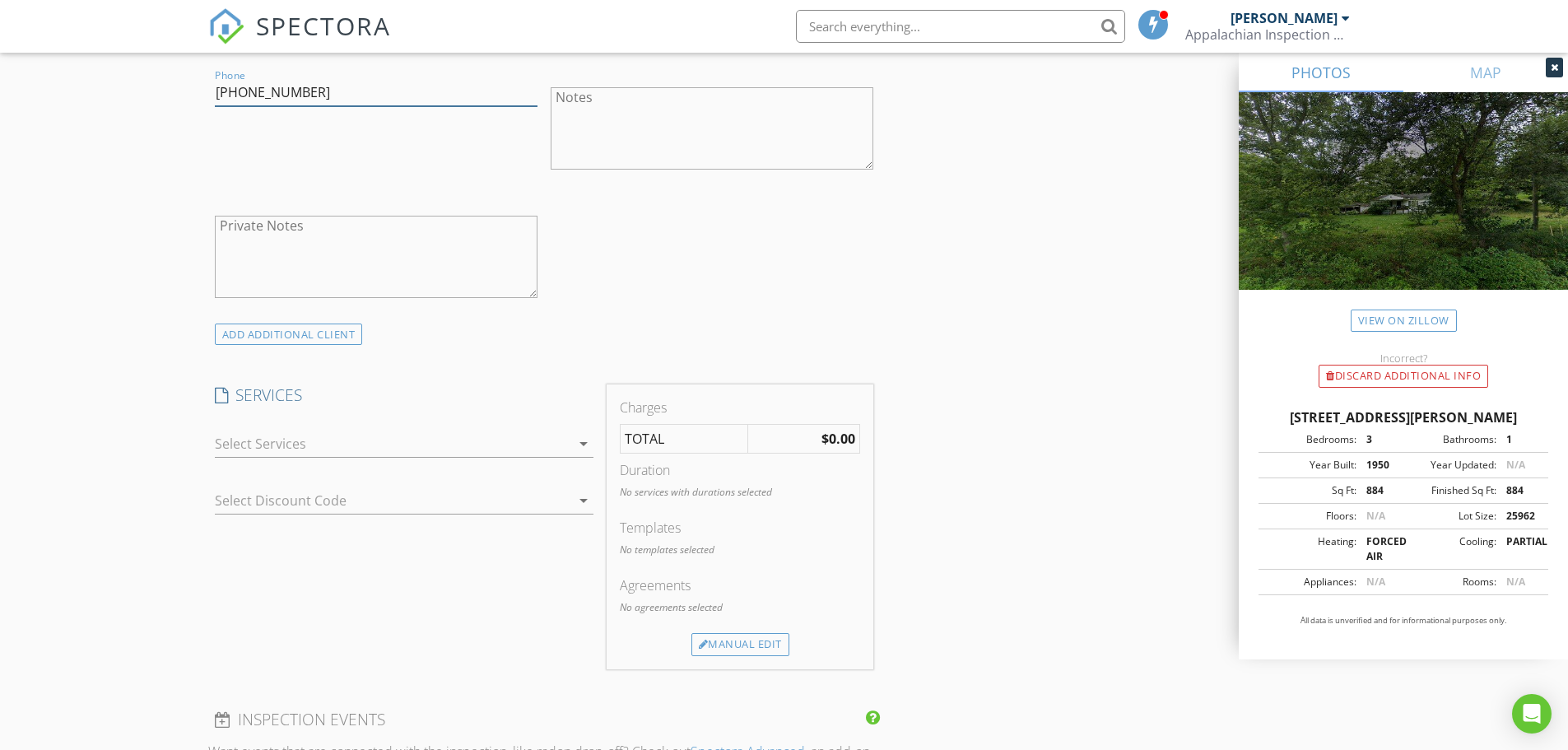
type input "803-348-5220"
click at [581, 441] on icon "arrow_drop_down" at bounding box center [583, 443] width 20 height 20
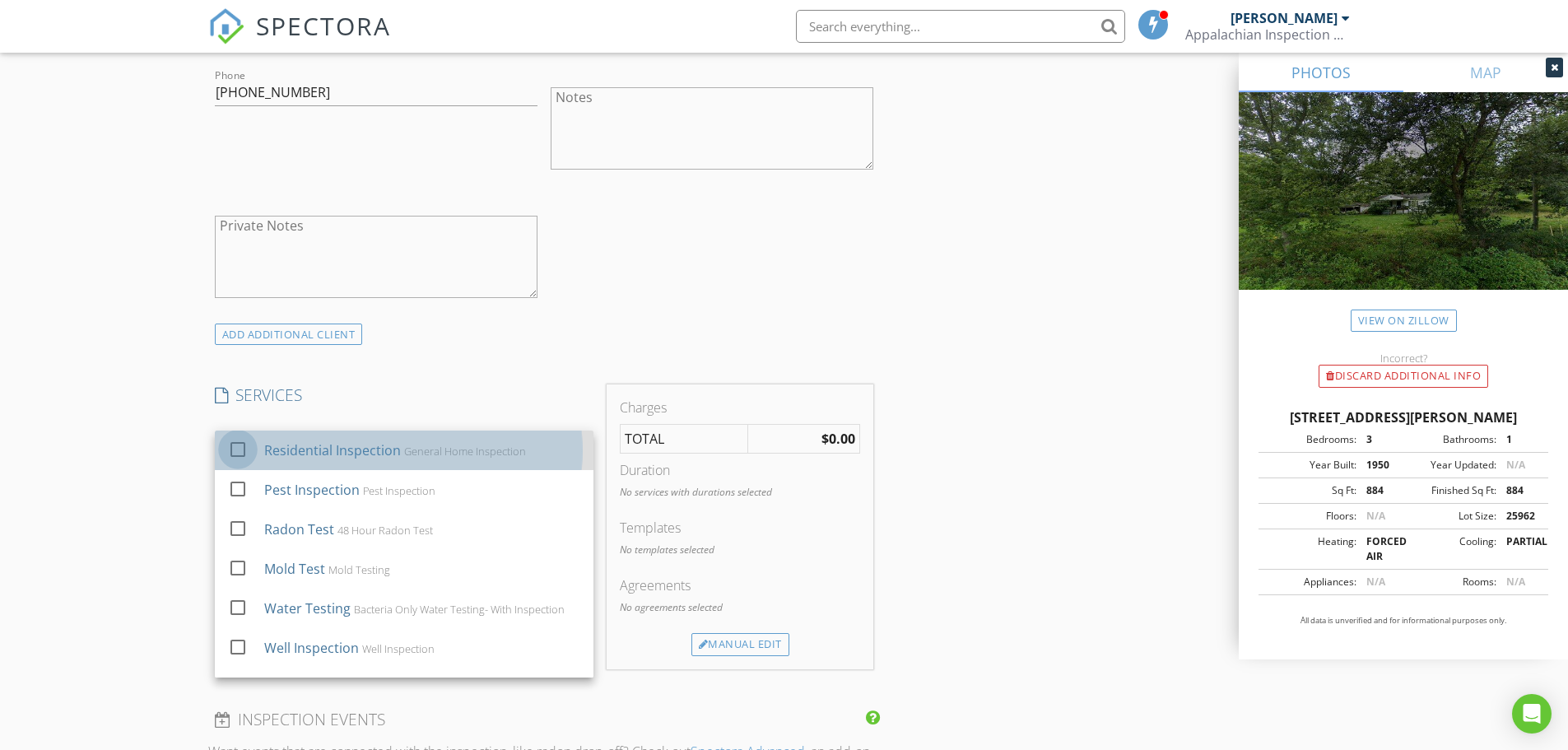
click at [235, 445] on div at bounding box center [238, 449] width 28 height 28
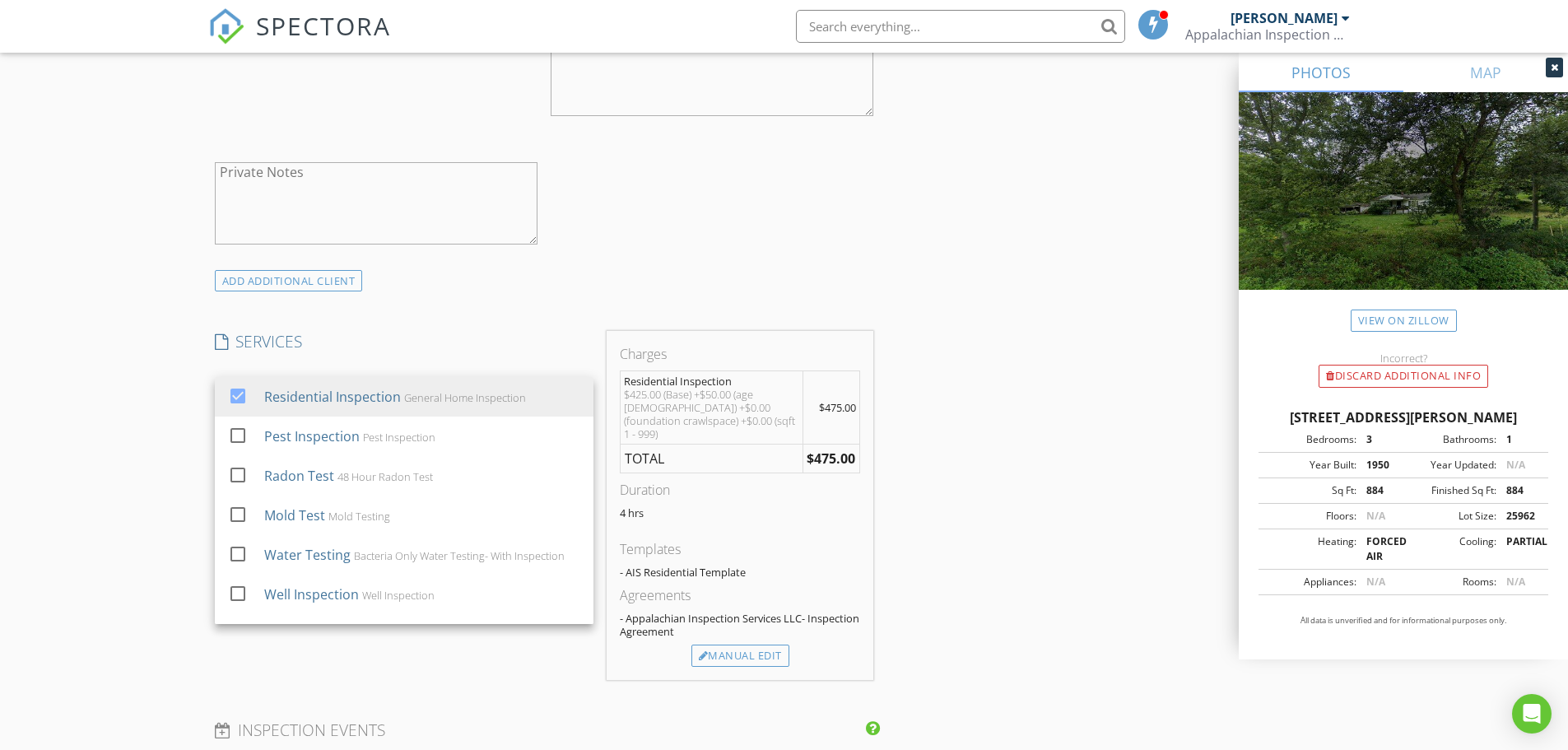
scroll to position [1153, 0]
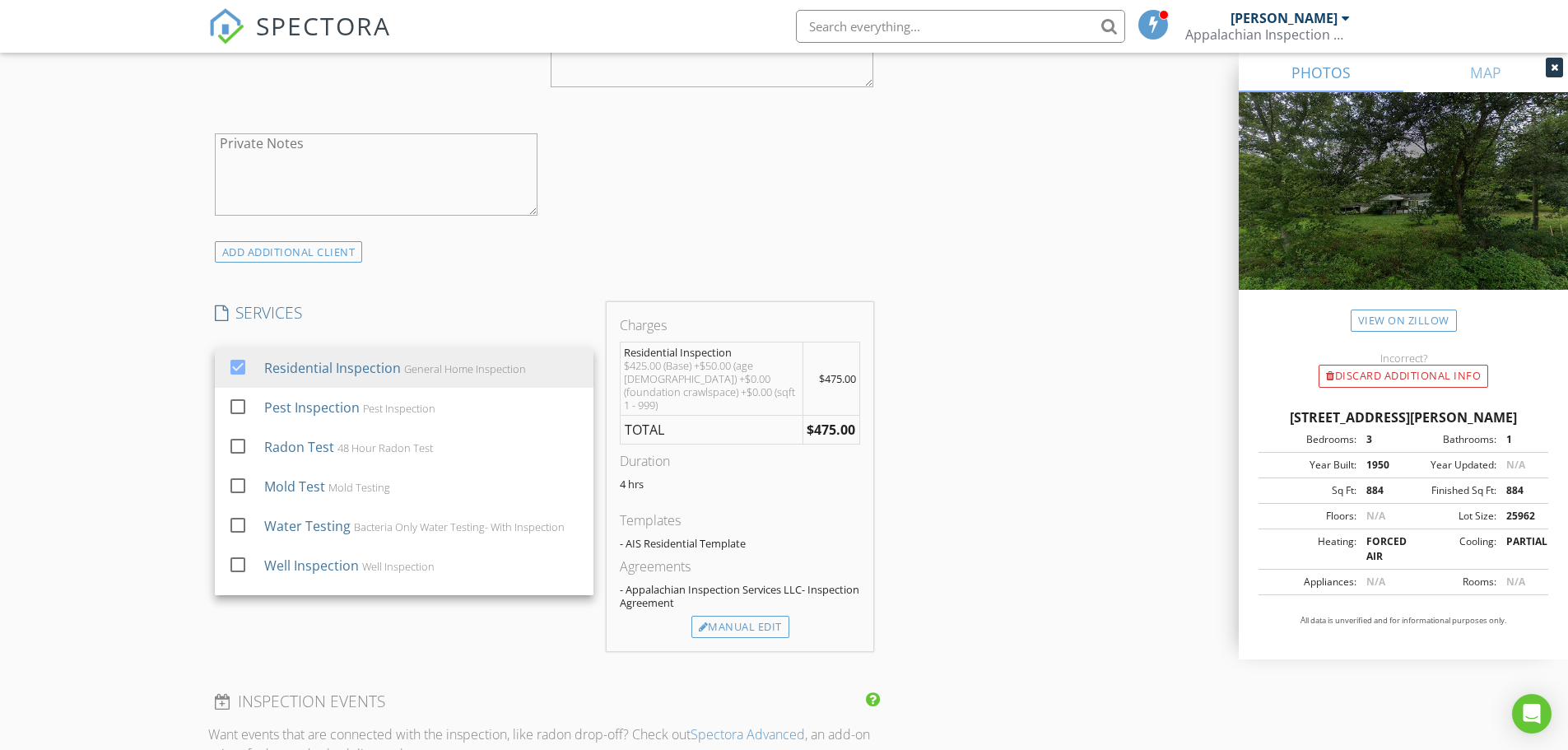
click at [157, 372] on div "New Inspection Click here to use the New Order Form INSPECTOR(S) check_box Rob …" at bounding box center [784, 443] width 1568 height 2897
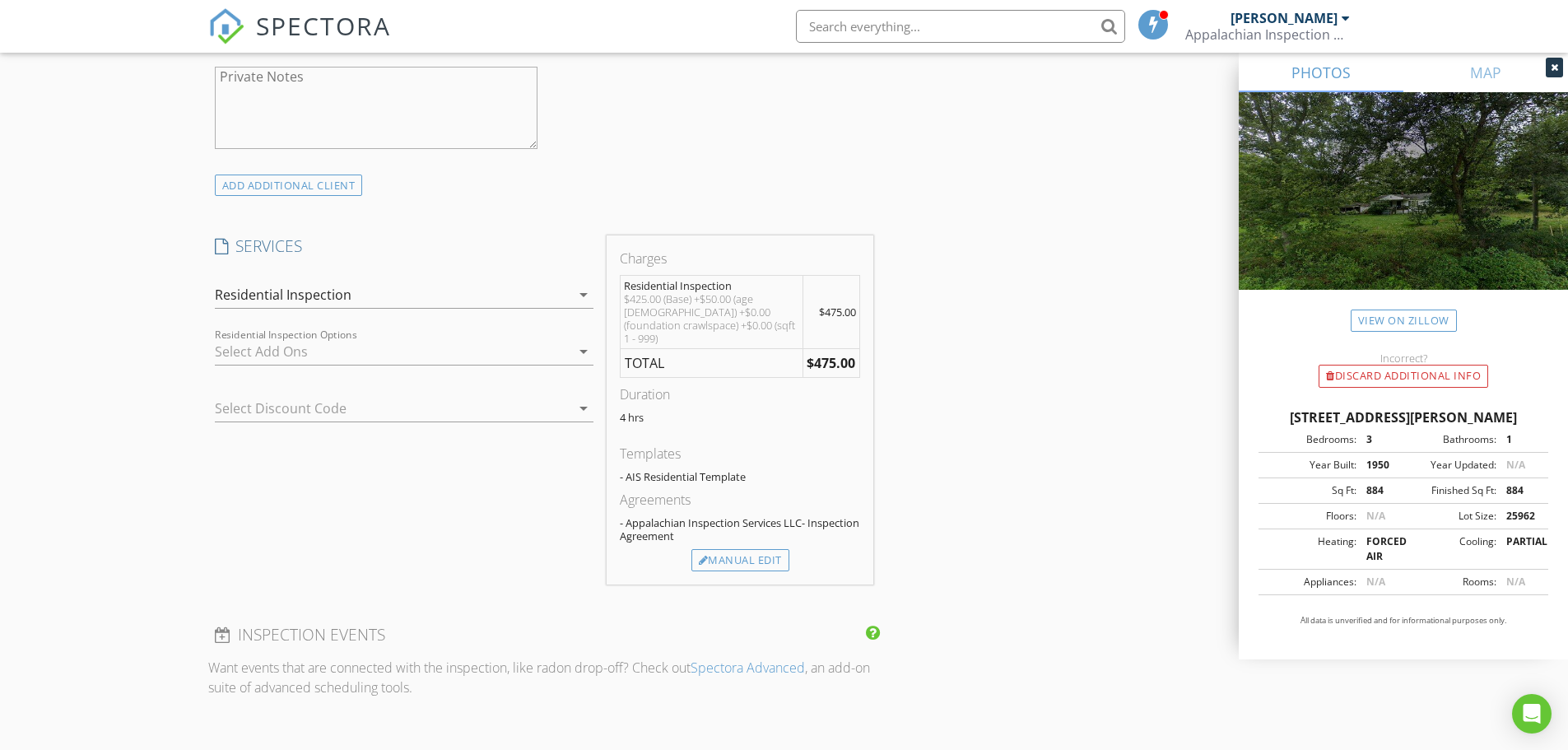
scroll to position [1234, 0]
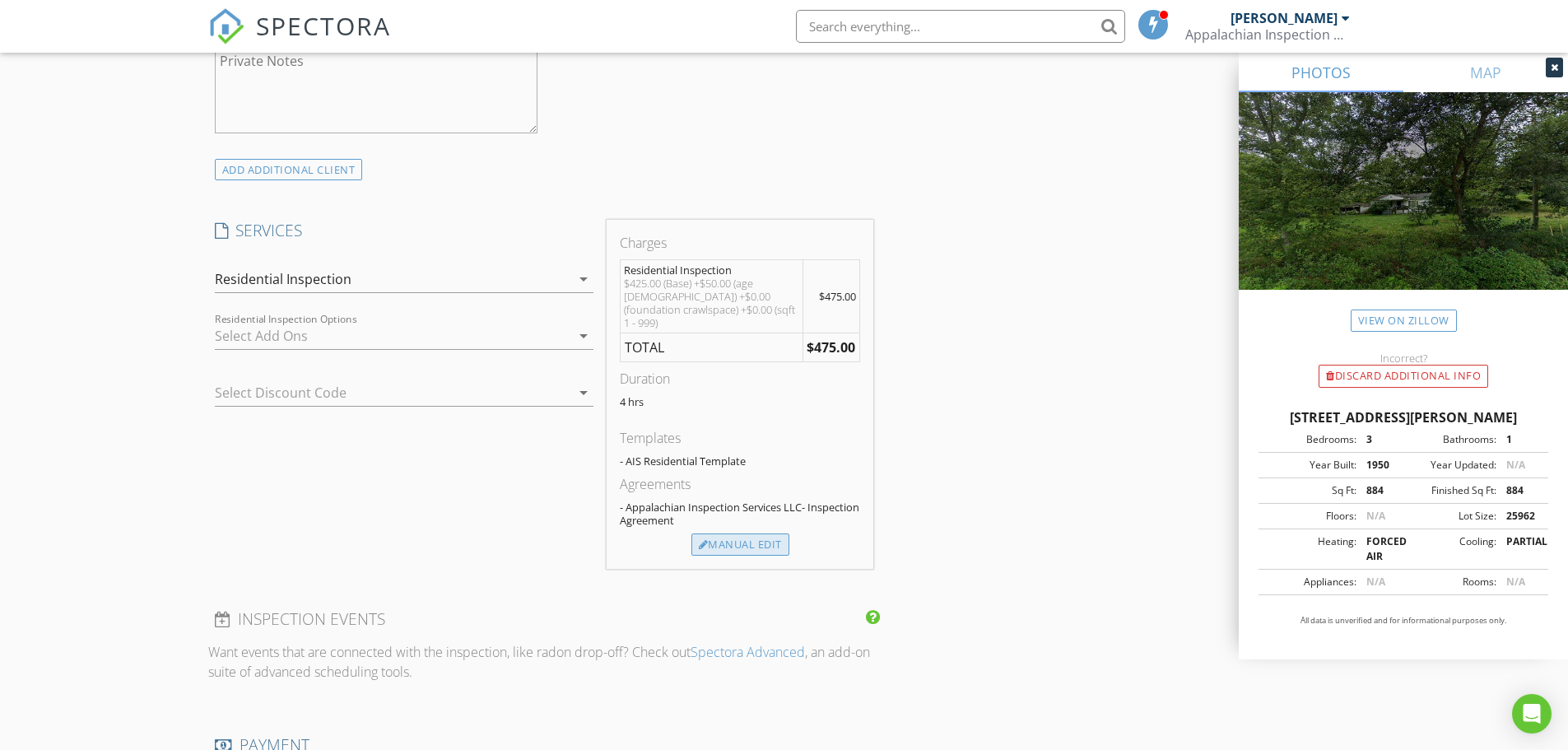
click at [747, 533] on div "Manual Edit" at bounding box center [740, 544] width 98 height 23
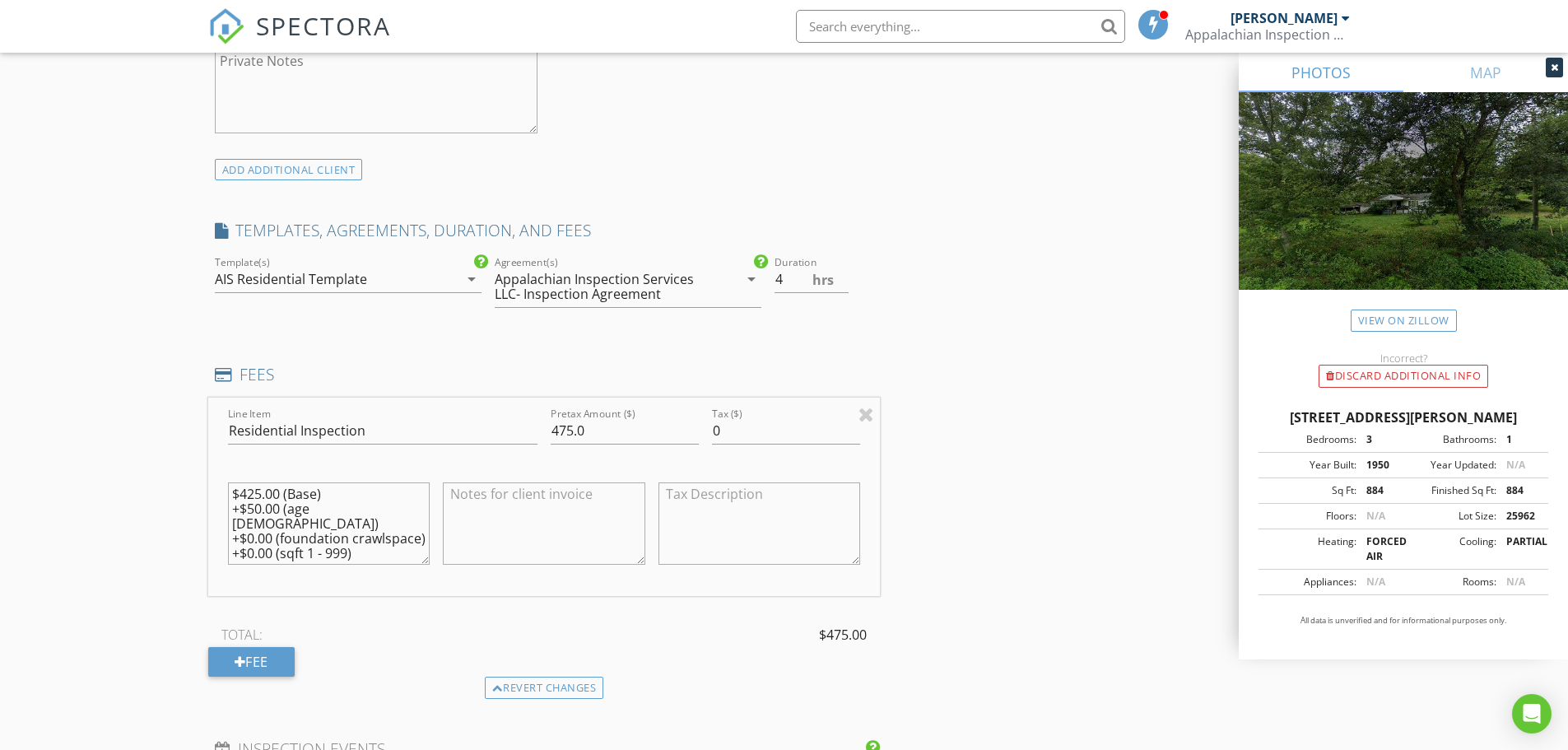
scroll to position [0, 0]
click at [120, 402] on div "New Inspection Click here to use the New Order Form INSPECTOR(S) check_box Rob …" at bounding box center [784, 426] width 1568 height 3027
click at [566, 687] on div "Revert changes" at bounding box center [544, 687] width 119 height 23
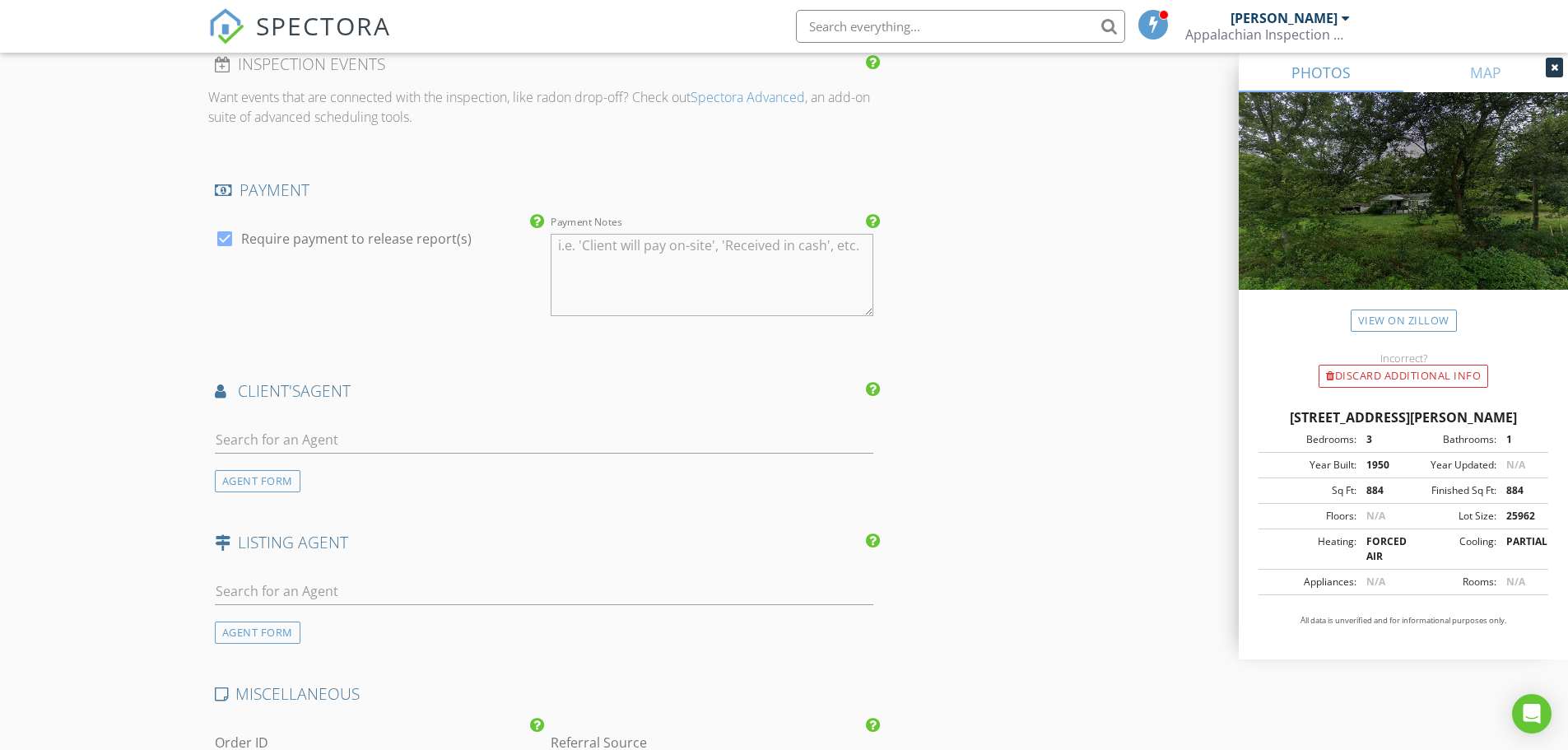
scroll to position [1893, 0]
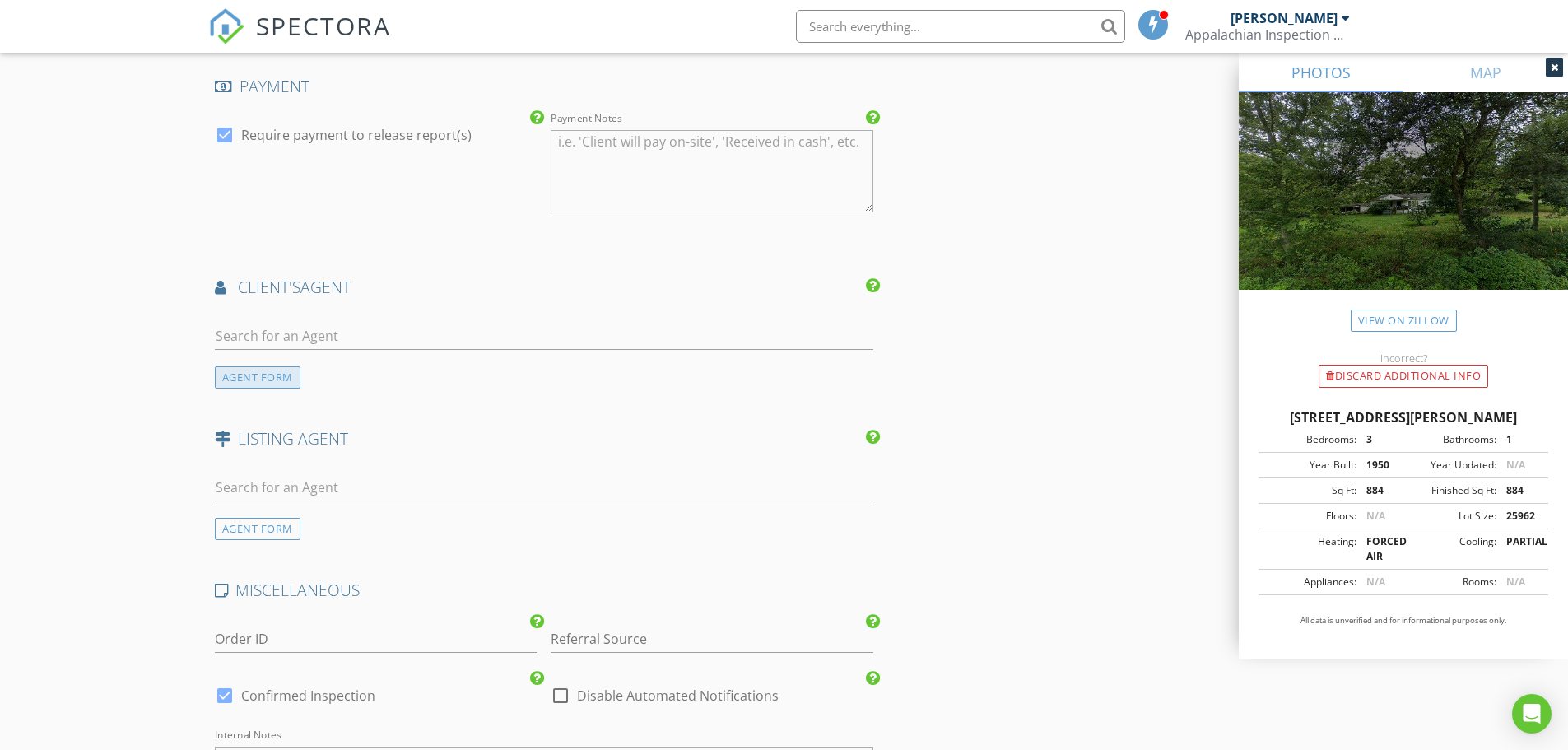
click at [256, 369] on div "AGENT FORM" at bounding box center [257, 377] width 86 height 22
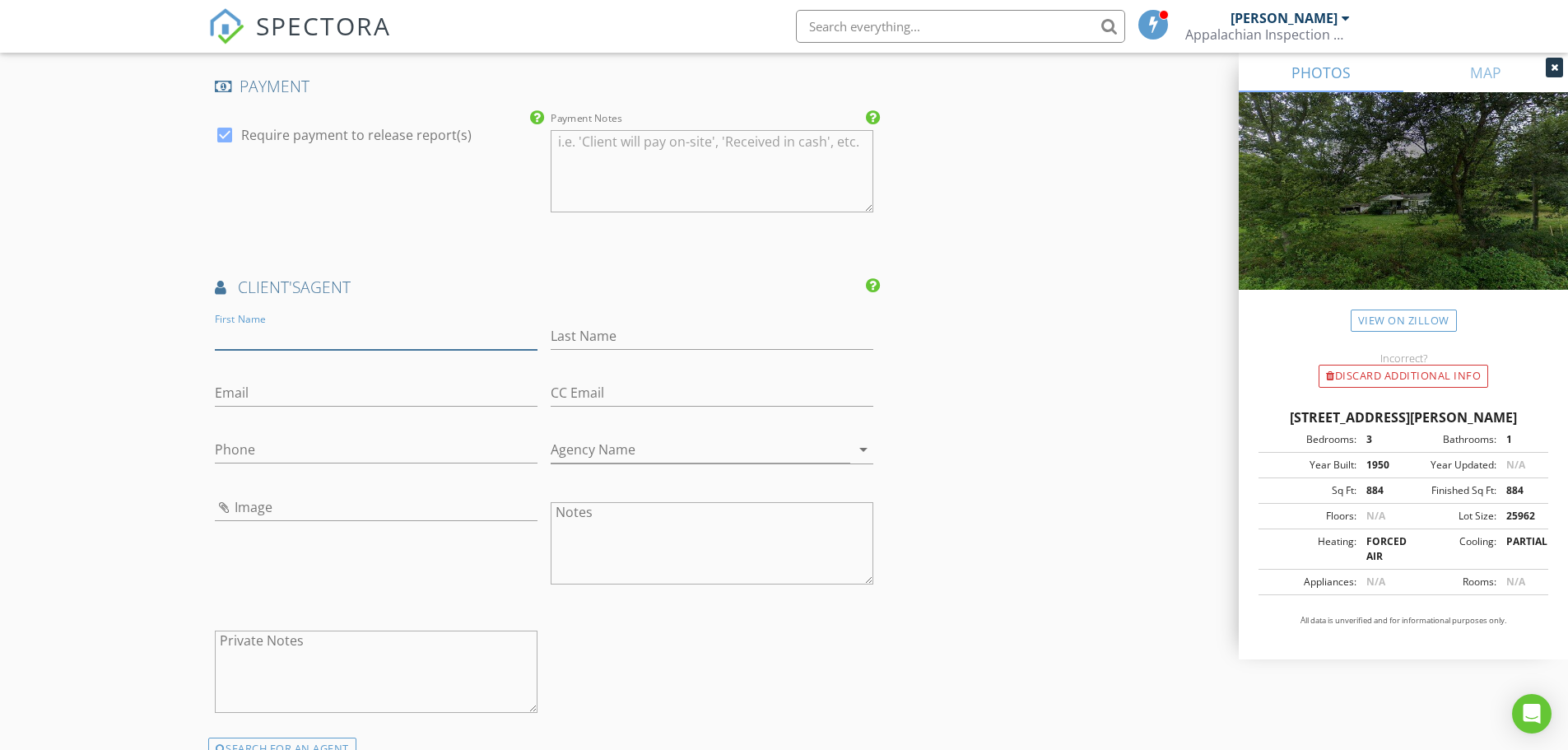
click at [292, 323] on input "First Name" at bounding box center [376, 336] width 323 height 27
type input "Kaitlin"
click at [616, 323] on input "Last Name" at bounding box center [712, 336] width 323 height 27
type input "Crawford"
click at [320, 383] on input "Email" at bounding box center [376, 393] width 323 height 27
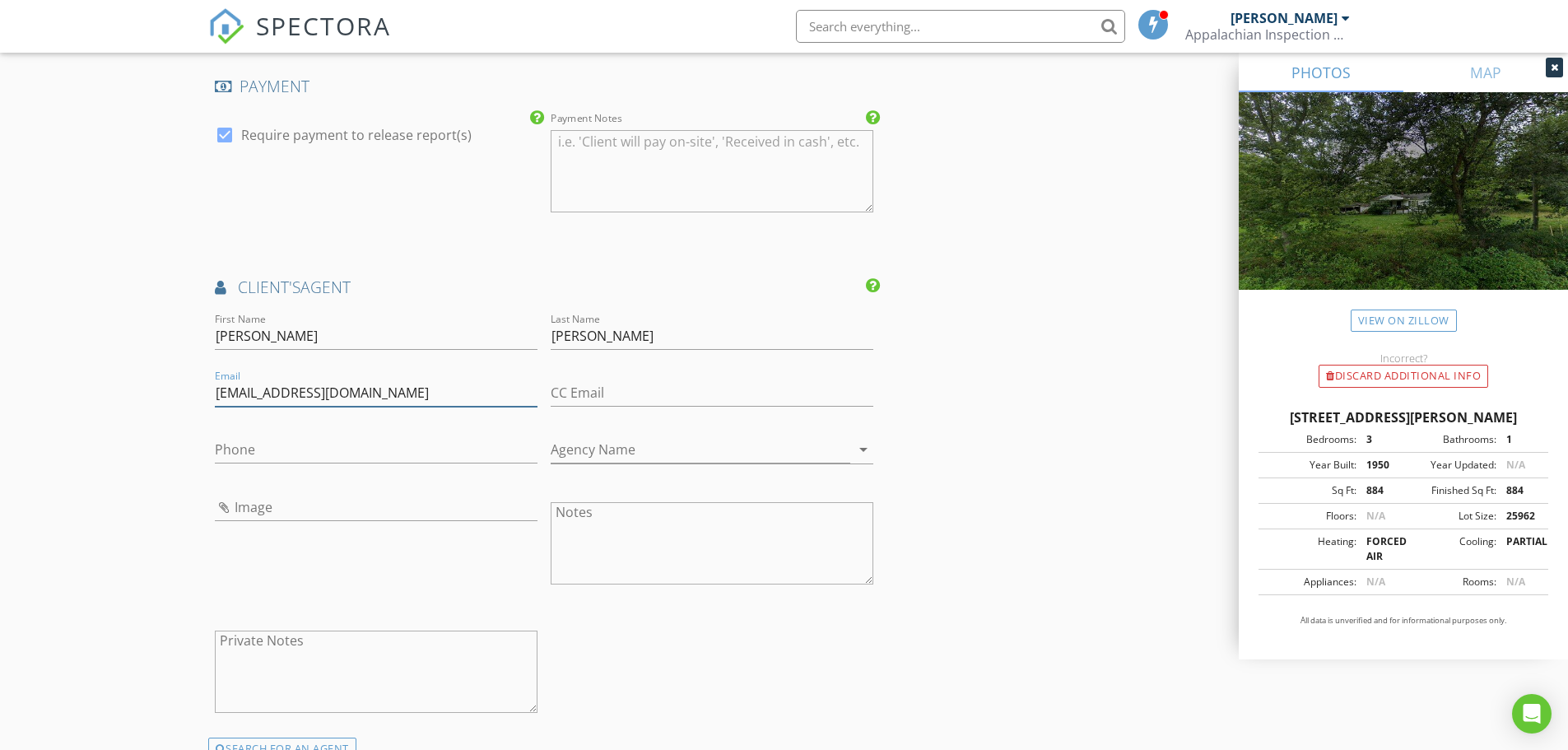
type input "kaitlincrawfordrealtor@gmail.com"
click at [268, 439] on input "Phone" at bounding box center [376, 450] width 323 height 27
type input "828-493-1134"
click at [861, 441] on icon "arrow_drop_down" at bounding box center [863, 448] width 20 height 20
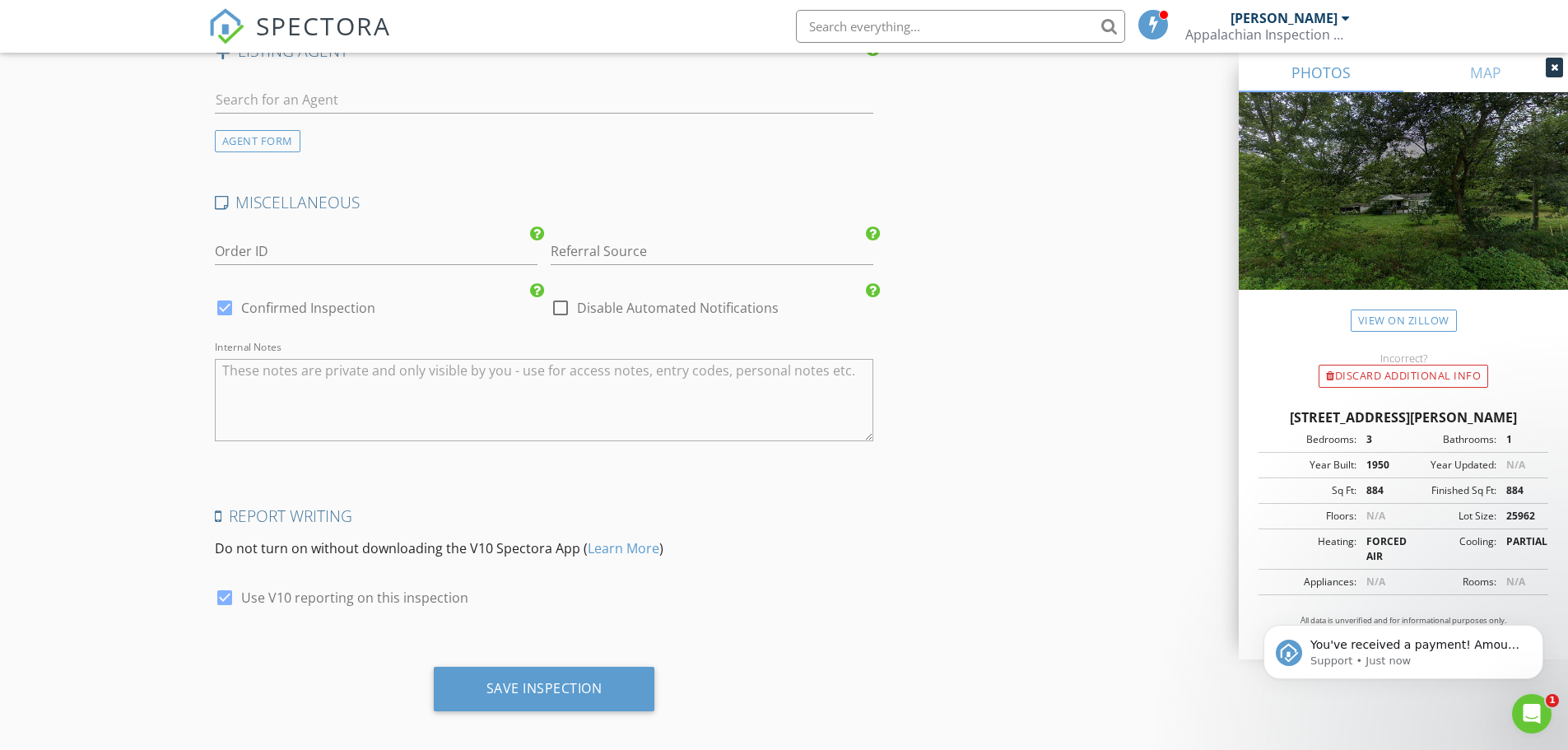
scroll to position [0, 0]
click at [740, 238] on input "Referral Source" at bounding box center [712, 251] width 323 height 27
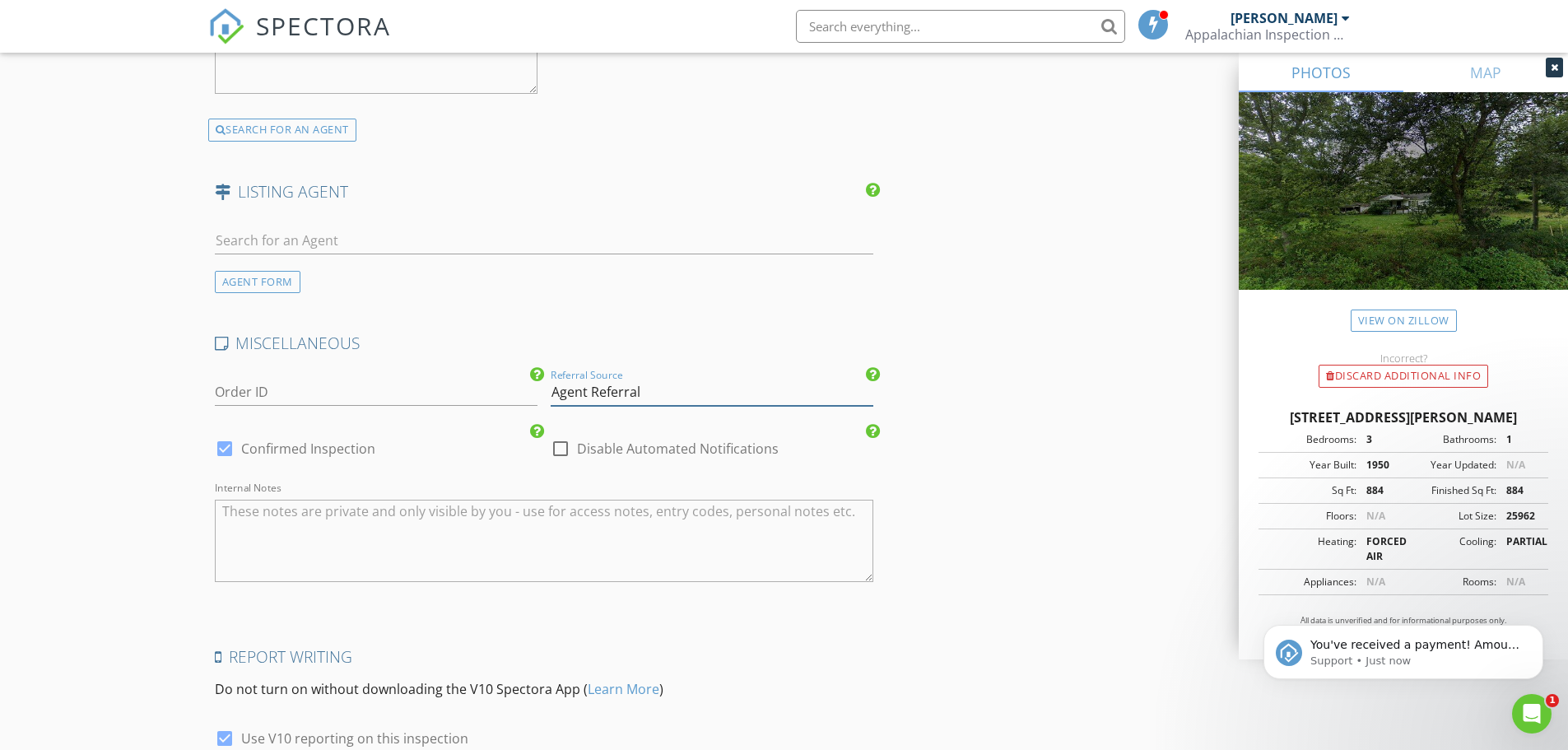
scroll to position [2653, 0]
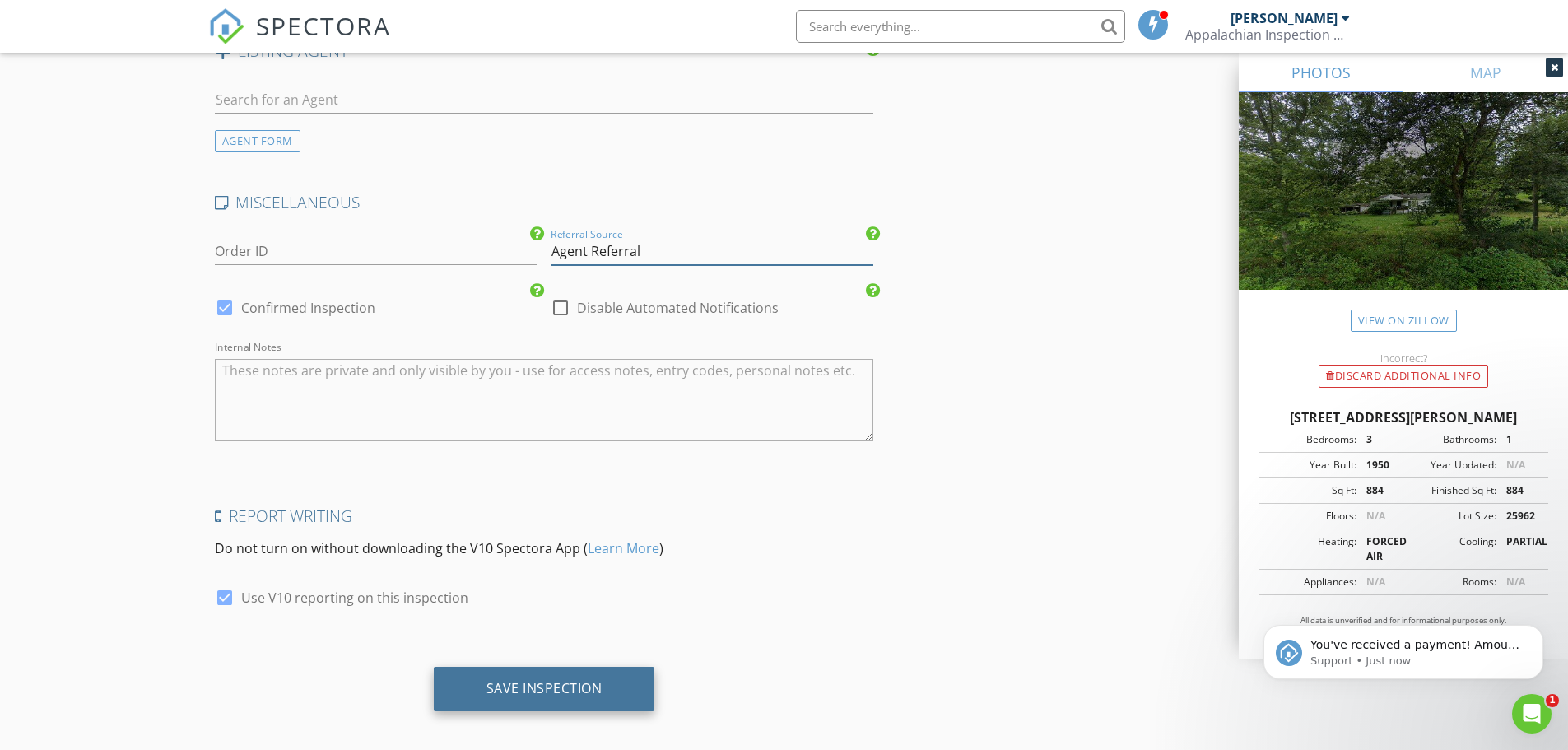
type input "Agent Referral"
click at [555, 680] on div "Save Inspection" at bounding box center [544, 687] width 116 height 16
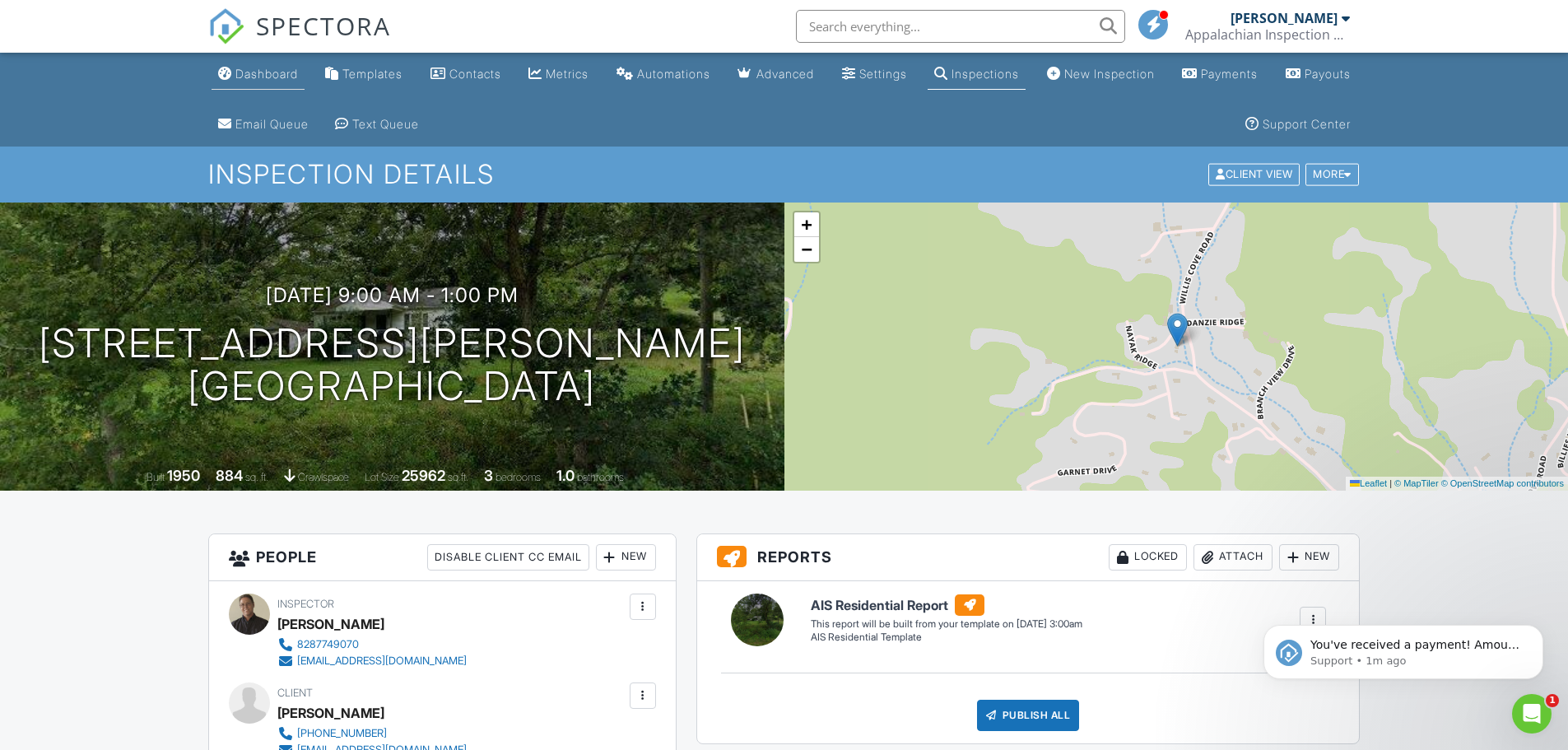
click at [260, 82] on link "Dashboard" at bounding box center [257, 75] width 93 height 31
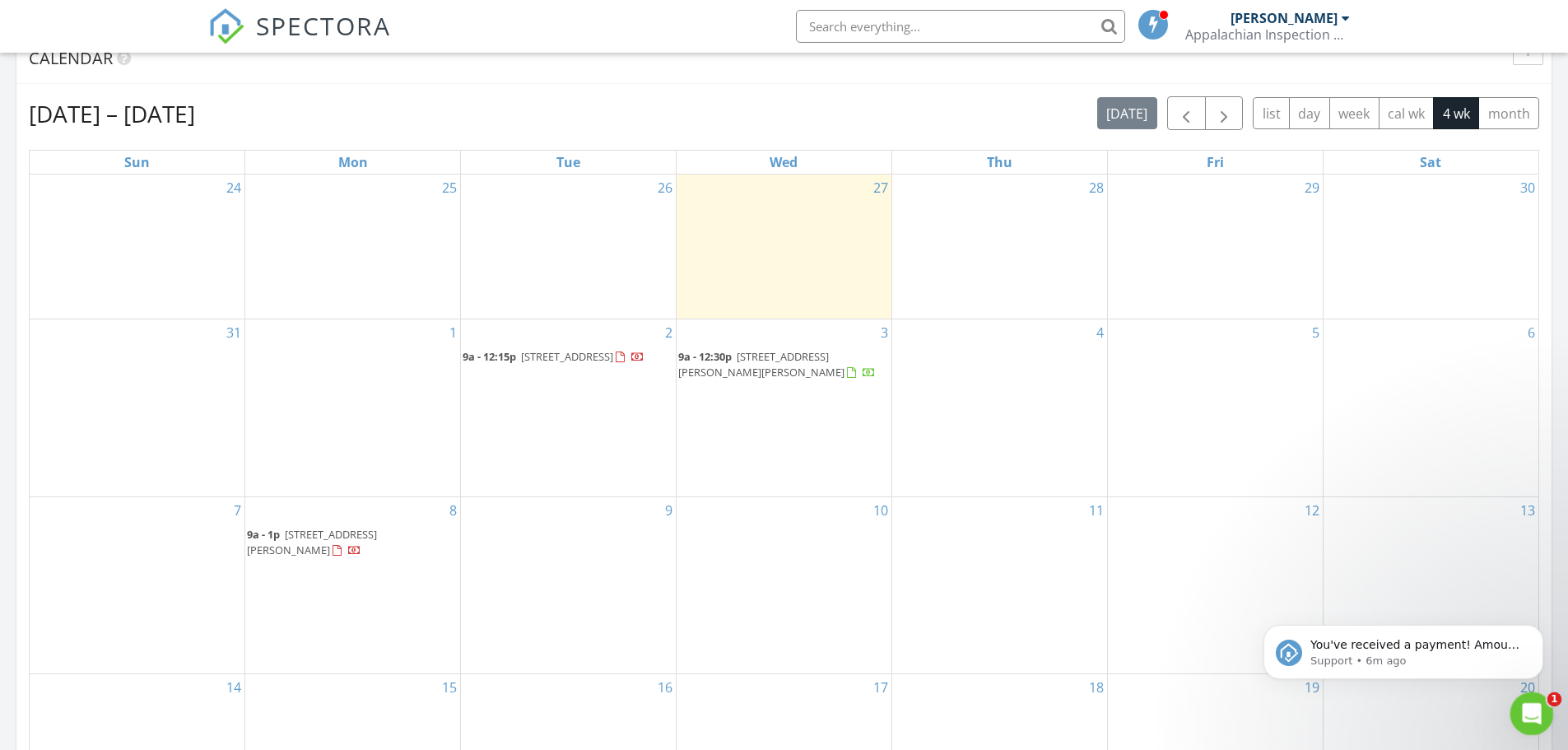
click at [1527, 717] on icon "Open Intercom Messenger" at bounding box center [1530, 712] width 27 height 27
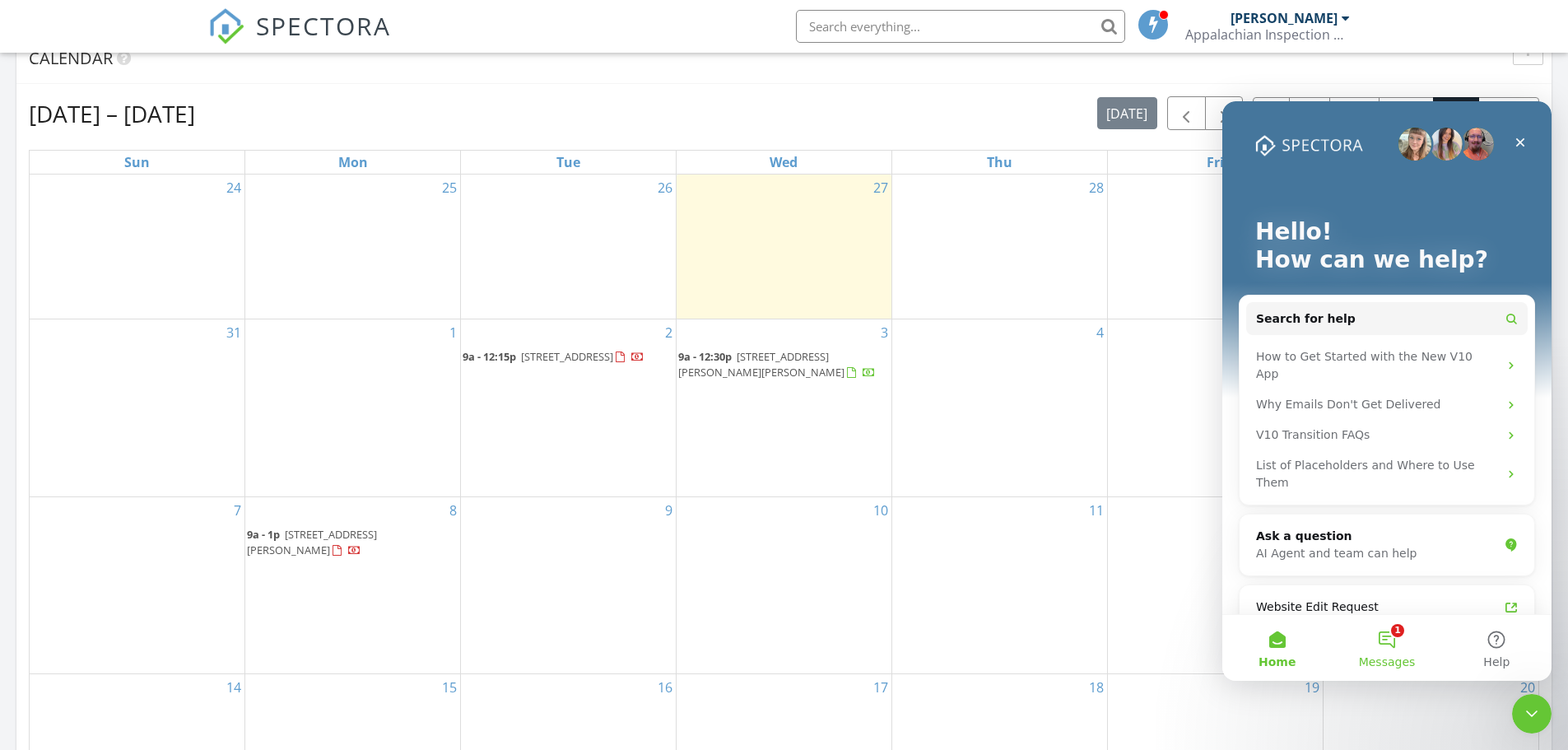
click at [1384, 643] on button "1 Messages" at bounding box center [1386, 648] width 110 height 66
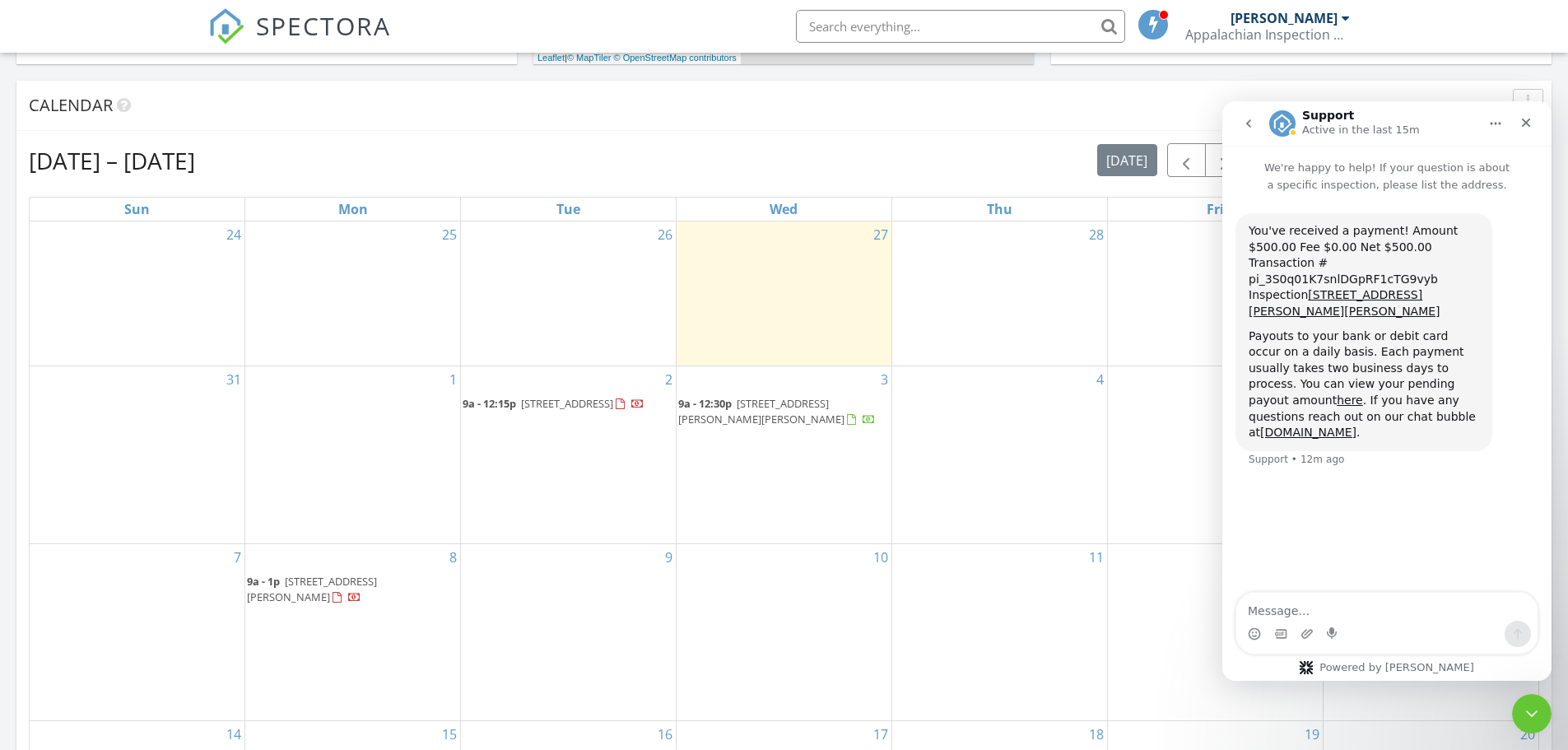
scroll to position [741, 0]
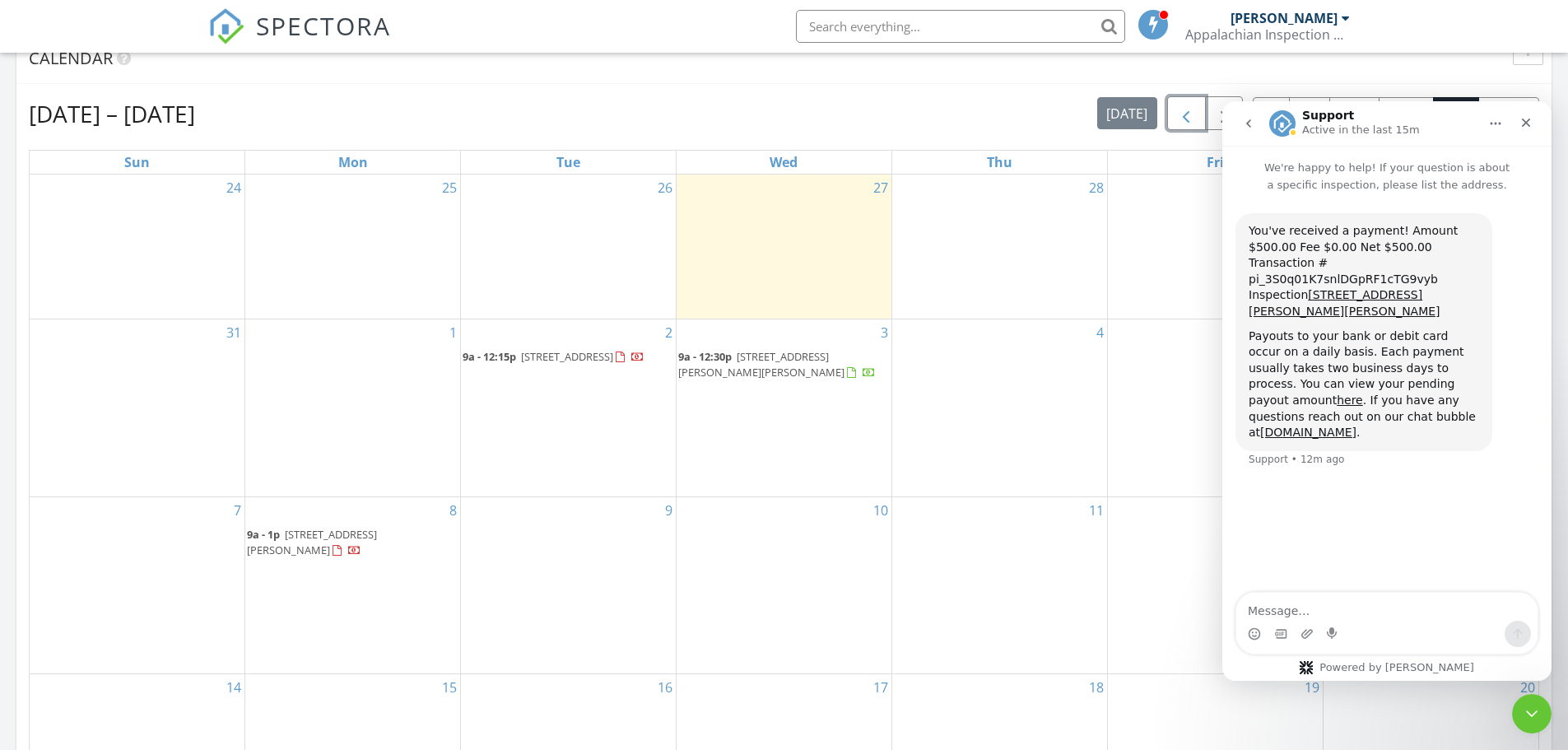
click at [1184, 110] on span "button" at bounding box center [1186, 113] width 20 height 20
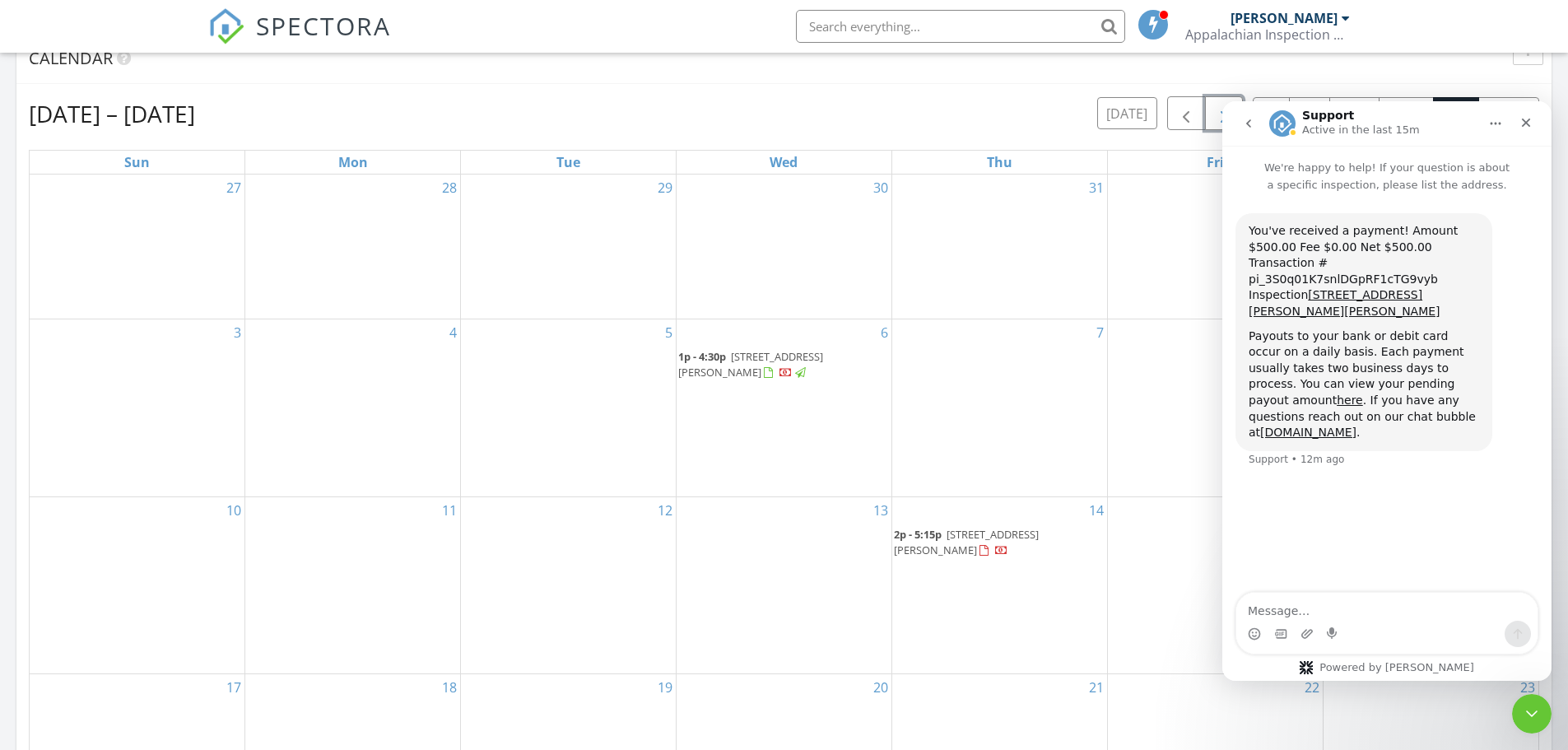
click at [1216, 113] on span "button" at bounding box center [1223, 113] width 20 height 20
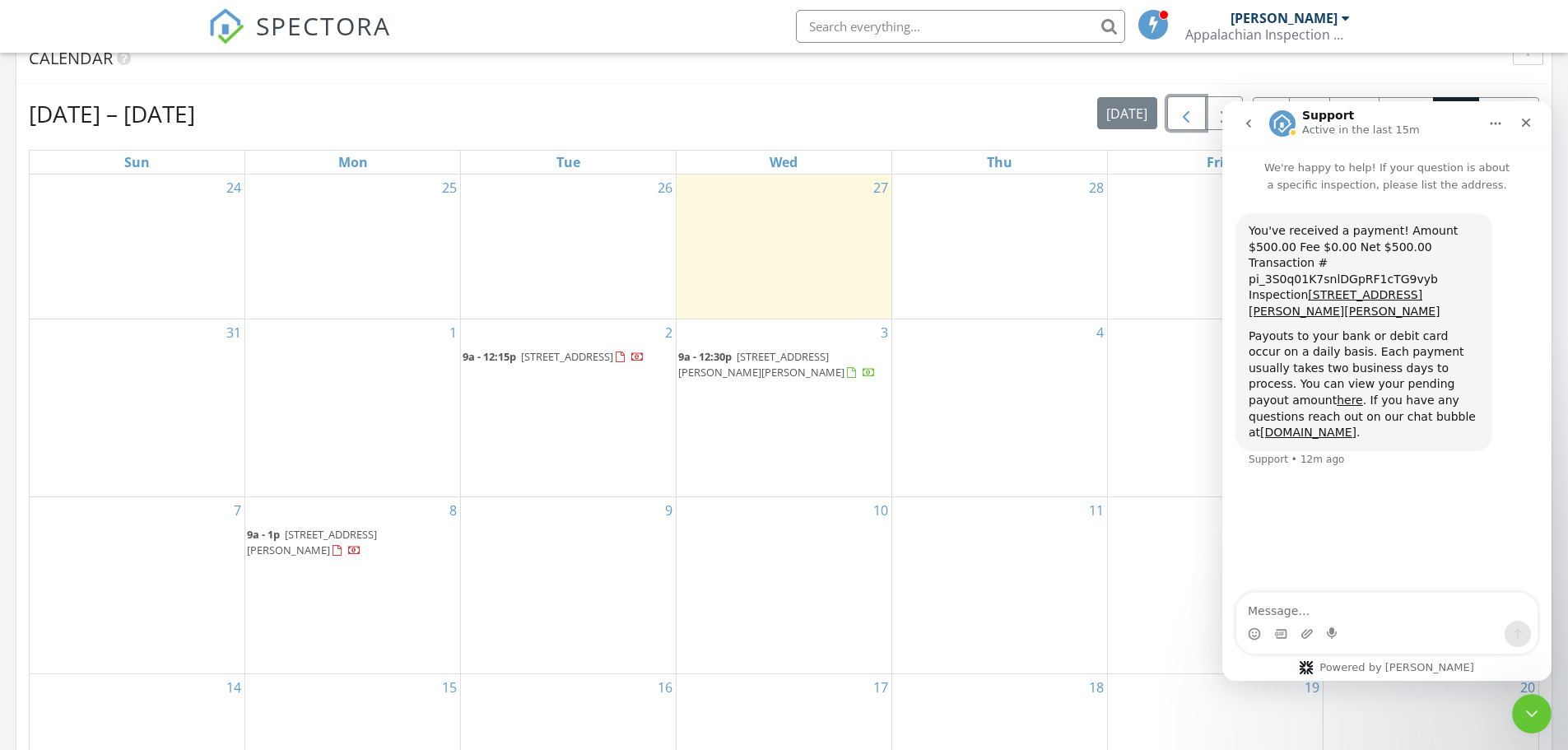
click at [1181, 116] on span "button" at bounding box center [1186, 113] width 20 height 20
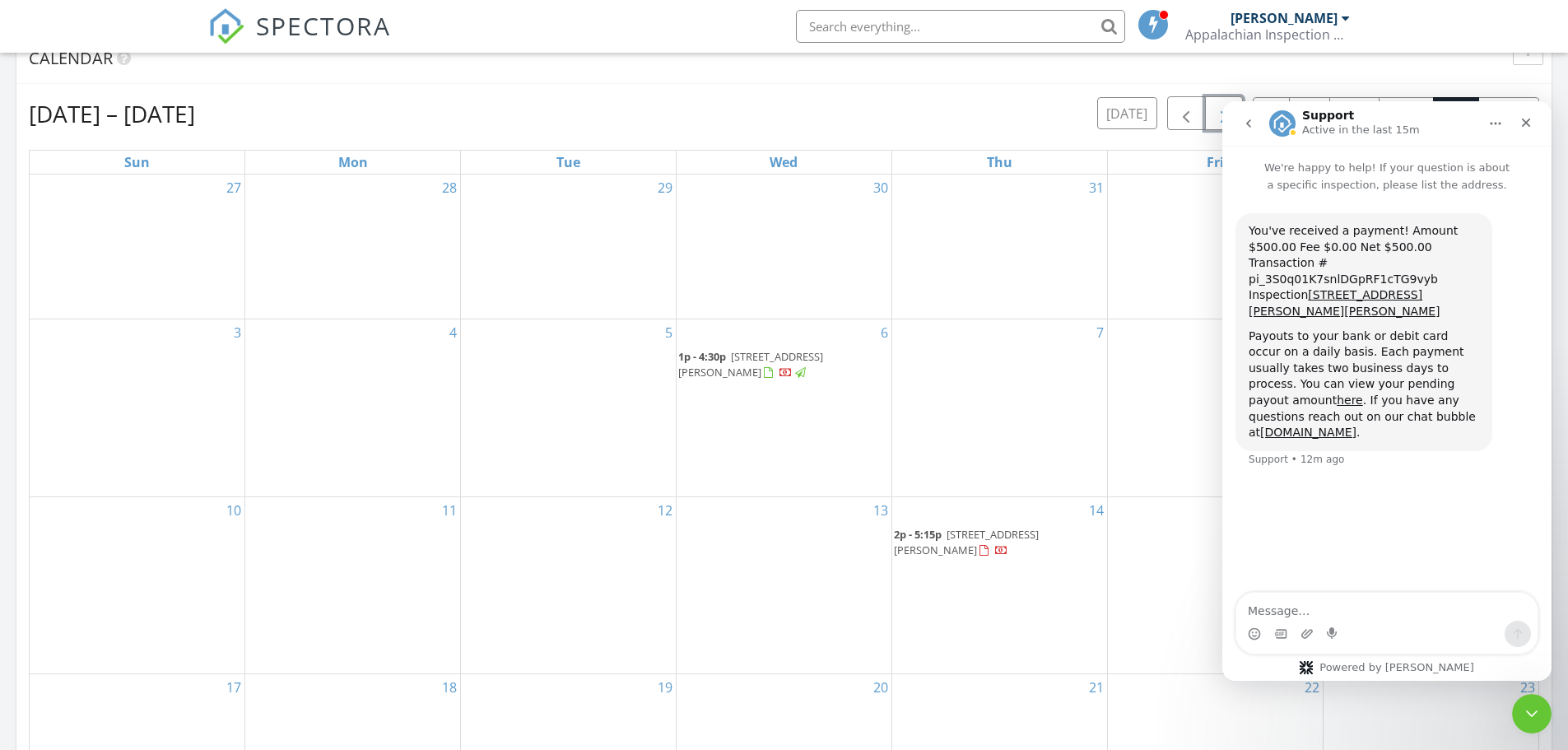
click at [1212, 118] on button "button" at bounding box center [1225, 113] width 39 height 34
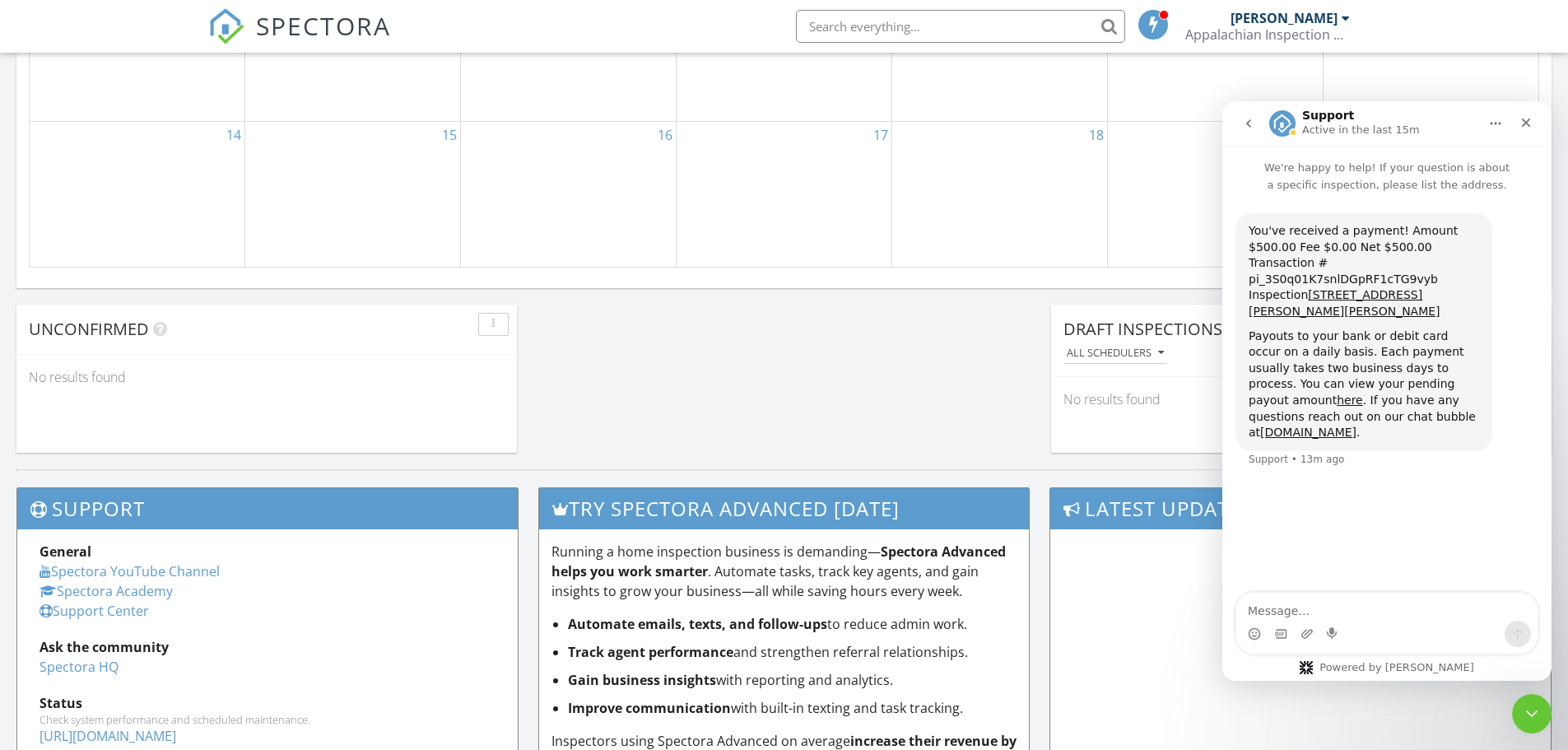
scroll to position [1317, 0]
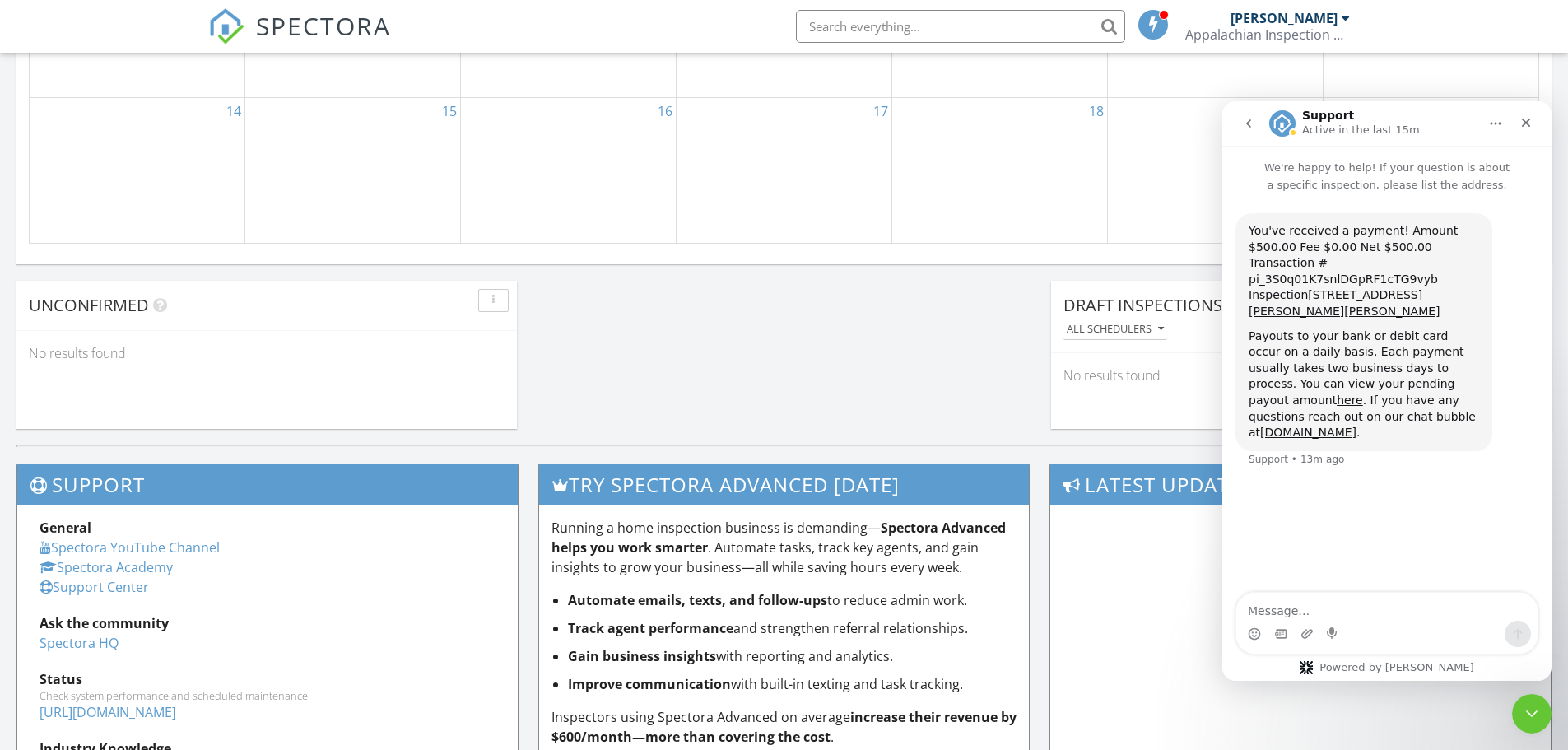
drag, startPoint x: 1443, startPoint y: 117, endPoint x: 1462, endPoint y: 117, distance: 19.0
click at [1467, 119] on div "Support Active in the last 15m" at bounding box center [1373, 124] width 209 height 29
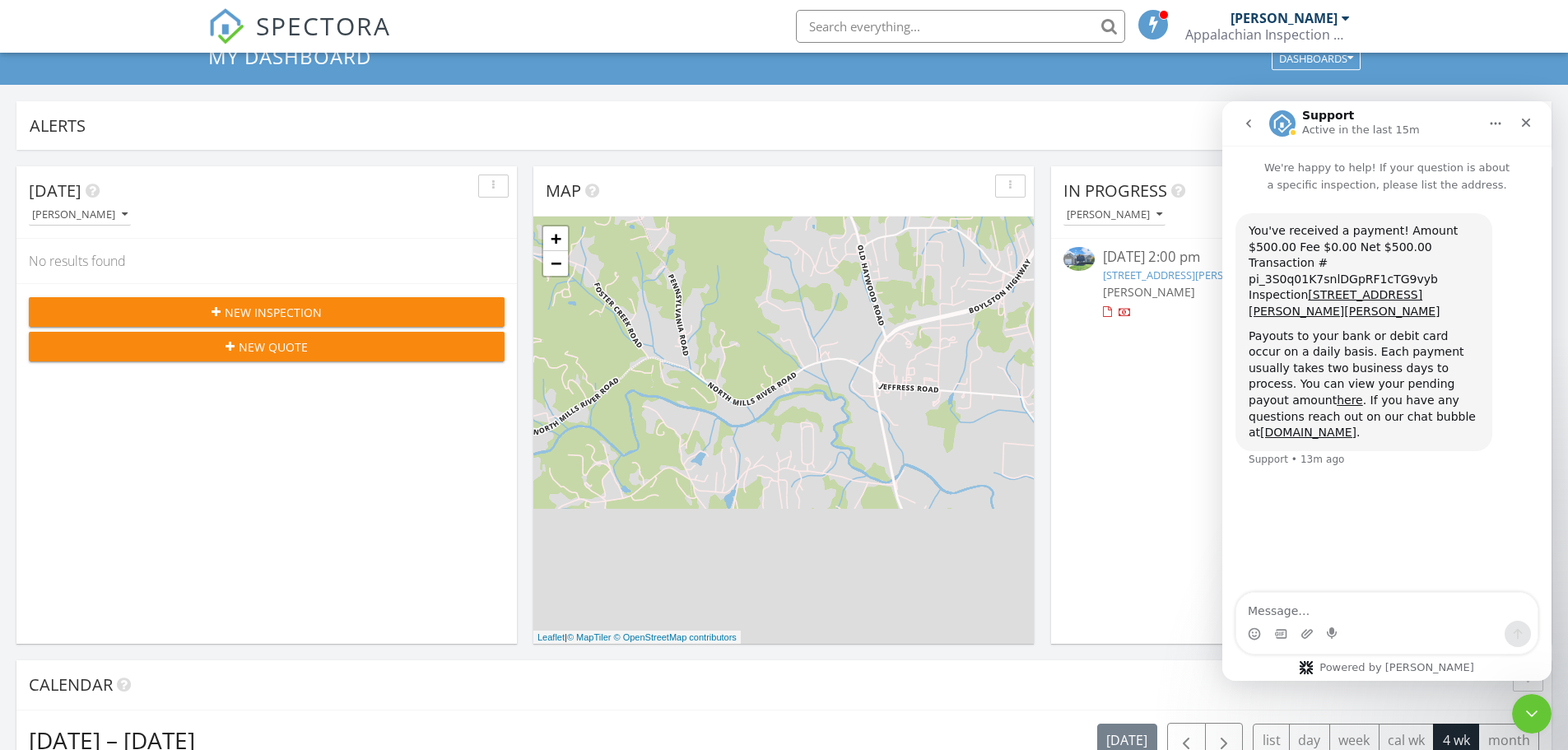
scroll to position [0, 0]
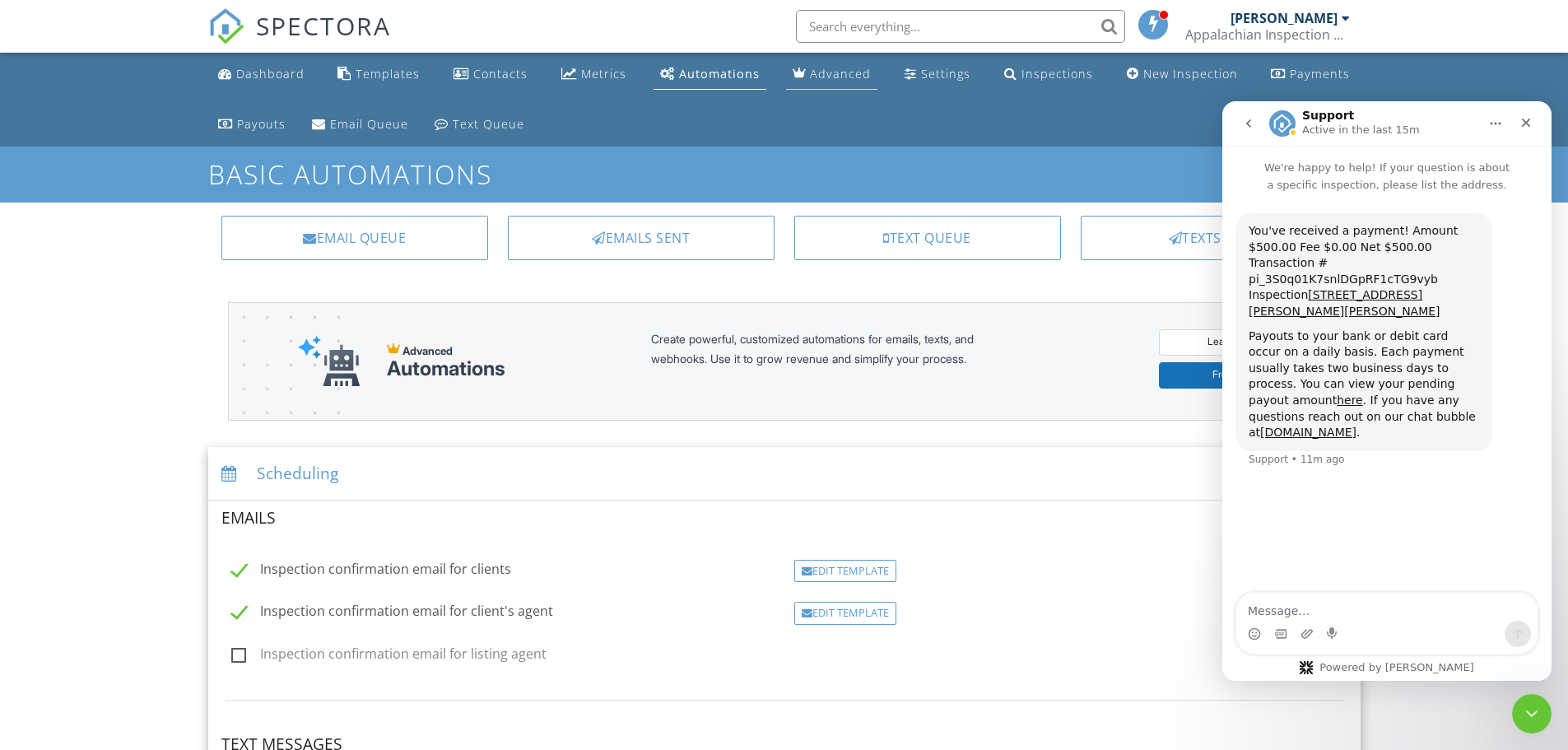
click at [835, 71] on div "Advanced" at bounding box center [840, 74] width 61 height 15
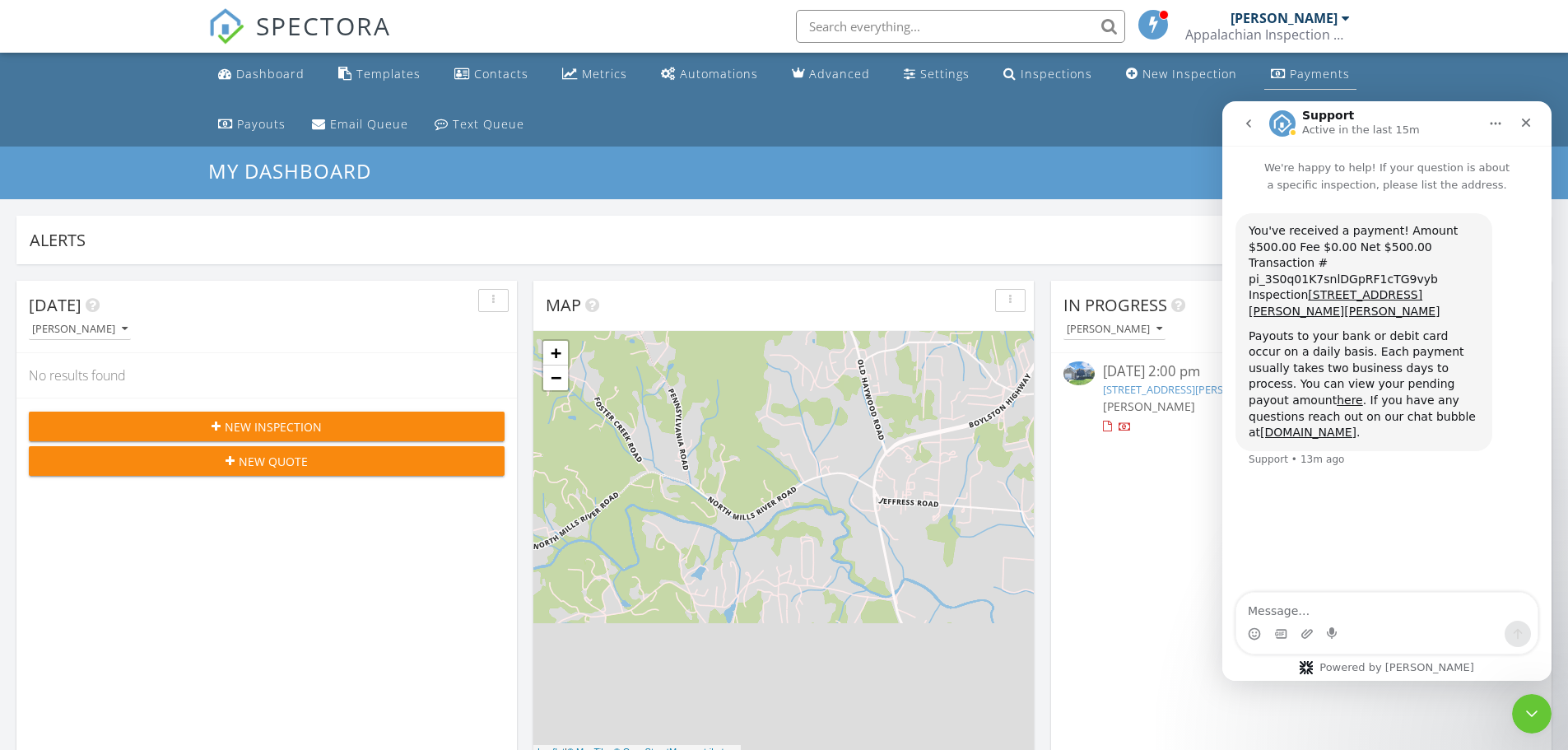
click at [1299, 69] on div "Payments" at bounding box center [1319, 74] width 60 height 15
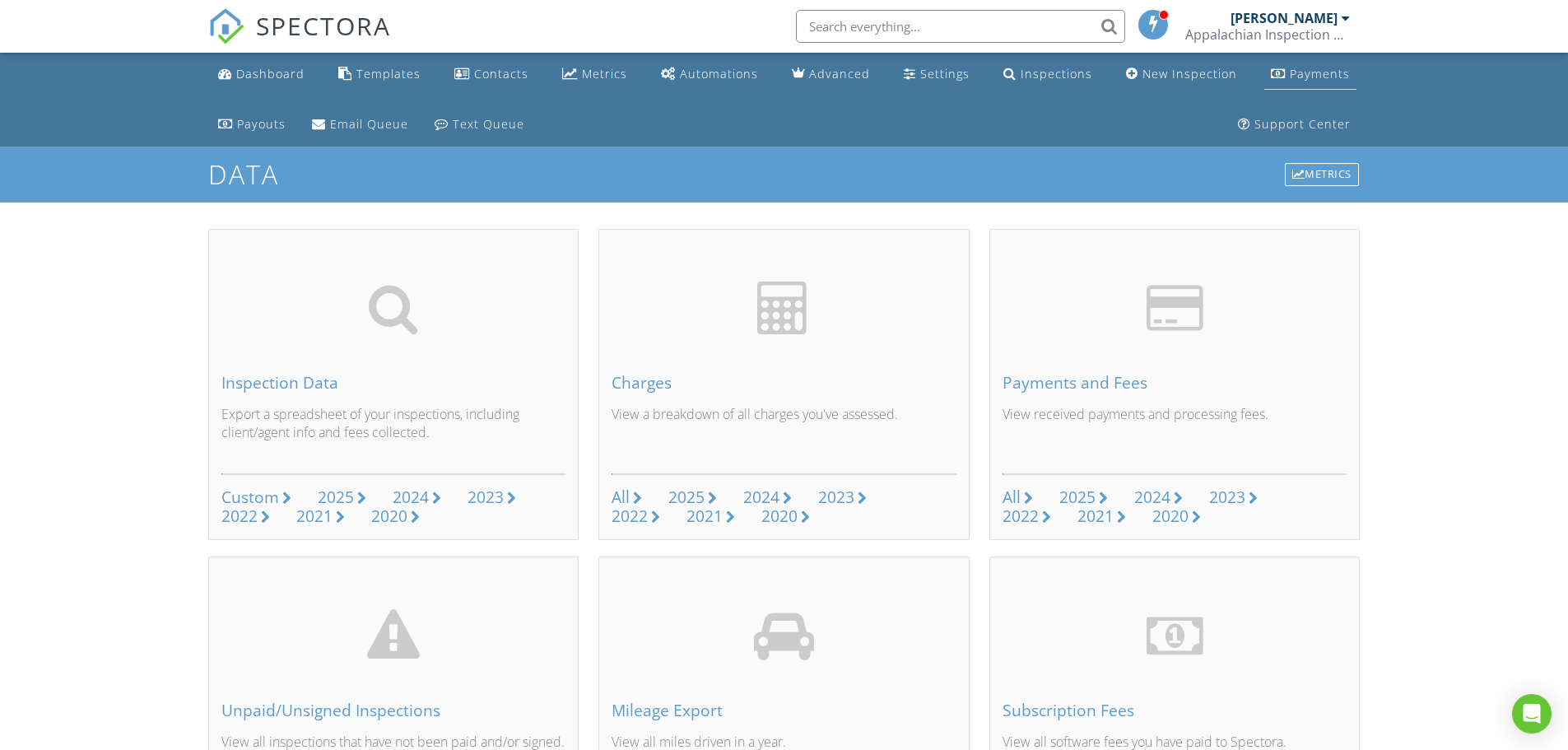
click at [1323, 76] on div "Payments" at bounding box center [1319, 74] width 60 height 15
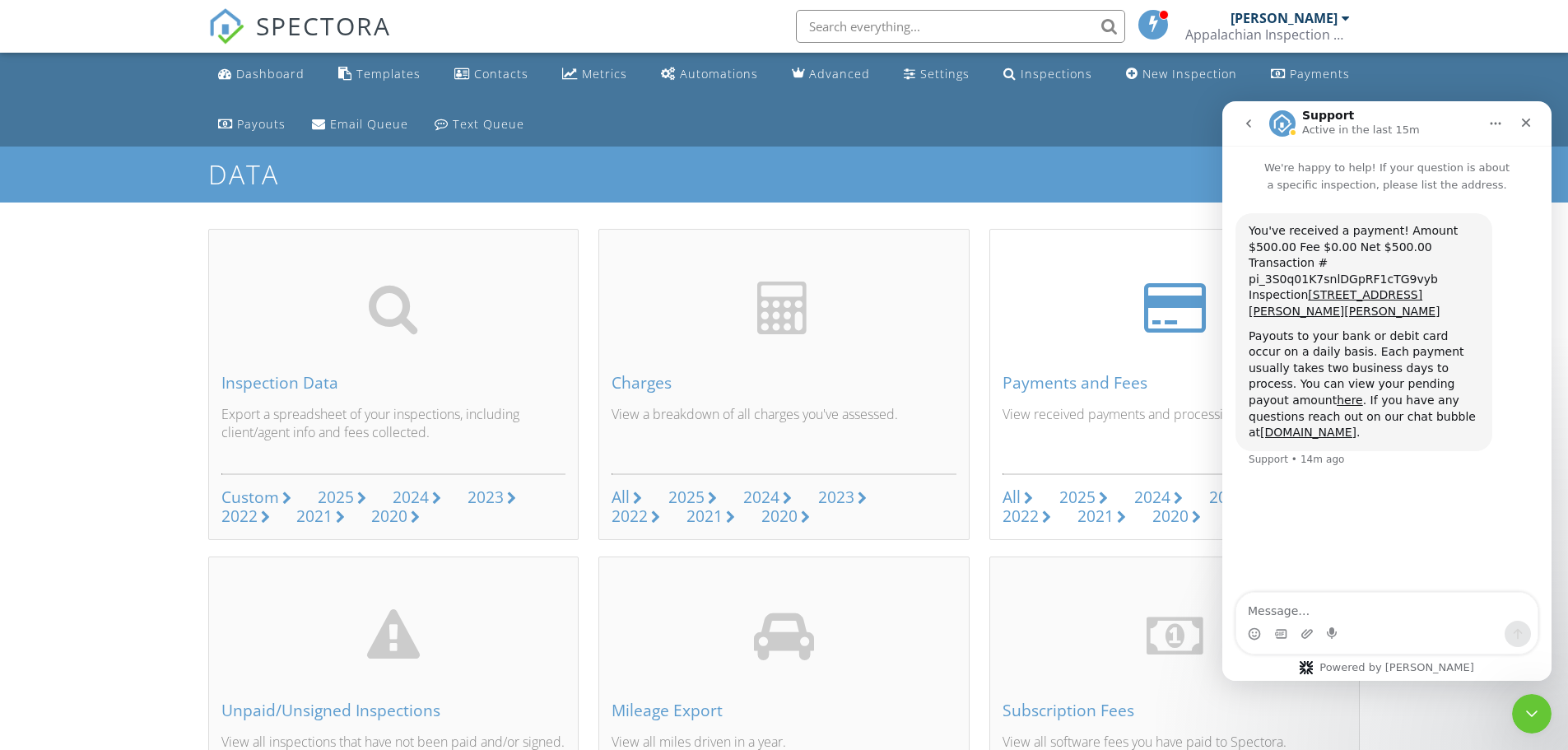
click at [1080, 496] on div "2025" at bounding box center [1077, 497] width 37 height 22
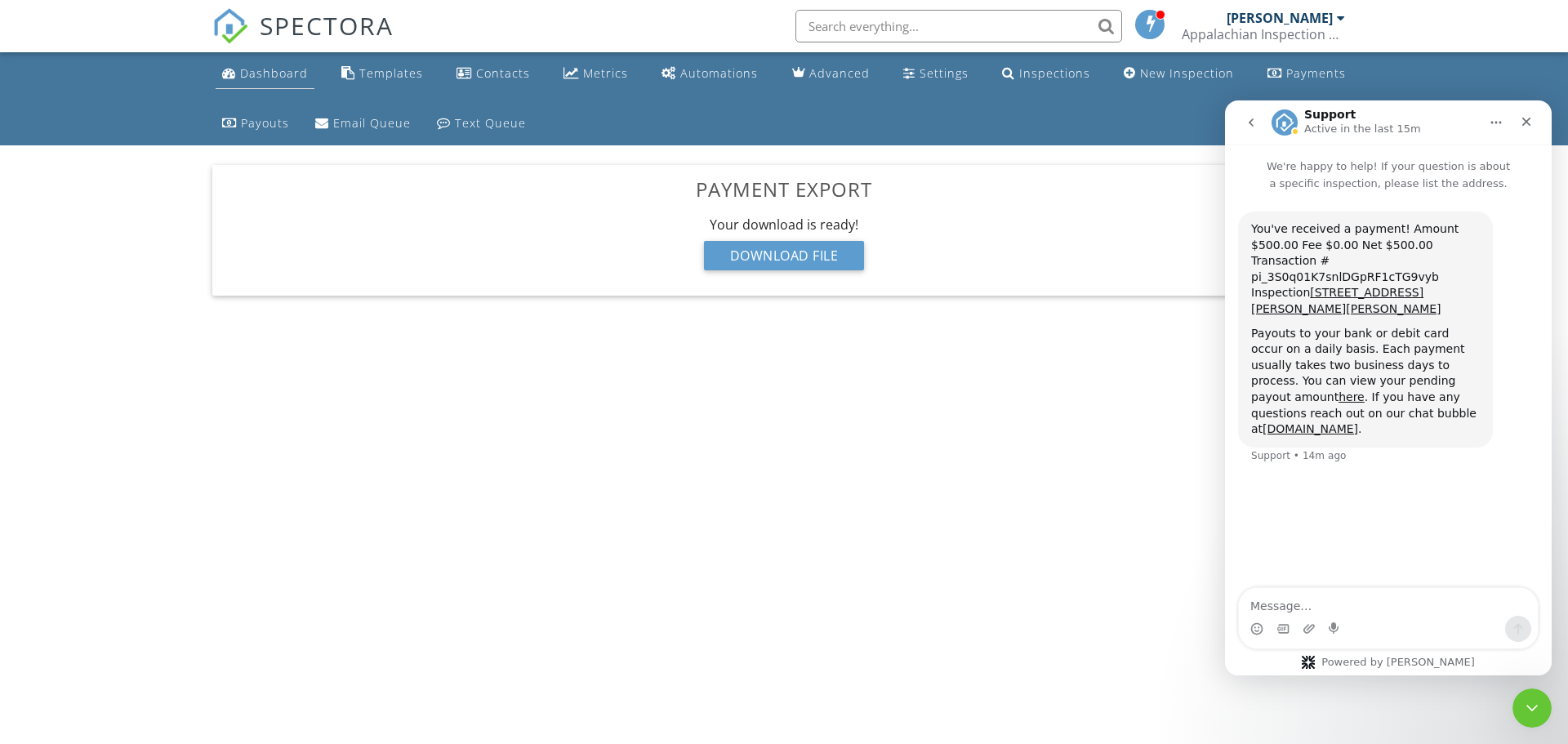
click at [277, 72] on div "Dashboard" at bounding box center [274, 73] width 67 height 15
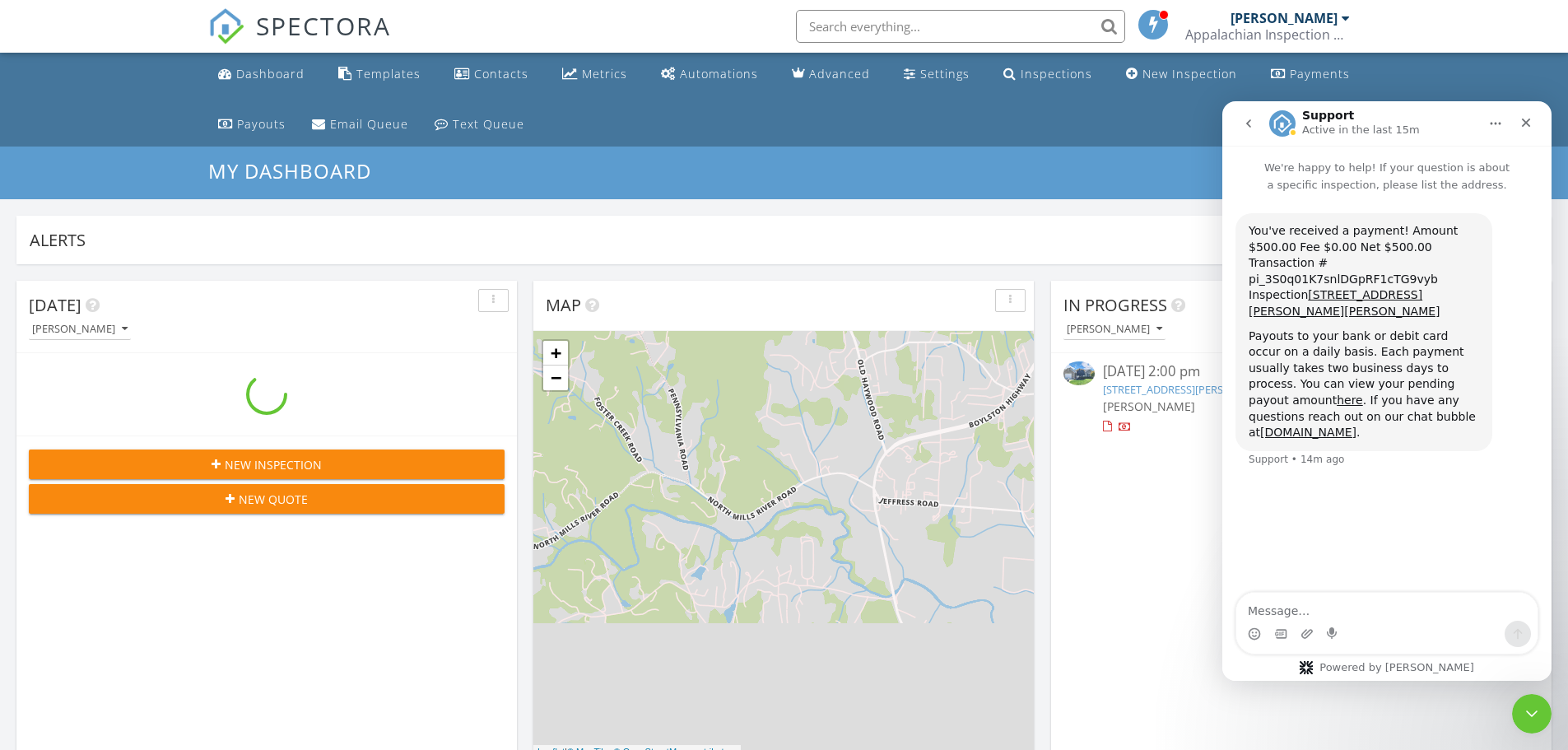
scroll to position [1524, 1593]
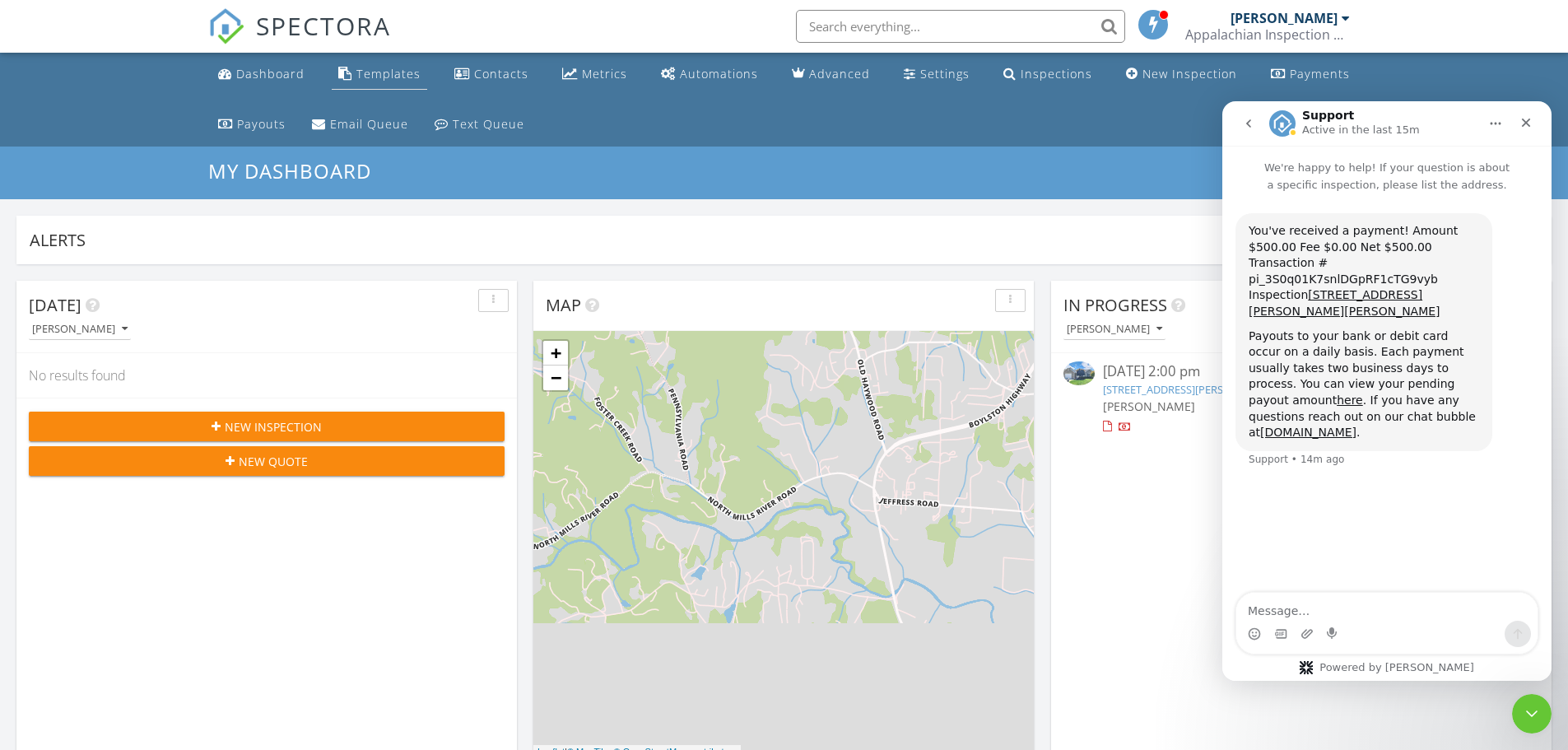
click at [385, 73] on div "Templates" at bounding box center [389, 74] width 65 height 15
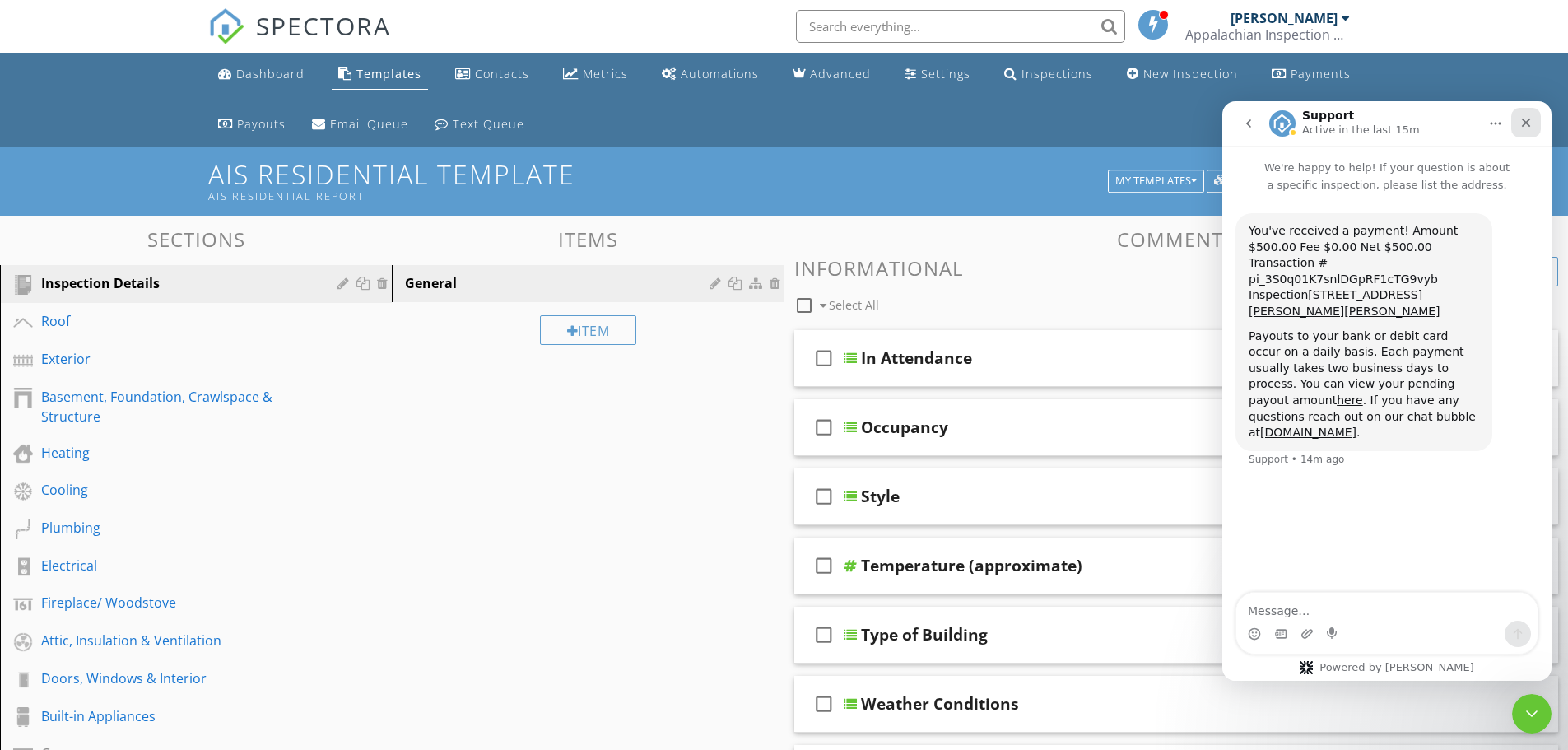
click at [1526, 127] on icon "Close" at bounding box center [1526, 123] width 14 height 14
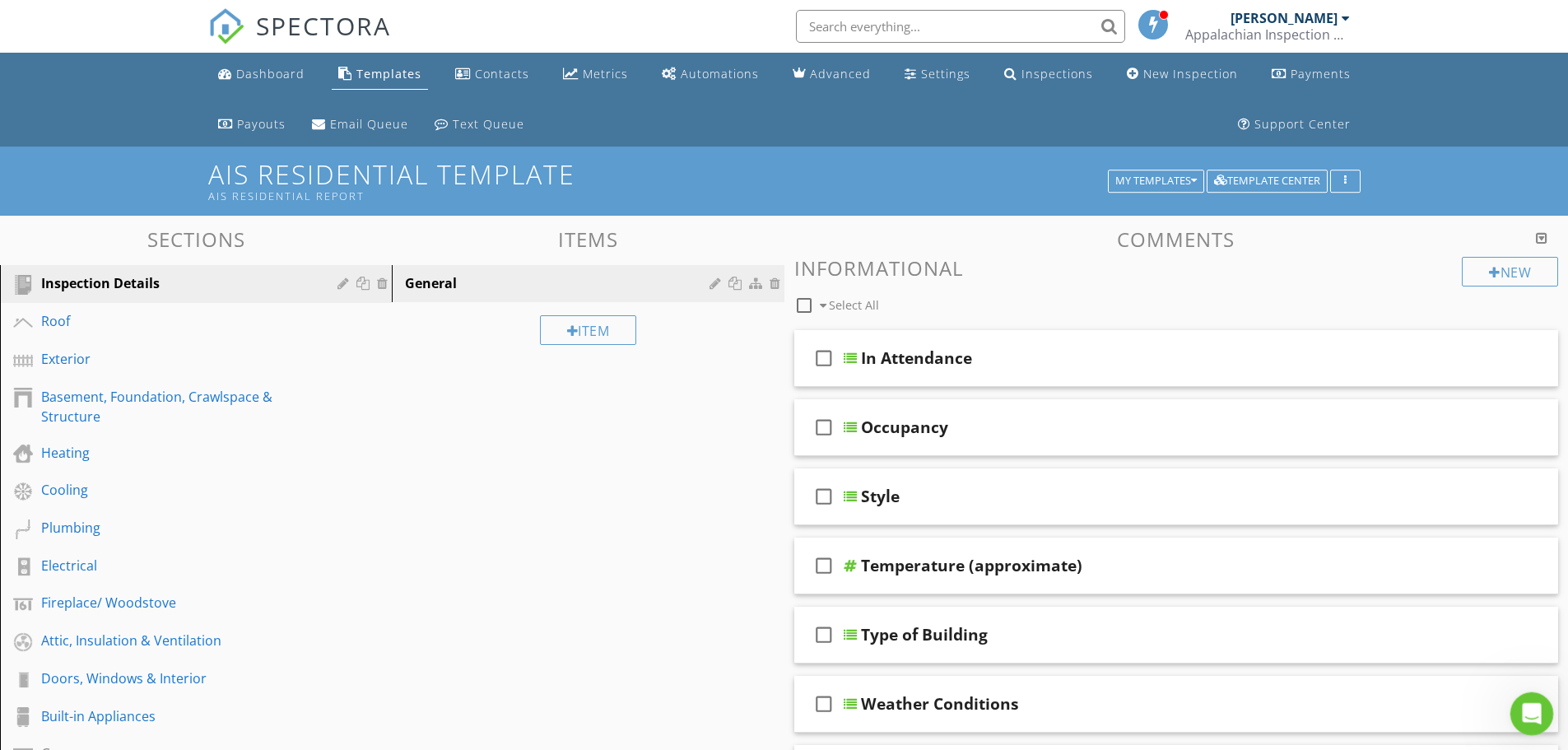
click at [1536, 705] on icon "Open Intercom Messenger" at bounding box center [1530, 712] width 27 height 27
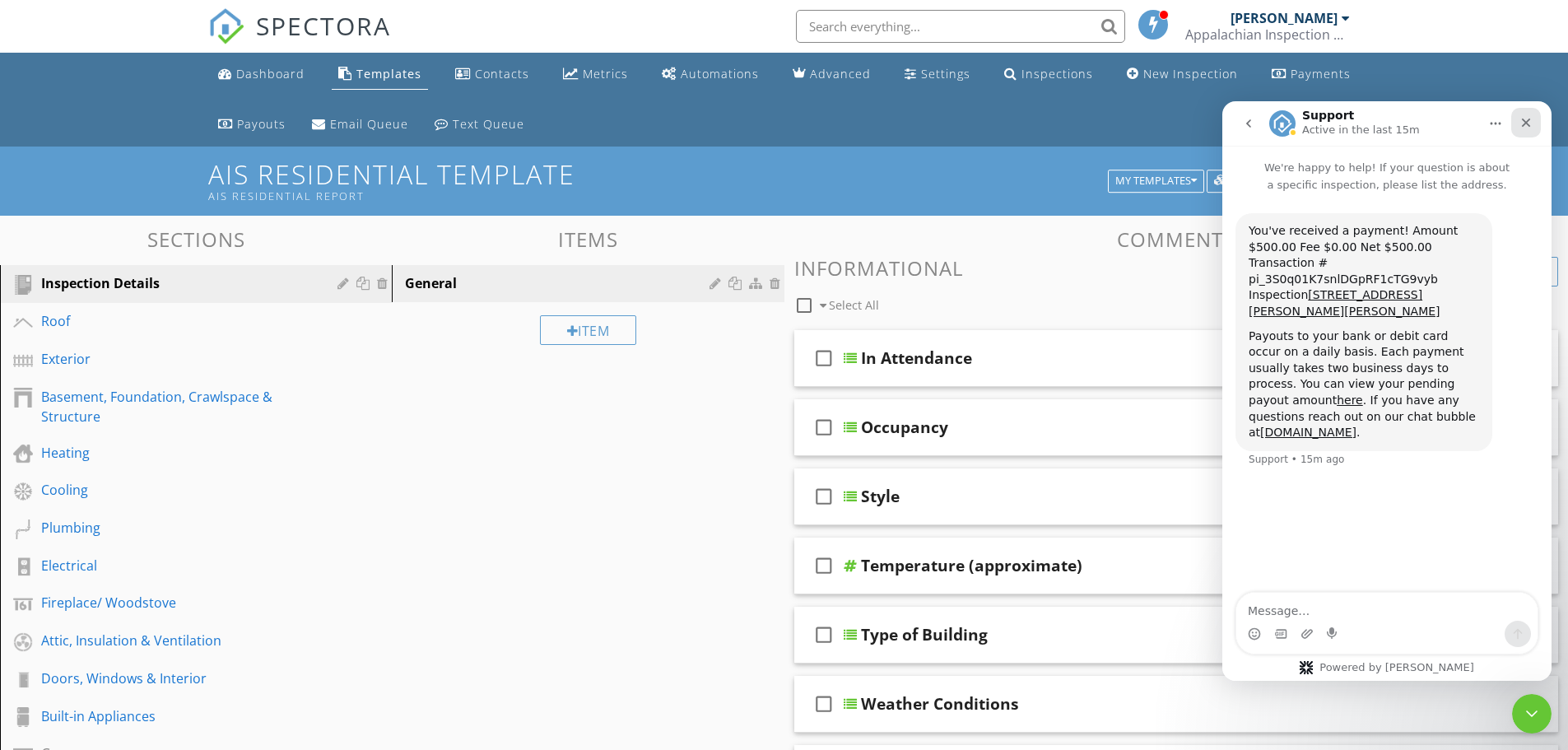
click at [1526, 116] on div "Close" at bounding box center [1526, 122] width 30 height 30
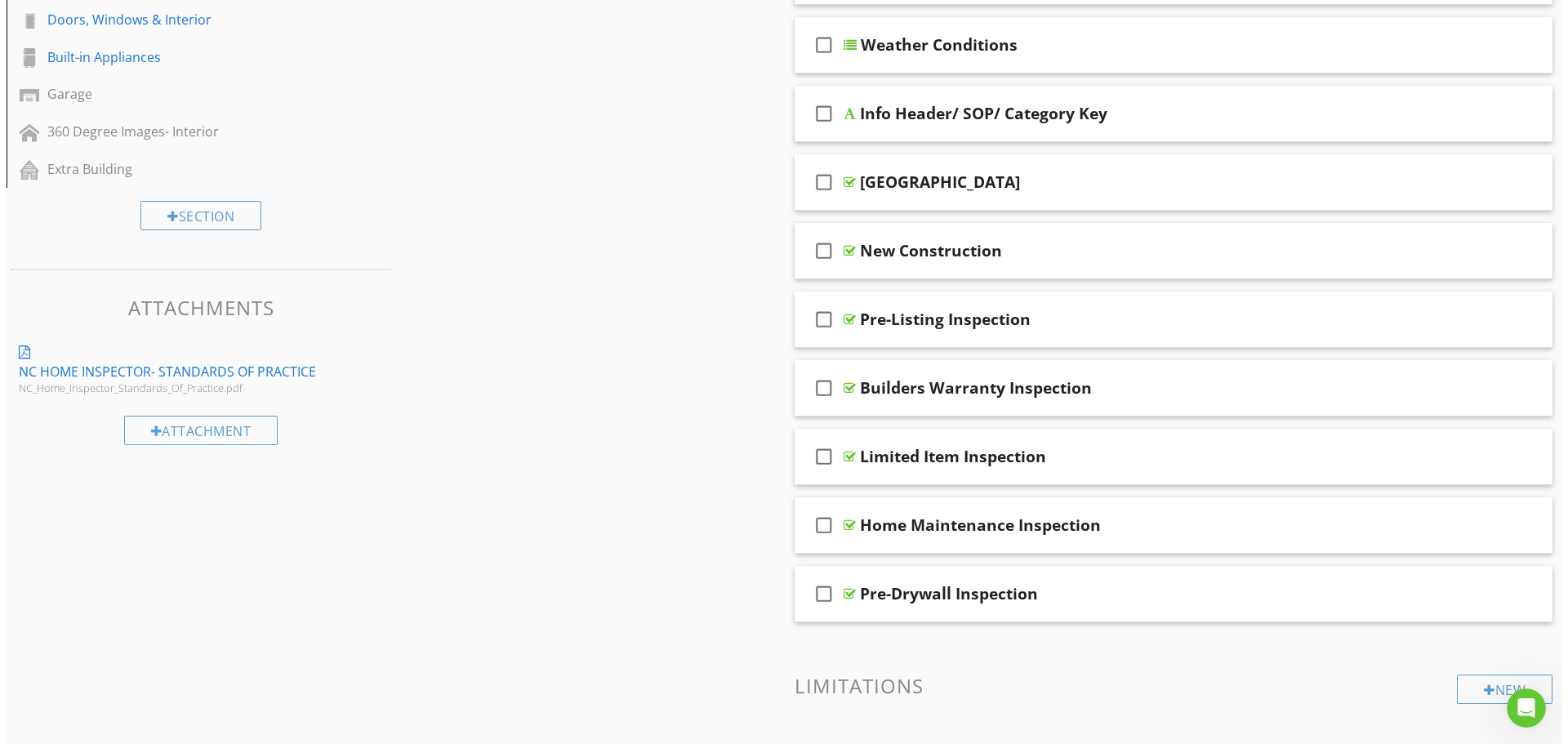
scroll to position [82, 0]
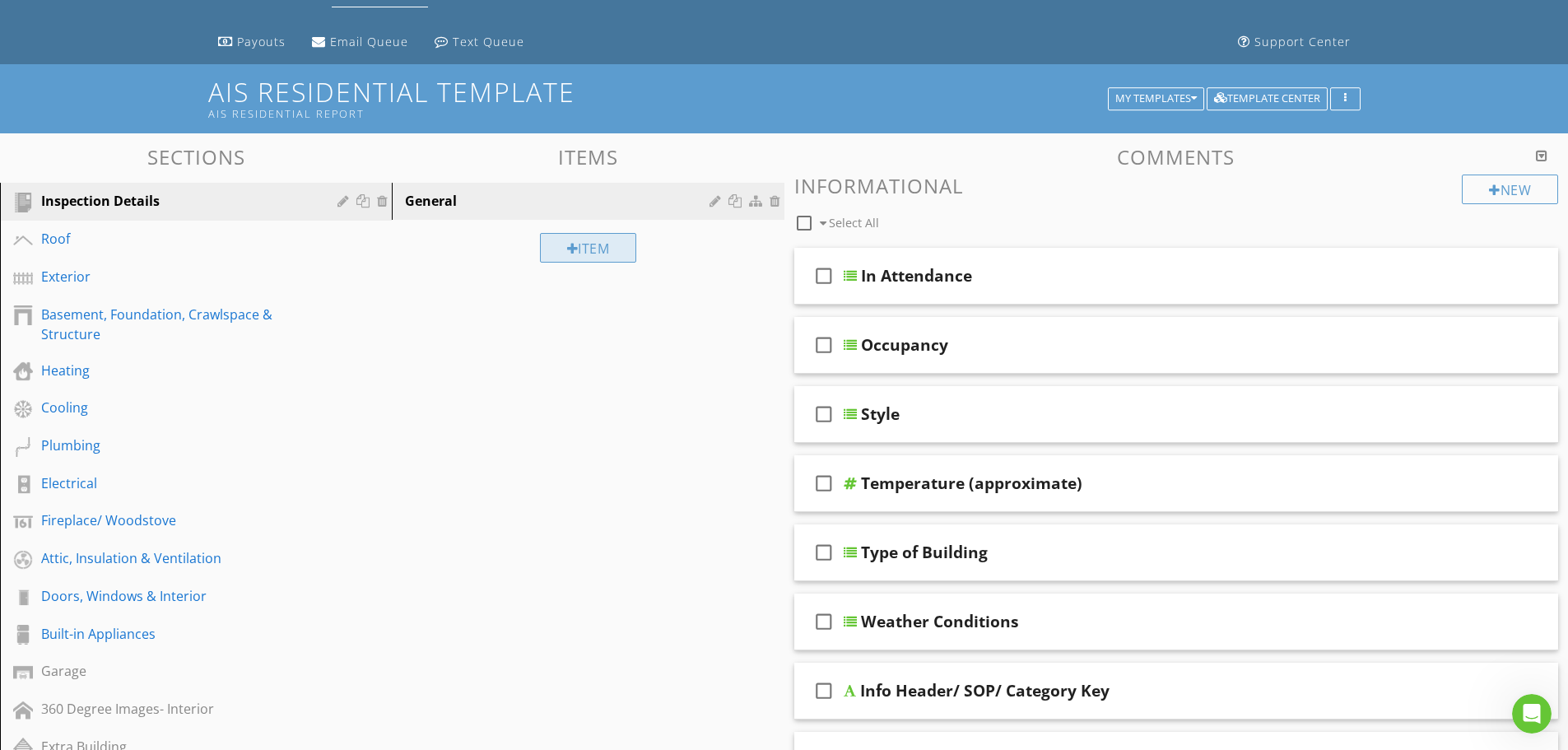
click at [588, 252] on div "Item" at bounding box center [589, 247] width 97 height 30
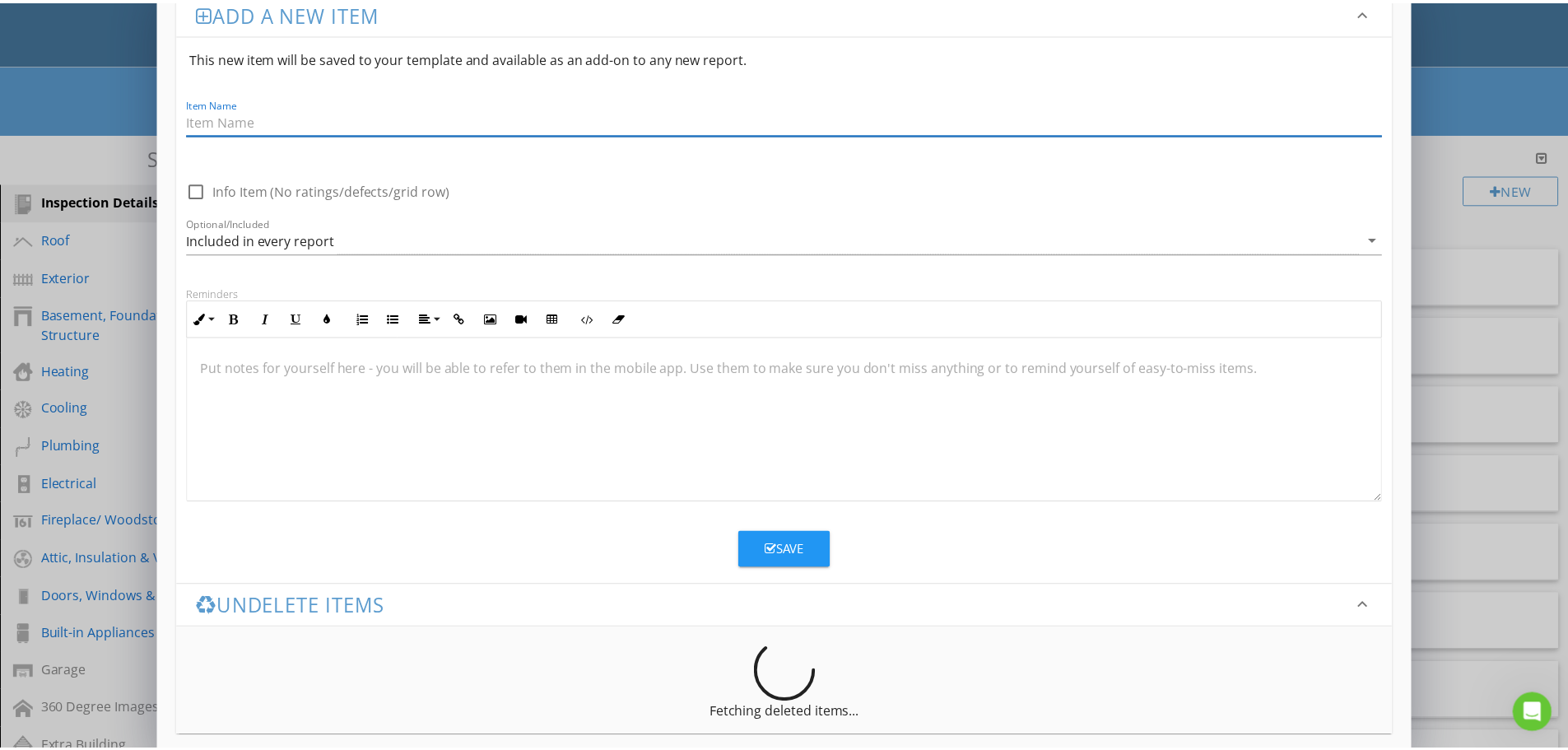
scroll to position [43, 0]
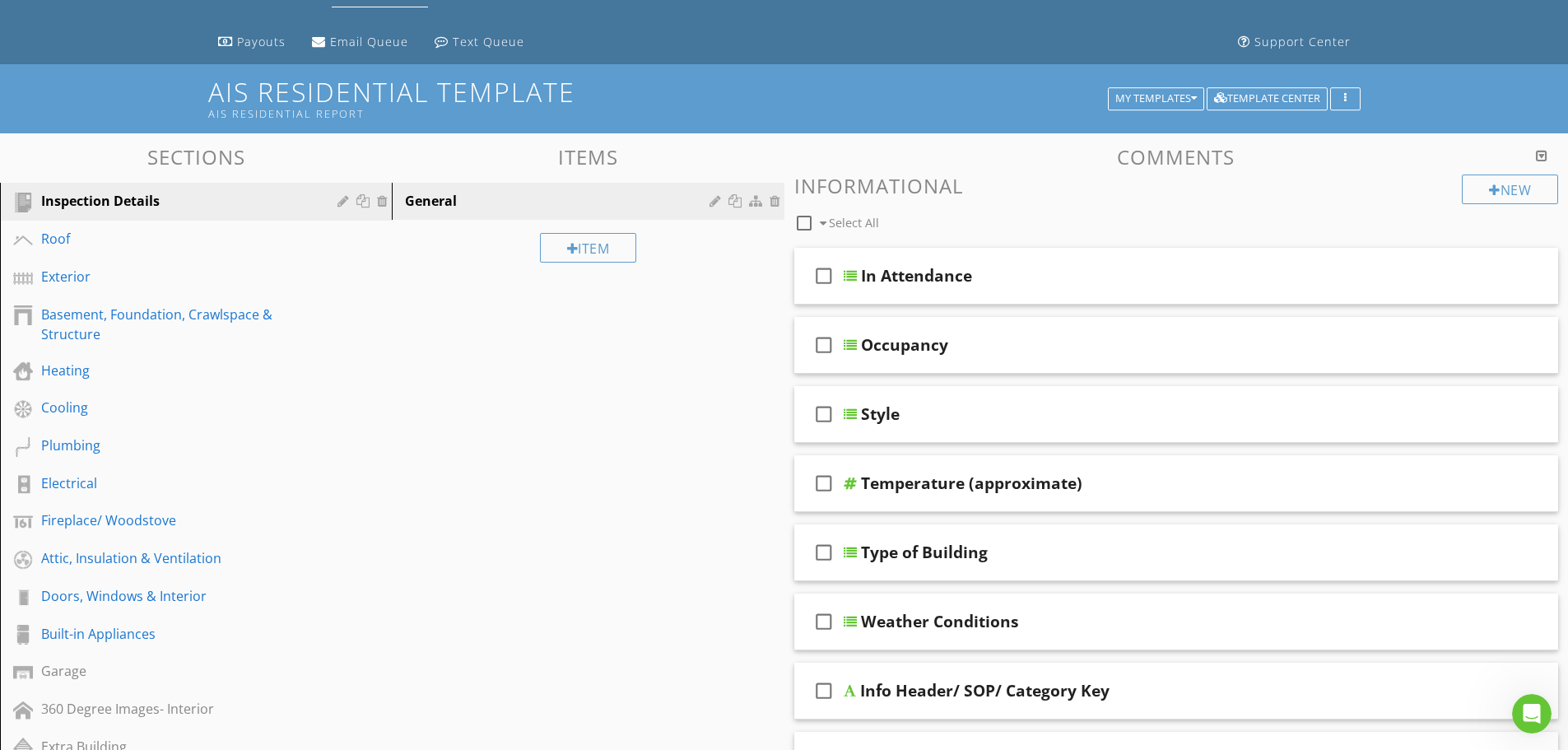
click at [1437, 22] on div "Add a new item keyboard_arrow_down This new item will be saved to your template…" at bounding box center [784, 375] width 1568 height 750
click at [807, 223] on div at bounding box center [804, 223] width 28 height 28
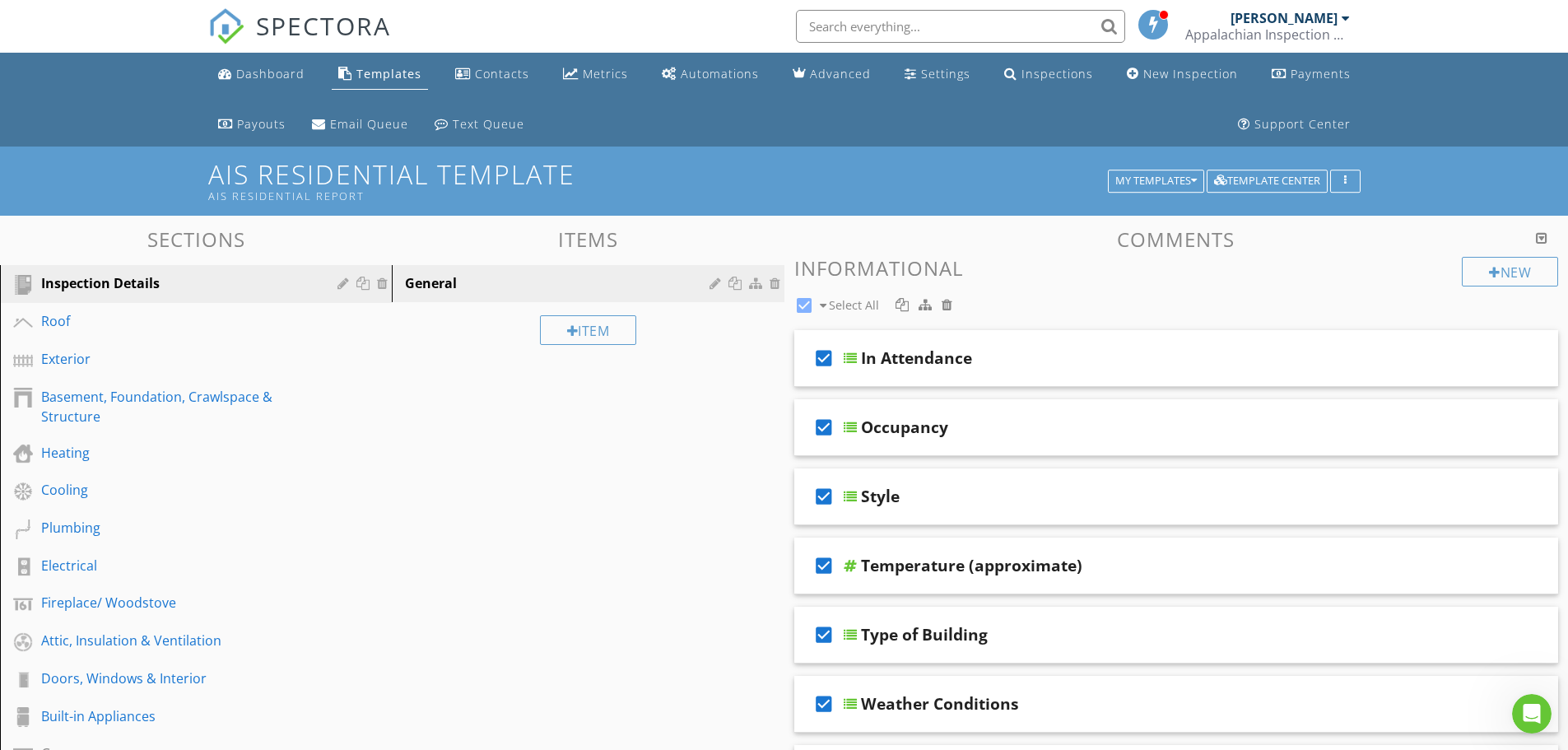
click at [804, 302] on div at bounding box center [804, 305] width 28 height 28
click at [804, 305] on div at bounding box center [804, 305] width 28 height 28
checkbox input "false"
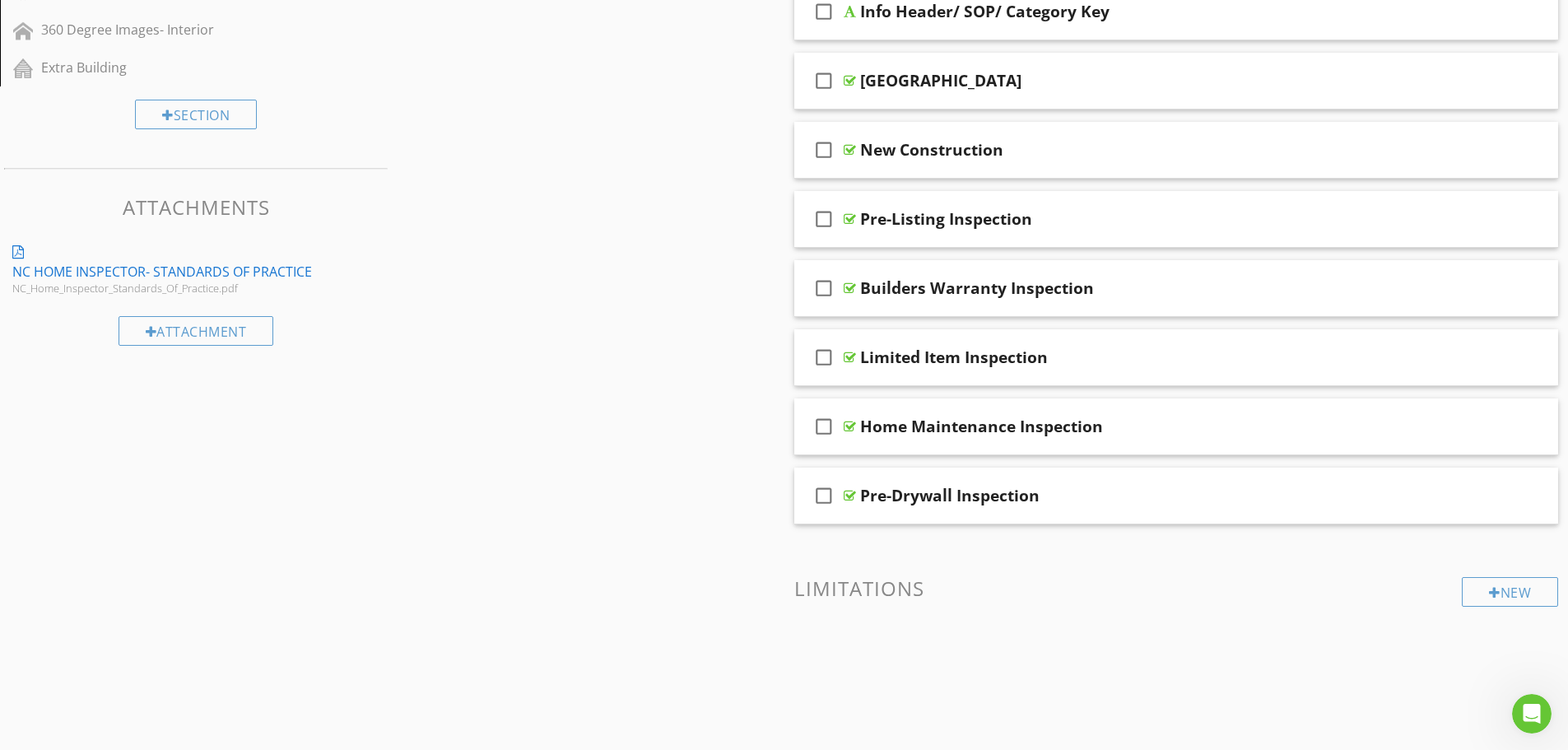
scroll to position [776, 0]
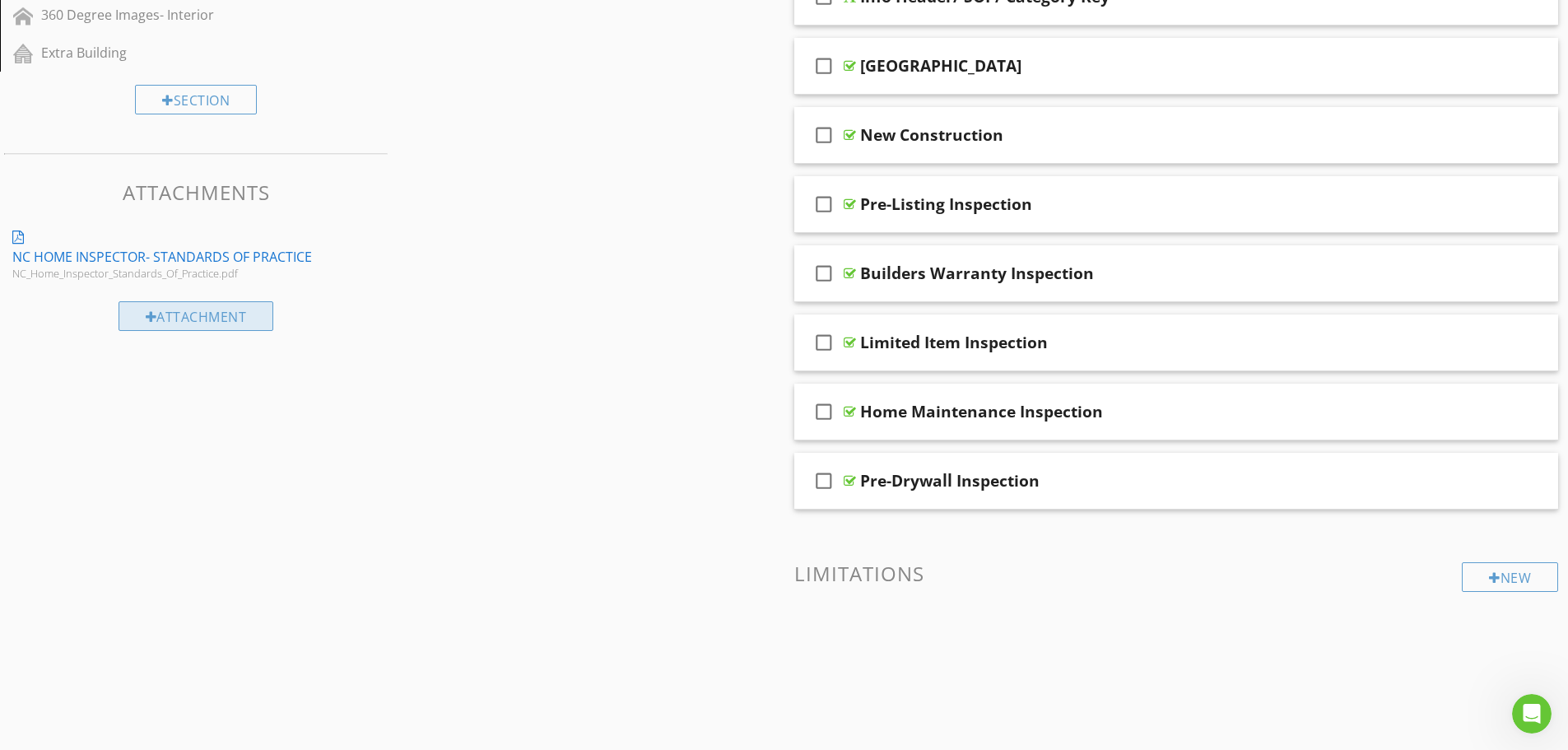
click at [232, 321] on div "Attachment" at bounding box center [196, 316] width 155 height 30
click at [638, 93] on div at bounding box center [790, 375] width 1580 height 750
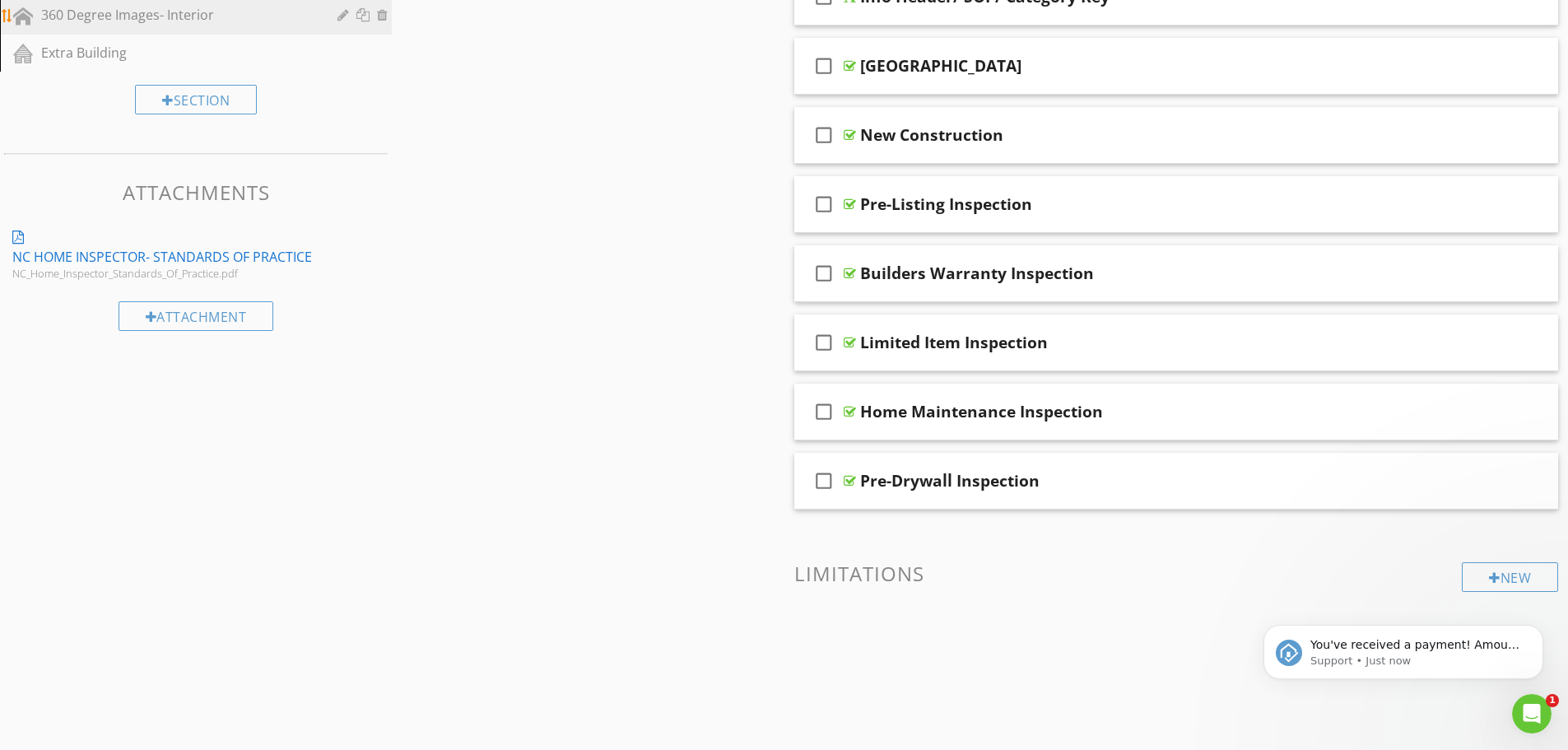
scroll to position [0, 0]
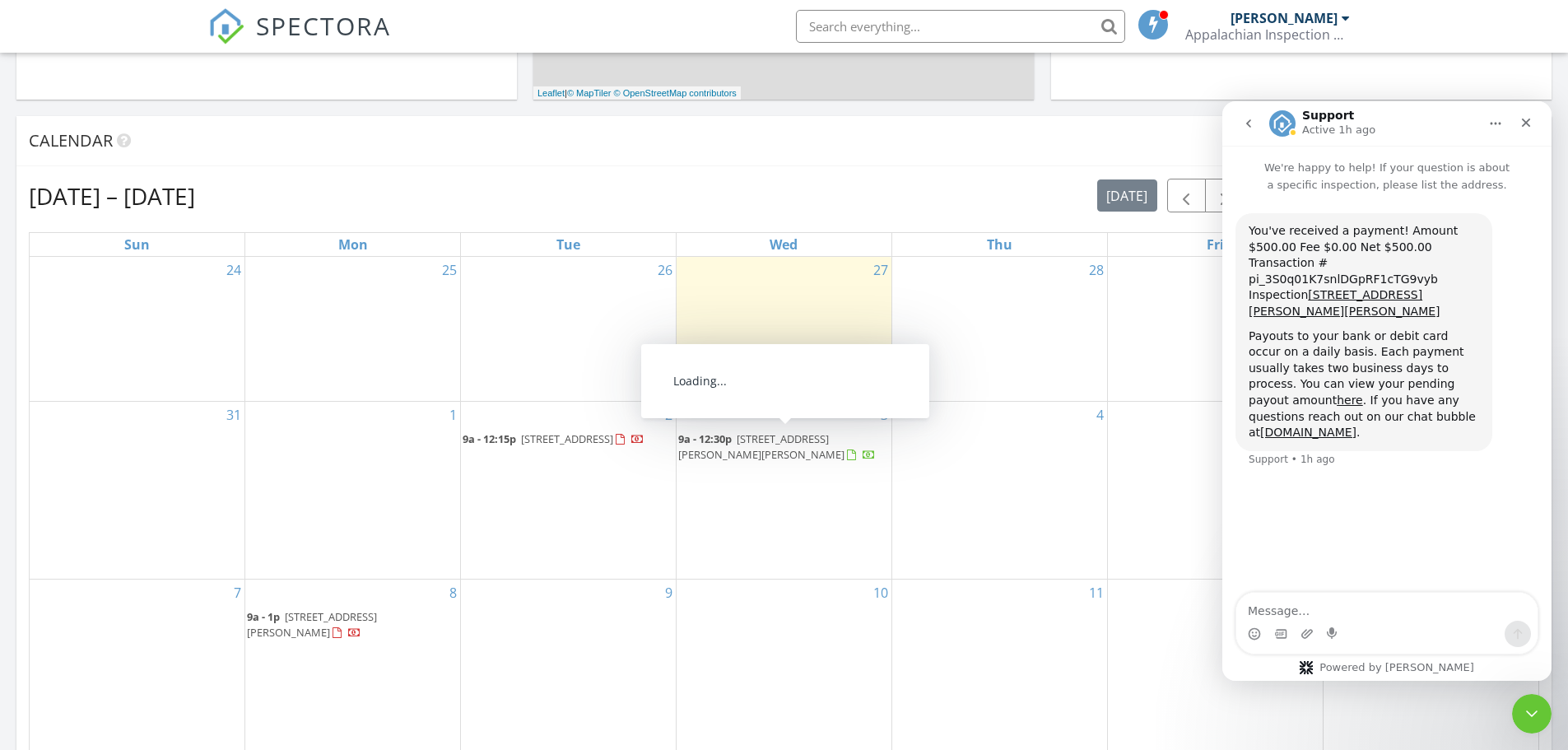
scroll to position [741, 0]
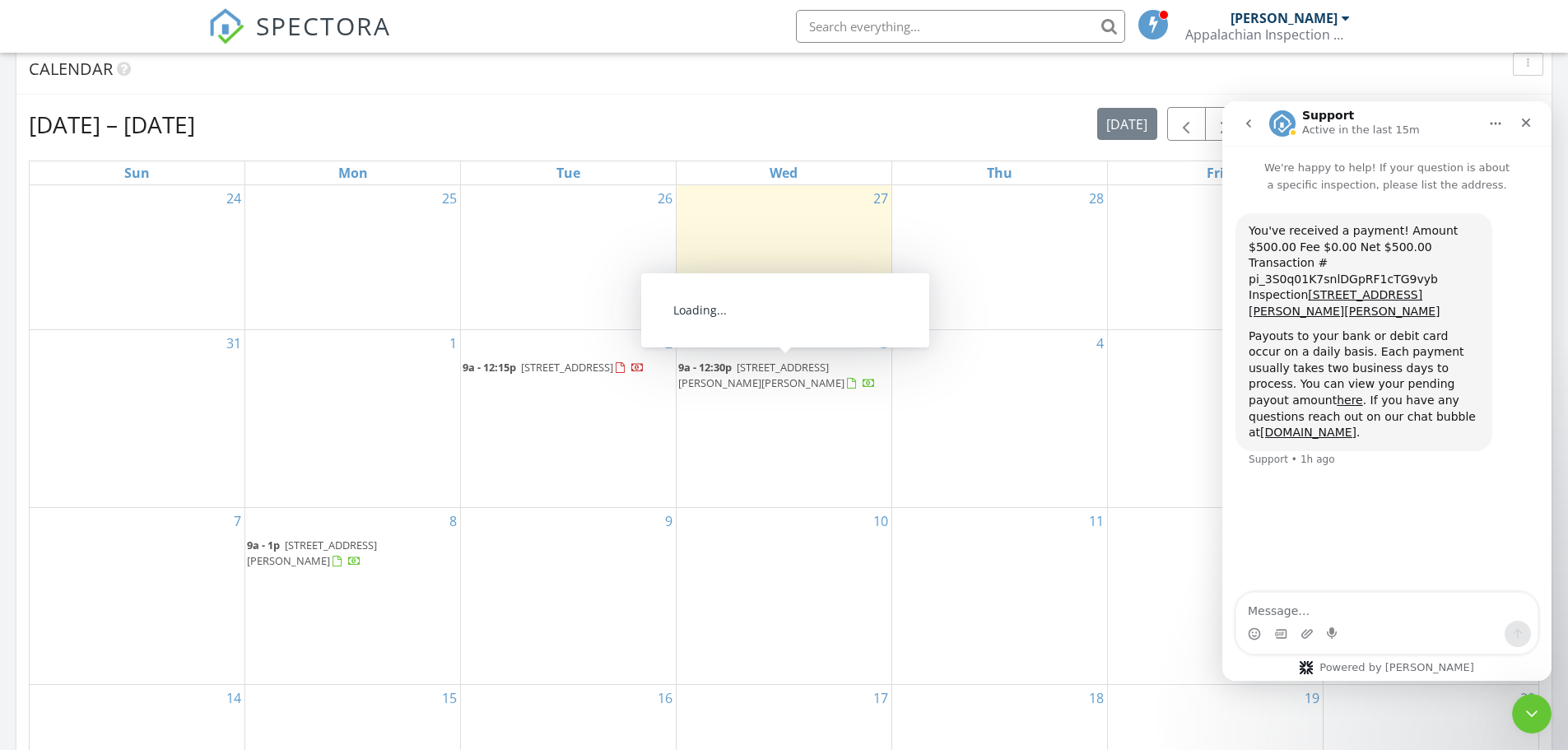
scroll to position [823, 0]
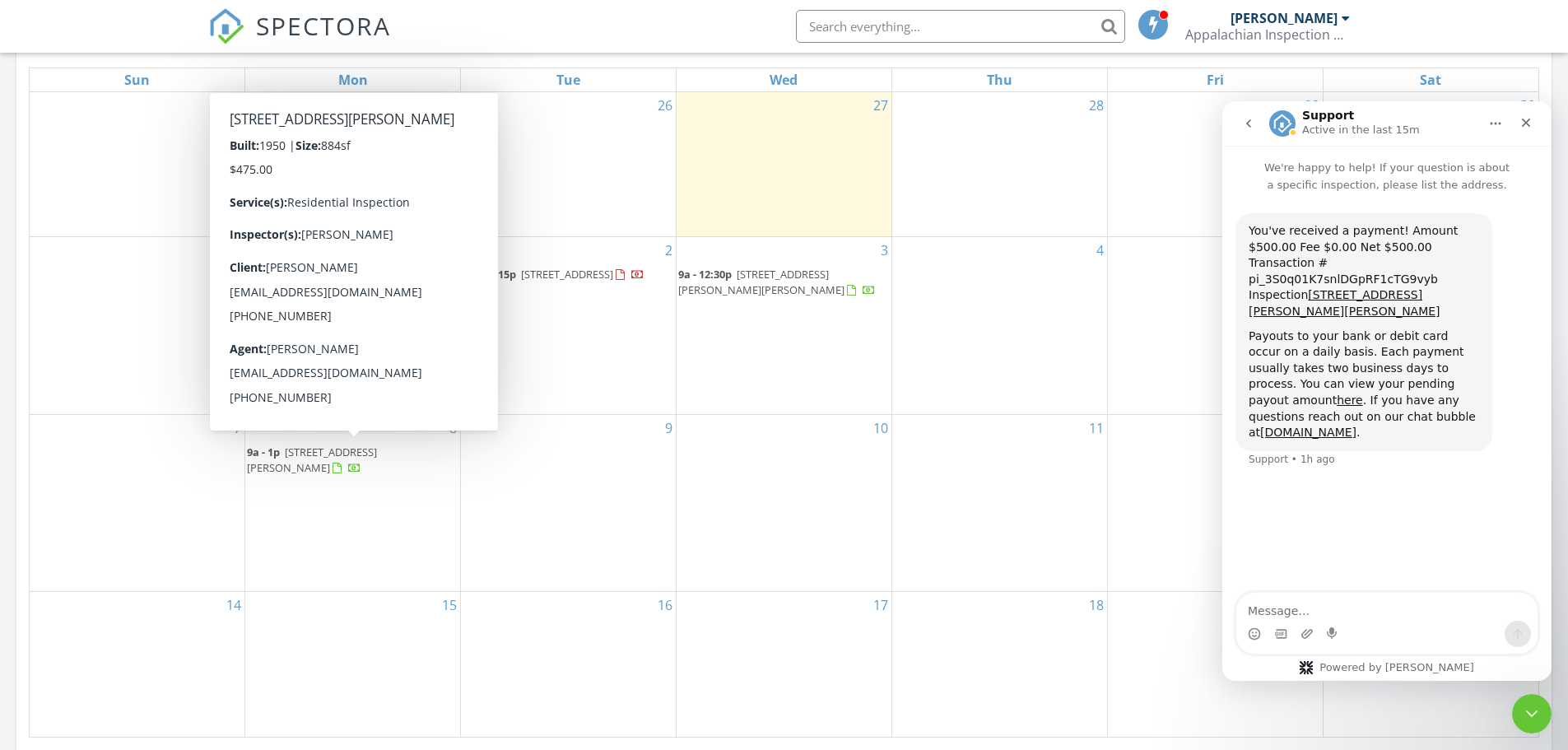
click at [348, 471] on div at bounding box center [355, 471] width 14 height 14
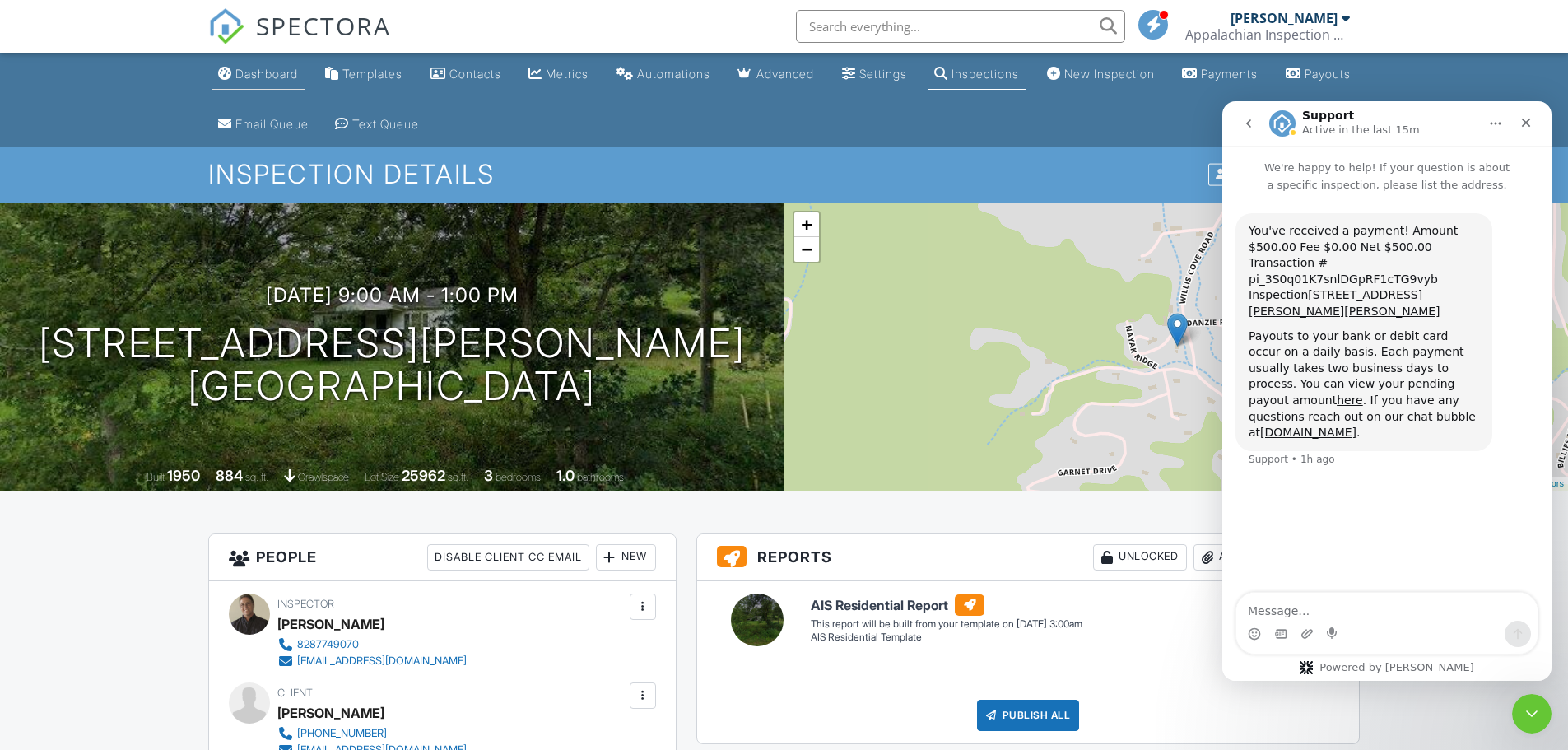
click at [279, 76] on div "Dashboard" at bounding box center [267, 73] width 63 height 14
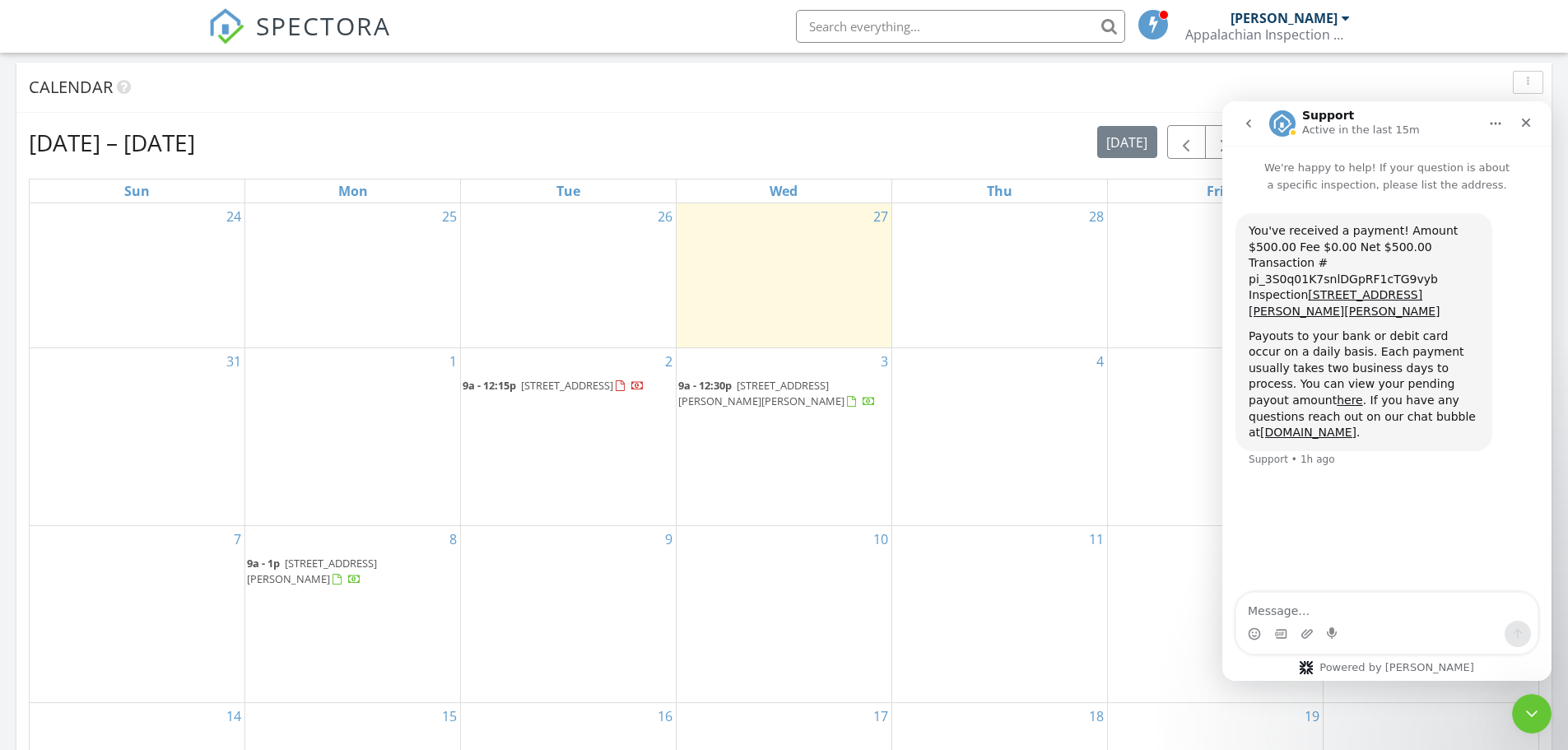
scroll to position [741, 0]
